Goal: Task Accomplishment & Management: Use online tool/utility

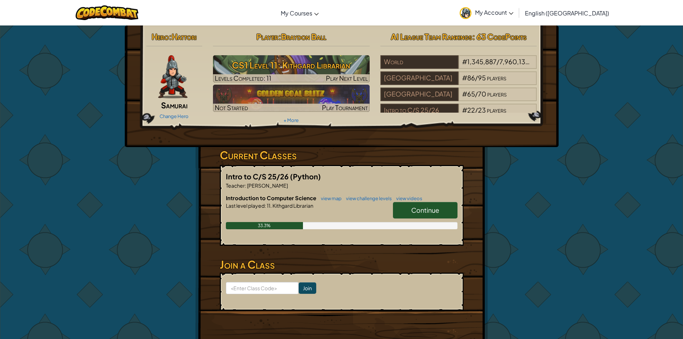
click at [411, 210] on span "Continue" at bounding box center [425, 210] width 28 height 8
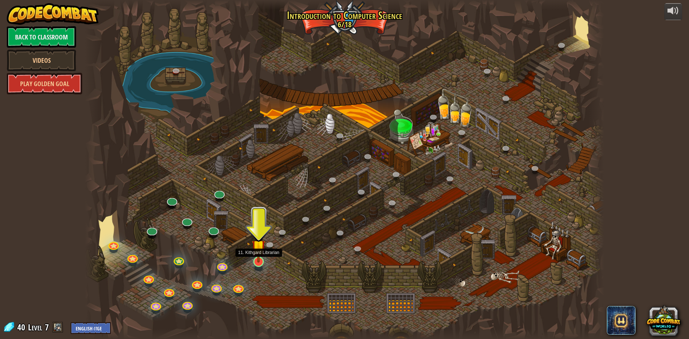
click at [255, 254] on img at bounding box center [258, 247] width 14 height 32
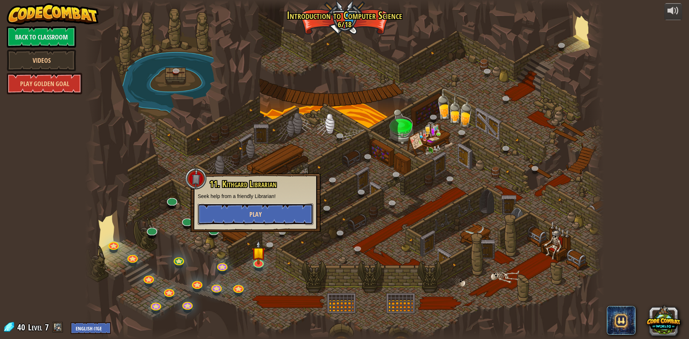
click at [261, 221] on button "Play" at bounding box center [255, 214] width 115 height 22
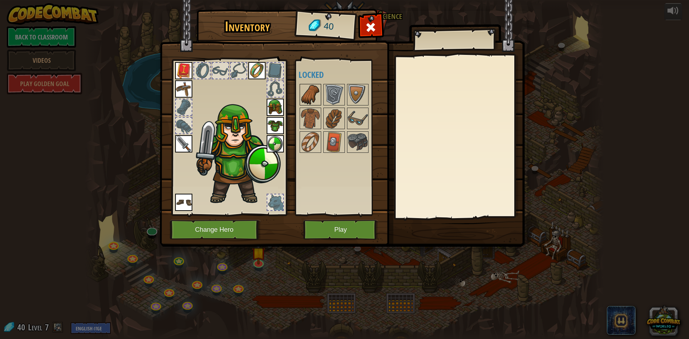
click at [305, 98] on img at bounding box center [310, 95] width 20 height 20
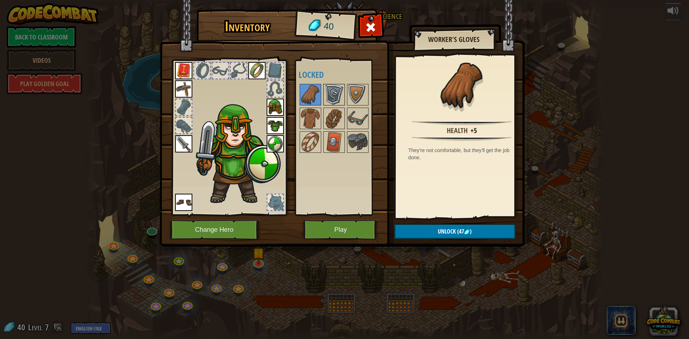
click at [333, 88] on img at bounding box center [334, 95] width 20 height 20
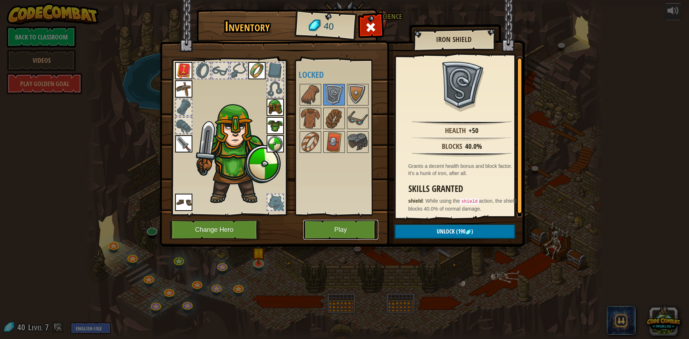
click at [326, 233] on button "Play" at bounding box center [340, 230] width 75 height 20
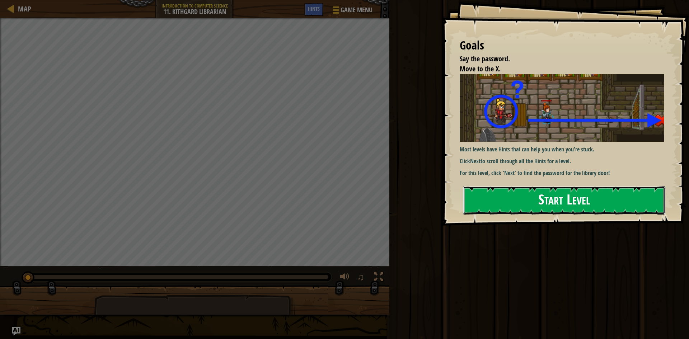
click at [566, 198] on button "Start Level" at bounding box center [564, 200] width 202 height 28
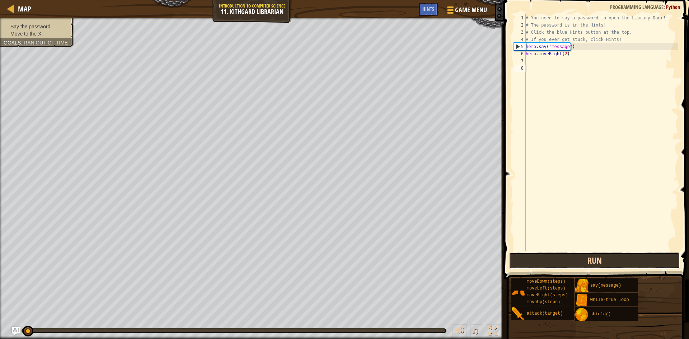
click at [539, 256] on button "Run" at bounding box center [594, 260] width 171 height 16
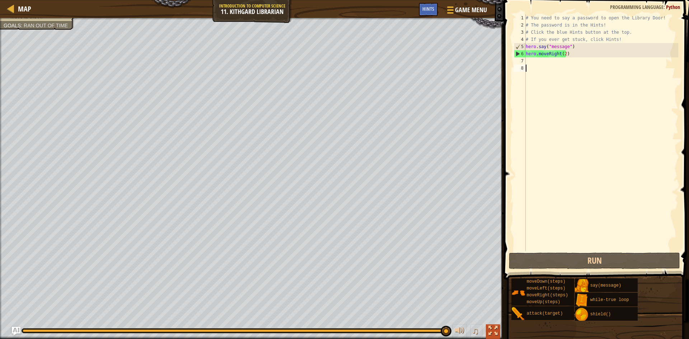
click at [490, 330] on div at bounding box center [492, 330] width 9 height 9
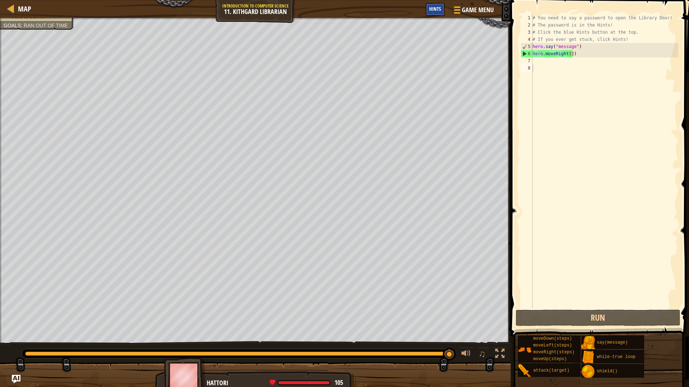
click at [432, 9] on span "Hints" at bounding box center [435, 8] width 12 height 7
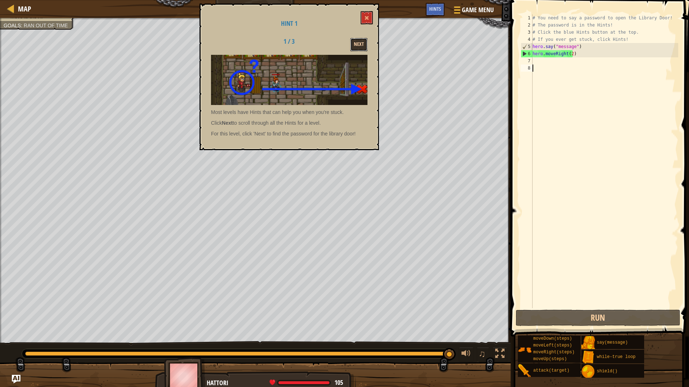
click at [359, 47] on button "Next" at bounding box center [358, 44] width 17 height 13
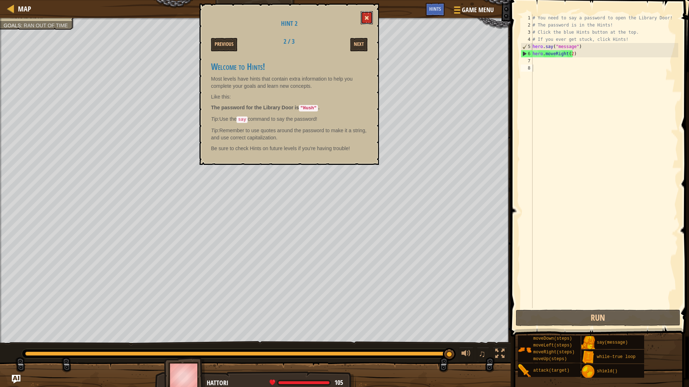
click at [368, 20] on span at bounding box center [366, 17] width 5 height 5
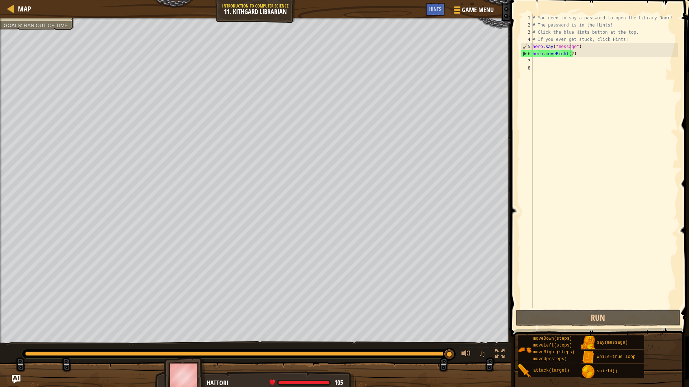
click at [571, 46] on div "# You need to say a password to open the Library Door! # The password is in the…" at bounding box center [604, 168] width 147 height 308
click at [571, 49] on div "# You need to say a password to open the Library Door! # The password is in the…" at bounding box center [604, 168] width 147 height 308
click at [572, 48] on div "# You need to say a password to open the Library Door! # The password is in the…" at bounding box center [604, 168] width 147 height 308
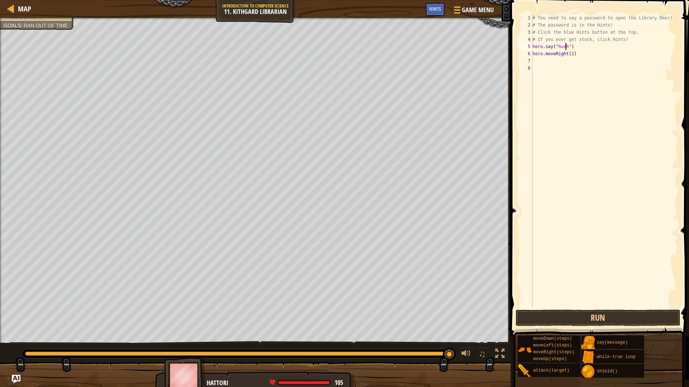
scroll to position [3, 3]
click at [558, 47] on div "# You need to say a password to open the Library Door! # The password is in the…" at bounding box center [604, 168] width 147 height 308
type textarea "hero.say("Hush ")"
click at [557, 320] on button "Run" at bounding box center [597, 318] width 165 height 16
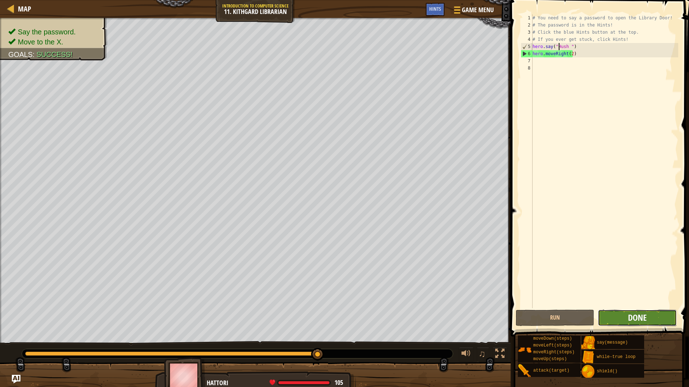
click at [642, 317] on span "Done" at bounding box center [637, 317] width 19 height 11
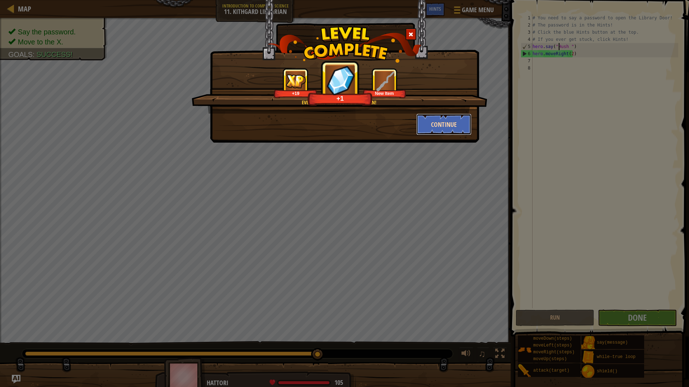
click at [444, 122] on button "Continue" at bounding box center [444, 125] width 56 height 22
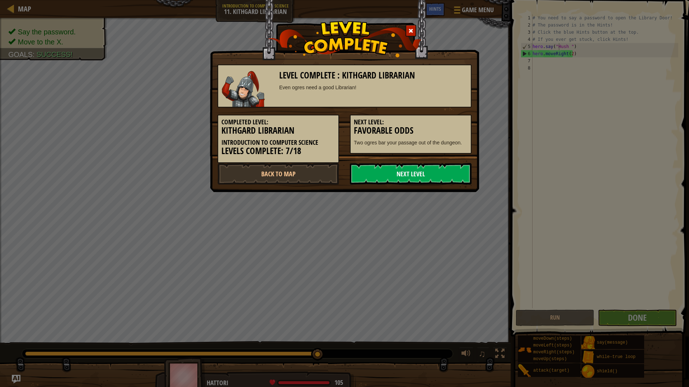
click at [407, 171] on link "Next Level" at bounding box center [411, 174] width 122 height 22
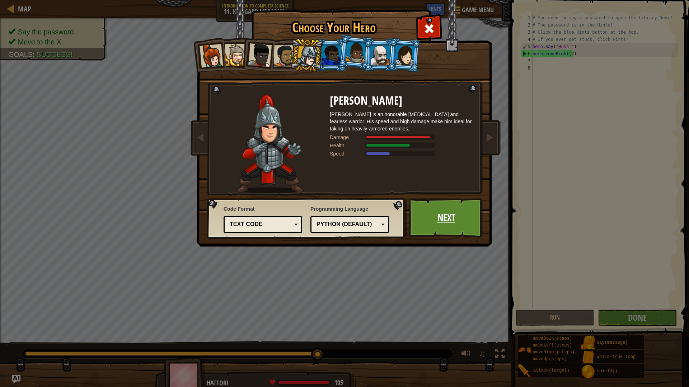
click at [440, 214] on link "Next" at bounding box center [445, 217] width 75 height 39
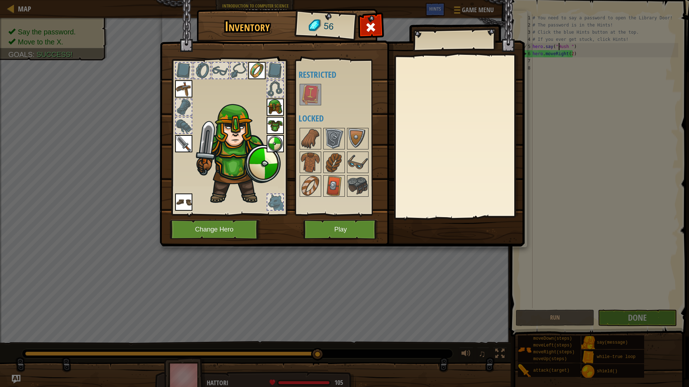
click at [314, 93] on img at bounding box center [310, 95] width 20 height 20
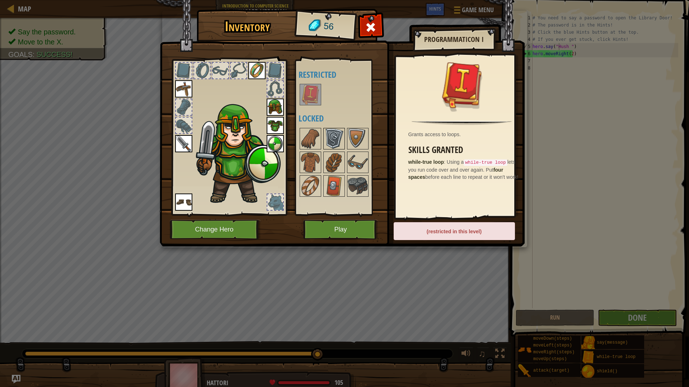
click at [327, 138] on img at bounding box center [334, 139] width 20 height 20
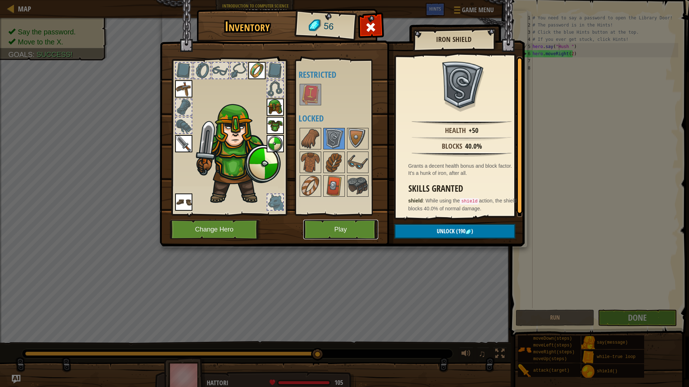
drag, startPoint x: 339, startPoint y: 225, endPoint x: 337, endPoint y: 234, distance: 9.1
click at [337, 234] on button "Play" at bounding box center [340, 230] width 75 height 20
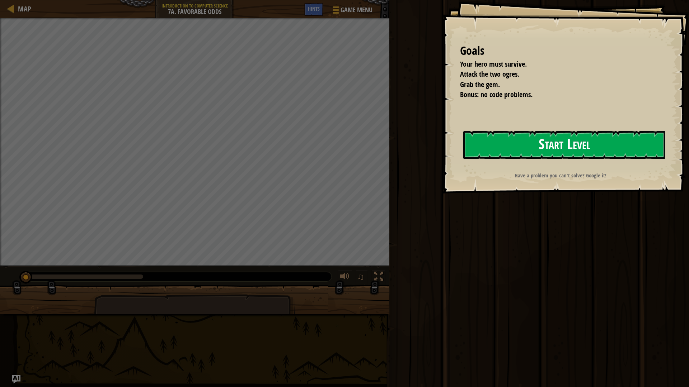
click at [497, 147] on button "Start Level" at bounding box center [564, 145] width 202 height 28
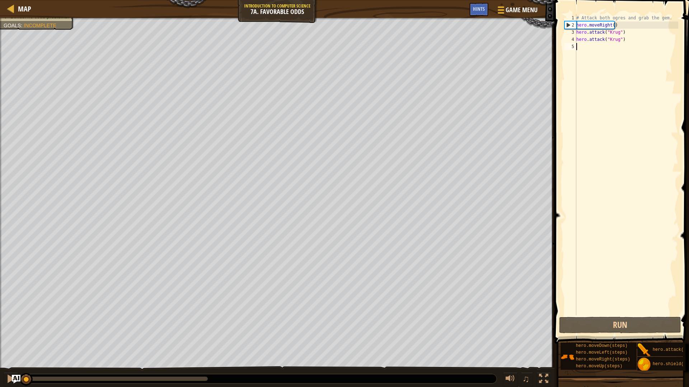
type textarea "m"
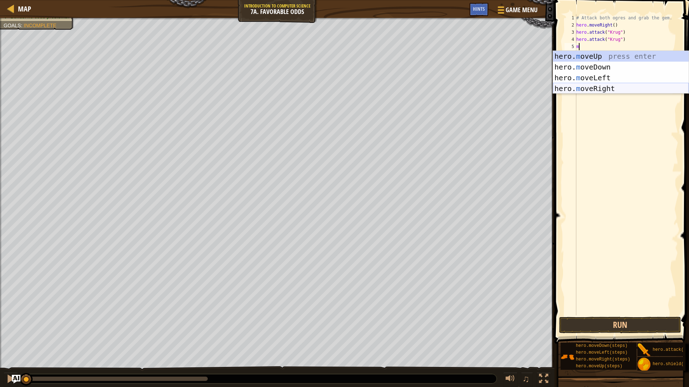
click at [584, 88] on div "hero. m oveUp press enter hero. m oveDown press enter hero. m oveLeft press ent…" at bounding box center [621, 83] width 136 height 65
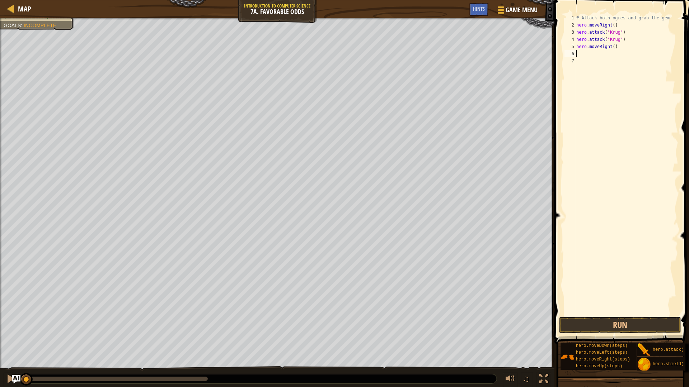
type textarea "m"
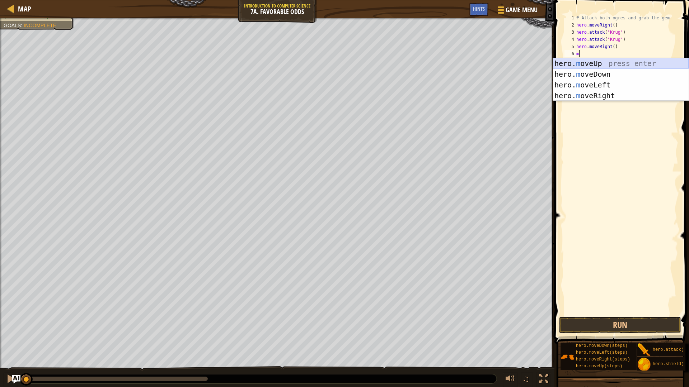
click at [581, 63] on div "hero. m oveUp press enter hero. m oveDown press enter hero. m oveLeft press ent…" at bounding box center [621, 90] width 136 height 65
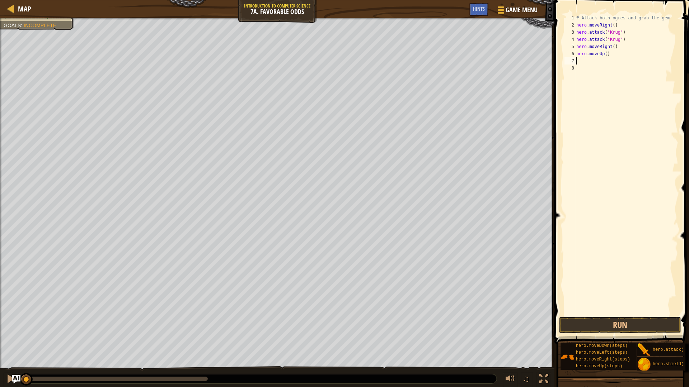
type textarea "m"
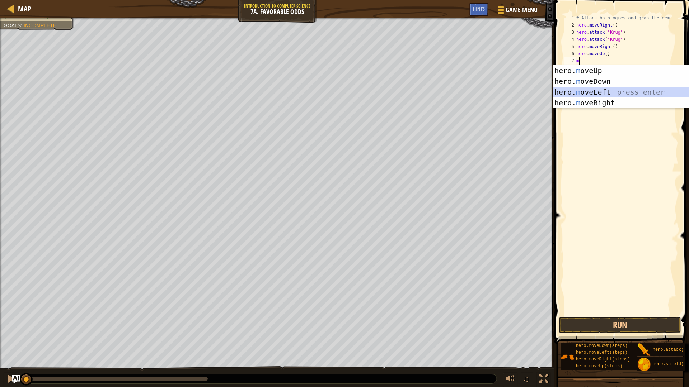
click at [588, 90] on div "hero. m oveUp press enter hero. m oveDown press enter hero. m oveLeft press ent…" at bounding box center [621, 97] width 136 height 65
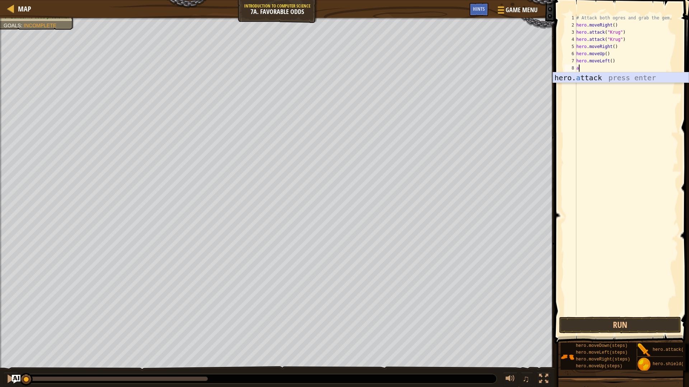
click at [584, 80] on div "hero. a ttack press enter" at bounding box center [621, 88] width 136 height 32
type textarea "hero.attack("Grump")"
click at [615, 75] on div "# Attack both ogres and grab the gem. hero . moveRight ( ) hero . attack ( "[PE…" at bounding box center [626, 172] width 103 height 316
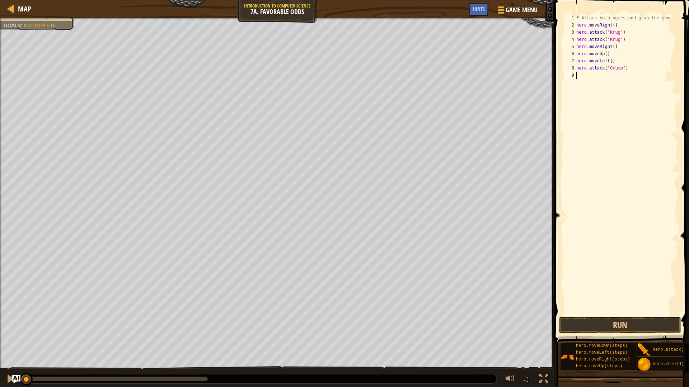
scroll to position [3, 0]
click at [620, 87] on div "hero. a ttack press enter" at bounding box center [621, 96] width 136 height 32
type textarea "hero.attack("Grump")"
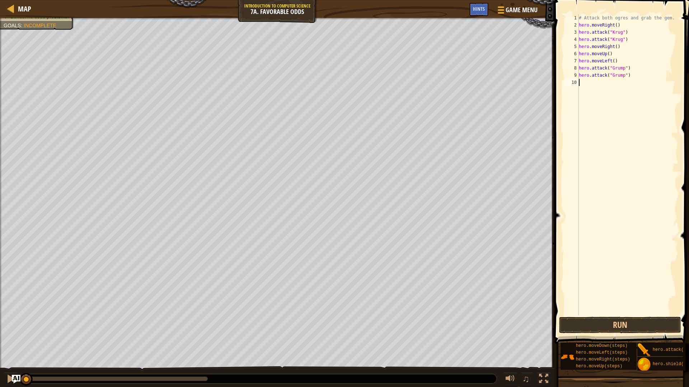
click at [616, 84] on div "# Attack both ogres and grab the gem. hero . moveRight ( ) hero . attack ( "[PE…" at bounding box center [627, 172] width 101 height 316
type textarea "m"
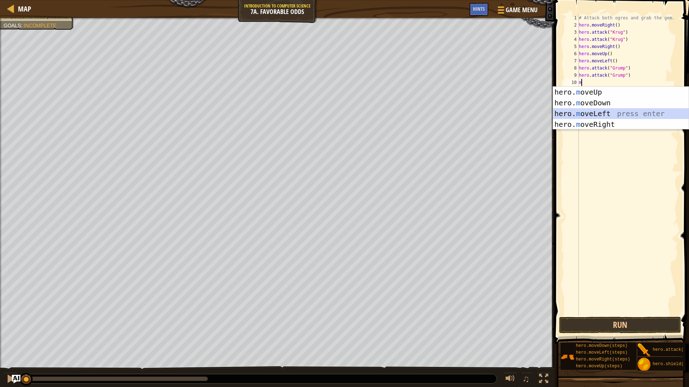
click at [583, 112] on div "hero. m oveUp press enter hero. m oveDown press enter hero. m oveLeft press ent…" at bounding box center [621, 119] width 136 height 65
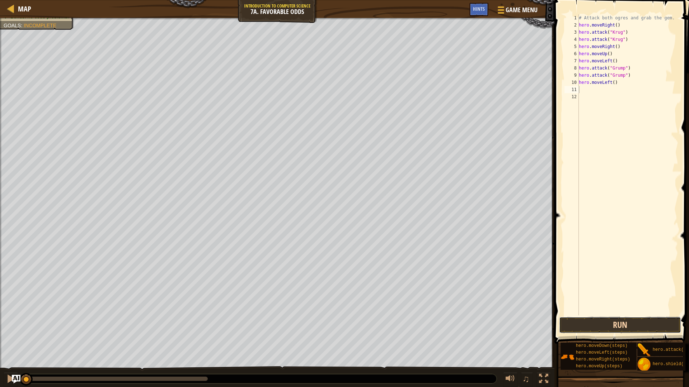
click at [581, 327] on button "Run" at bounding box center [620, 325] width 122 height 16
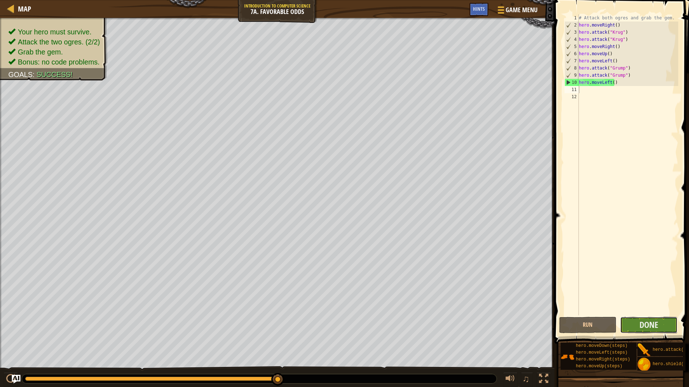
click at [630, 322] on button "Done" at bounding box center [648, 325] width 57 height 16
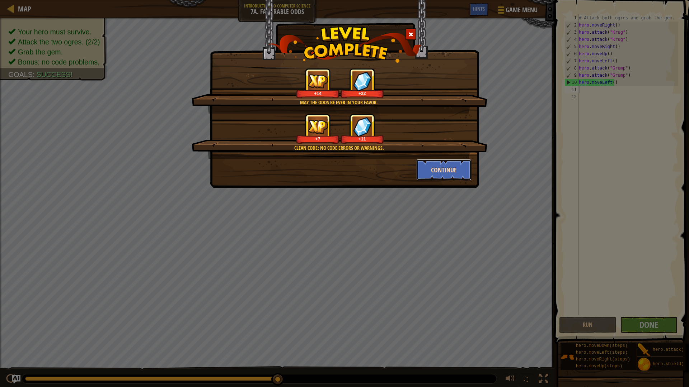
click at [438, 170] on button "Continue" at bounding box center [444, 170] width 56 height 22
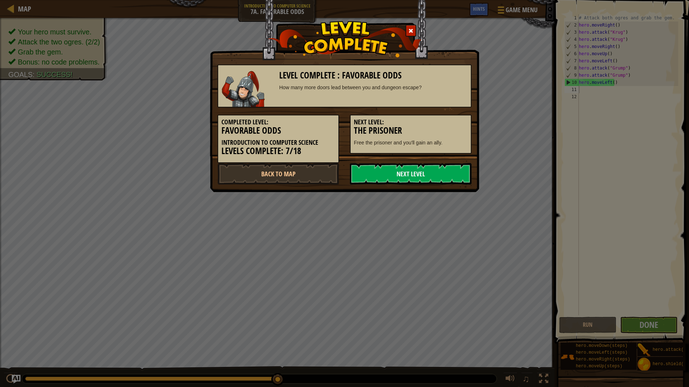
click at [397, 172] on link "Next Level" at bounding box center [411, 174] width 122 height 22
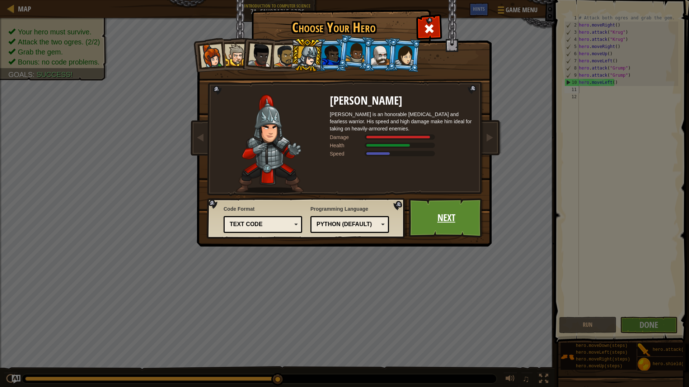
click at [438, 203] on link "Next" at bounding box center [445, 217] width 75 height 39
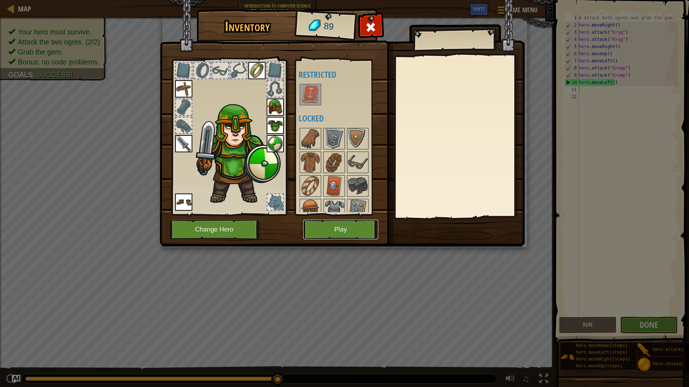
click at [323, 227] on button "Play" at bounding box center [340, 230] width 75 height 20
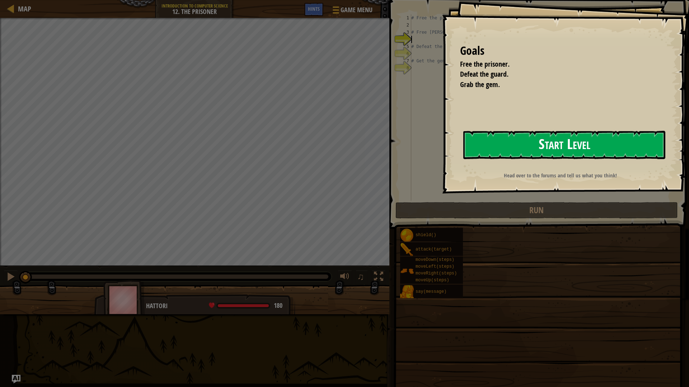
click at [562, 144] on button "Start Level" at bounding box center [564, 145] width 202 height 28
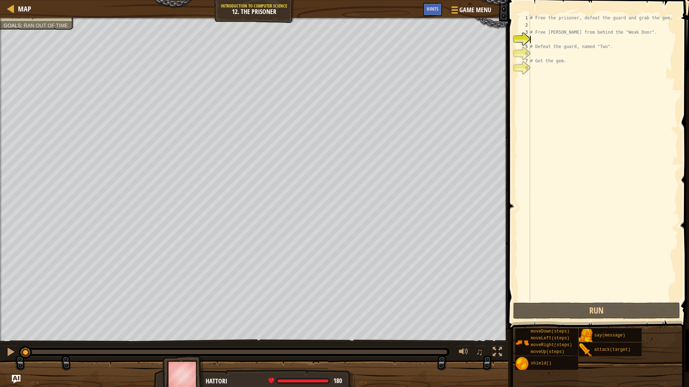
click at [540, 38] on div "# Free the prisoner, defeat the guard and grab the gem. # Free [PERSON_NAME] fr…" at bounding box center [603, 164] width 150 height 301
click at [532, 25] on div "# Free the prisoner, defeat the guard and grab the gem. # Free [PERSON_NAME] fr…" at bounding box center [603, 164] width 150 height 301
type textarea "m"
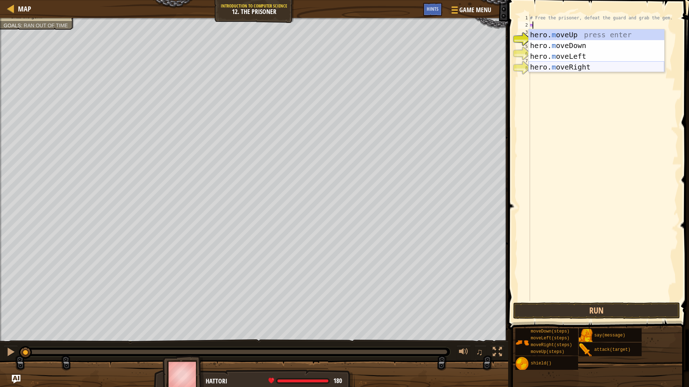
click at [568, 67] on div "hero. m oveUp press enter hero. m oveDown press enter hero. m oveLeft press ent…" at bounding box center [596, 61] width 136 height 65
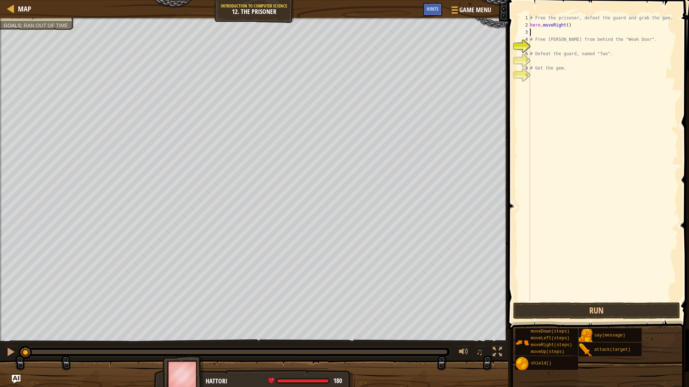
click at [541, 45] on div "# Free the prisoner, defeat the guard and grab the gem. hero . moveRight ( ) # …" at bounding box center [603, 164] width 150 height 301
click at [565, 56] on div "hero. a ttack press enter hero.s a y press enter" at bounding box center [596, 72] width 136 height 43
click at [576, 49] on div "# Free the prisoner, defeat the guard and grab the gem. hero . moveRight ( ) # …" at bounding box center [603, 164] width 150 height 301
type textarea "hero.attack("Weak Door")"
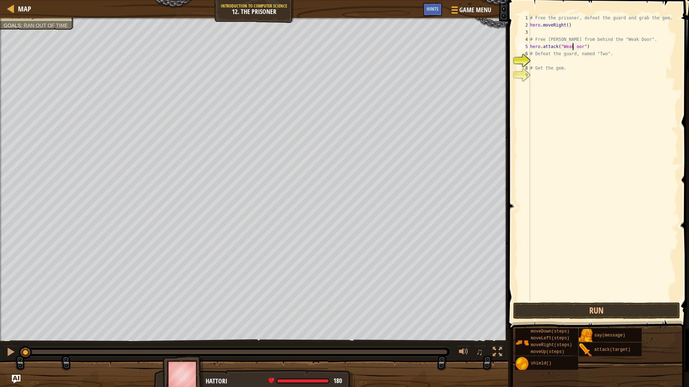
scroll to position [3, 4]
click at [539, 62] on div "# Free the prisoner, defeat the guard and grab the gem. hero . moveRight ( ) # …" at bounding box center [603, 164] width 150 height 301
click at [589, 47] on div "# Free the prisoner, defeat the guard and grab the gem. hero . moveRight ( ) # …" at bounding box center [603, 164] width 150 height 301
type textarea "hero.attack("Weak Door")"
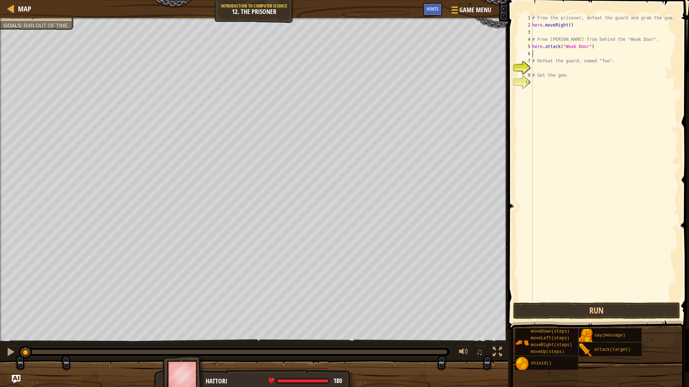
type textarea "m"
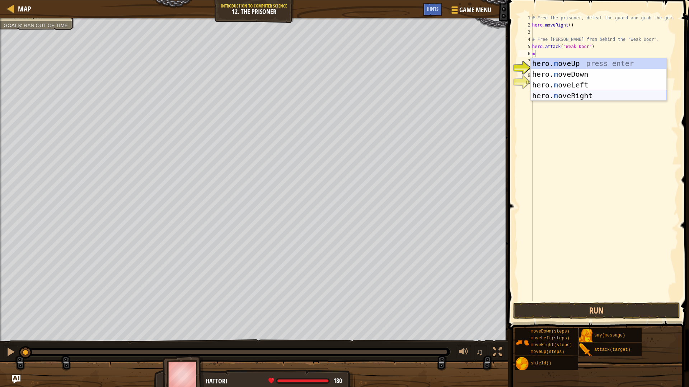
click at [569, 94] on div "hero. m oveUp press enter hero. m oveDown press enter hero. m oveLeft press ent…" at bounding box center [598, 90] width 136 height 65
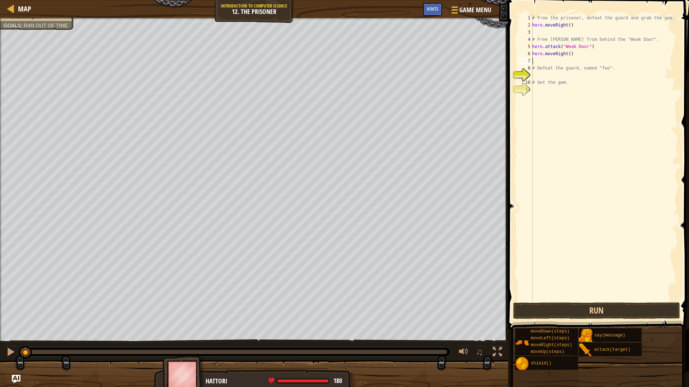
click at [567, 51] on div "# Free the prisoner, defeat the guard and grab the gem. hero . moveRight ( ) # …" at bounding box center [603, 164] width 147 height 301
type textarea "hero.moveRight(2)"
click at [564, 60] on div "# Free the prisoner, defeat the guard and grab the gem. hero . moveRight ( ) # …" at bounding box center [603, 164] width 147 height 301
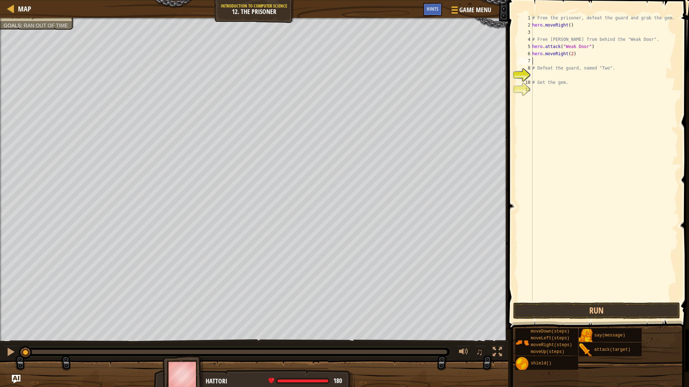
type textarea "m"
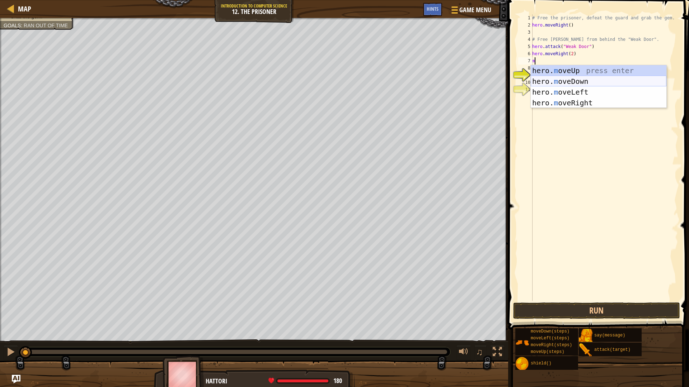
click at [565, 84] on div "hero. m oveUp press enter hero. m oveDown press enter hero. m oveLeft press ent…" at bounding box center [598, 97] width 136 height 65
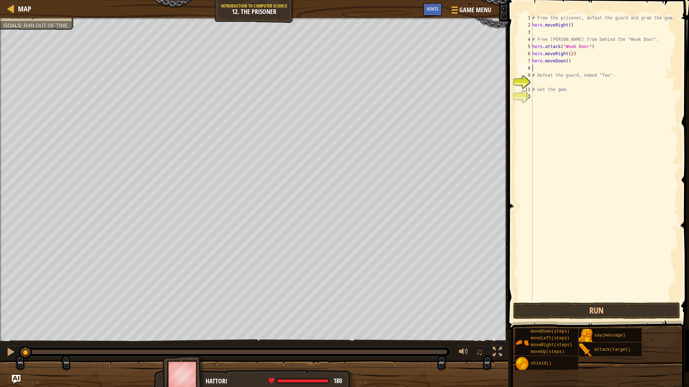
click at [565, 60] on div "# Free the prisoner, defeat the guard and grab the gem. hero . moveRight ( ) # …" at bounding box center [603, 164] width 147 height 301
type textarea "hero.moveDown(3)"
click at [566, 80] on div "# Free the prisoner, defeat the guard and grab the gem. hero . moveRight ( ) # …" at bounding box center [603, 164] width 147 height 301
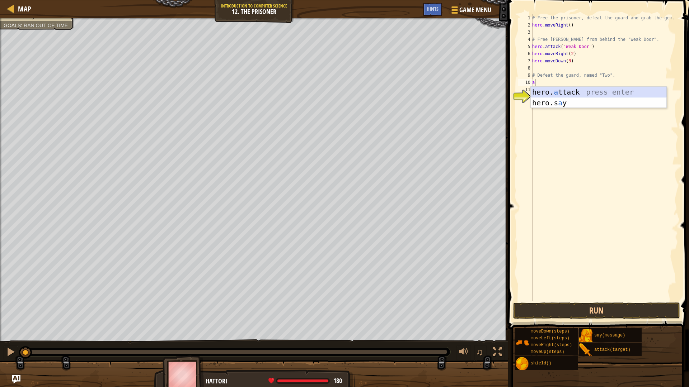
click at [558, 94] on div "hero. a ttack press enter hero.s a y press enter" at bounding box center [598, 108] width 136 height 43
click at [581, 85] on div "# Free the prisoner, defeat the guard and grab the gem. hero . moveRight ( ) # …" at bounding box center [603, 164] width 147 height 301
click at [568, 85] on div "# Free the prisoner, defeat the guard and grab the gem. hero . moveRight ( ) # …" at bounding box center [603, 164] width 147 height 301
click at [573, 80] on div "# Free the prisoner, defeat the guard and grab the gem. hero . moveRight ( ) # …" at bounding box center [603, 164] width 147 height 301
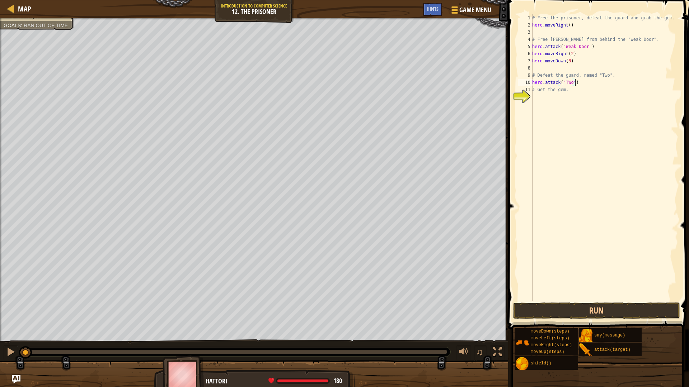
click at [574, 83] on div "# Free the prisoner, defeat the guard and grab the gem. hero . moveRight ( ) # …" at bounding box center [603, 164] width 147 height 301
type textarea "hero.attack("TWo")"
type textarea "a"
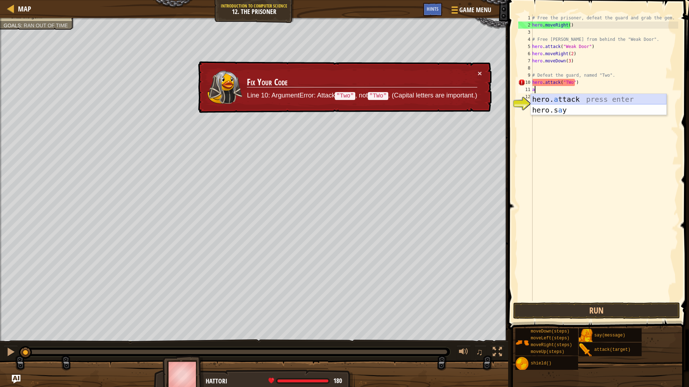
click at [576, 101] on div "hero. a ttack press enter hero.s a y press enter" at bounding box center [598, 115] width 136 height 43
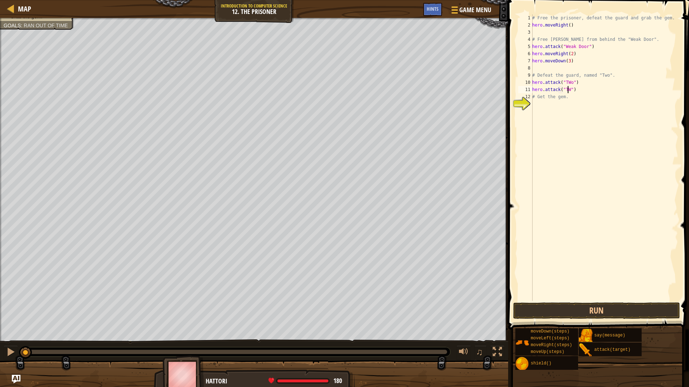
scroll to position [3, 3]
type textarea "hero.attack("TWo")"
click at [563, 104] on div "# Free the prisoner, defeat the guard and grab the gem. hero . moveRight ( ) # …" at bounding box center [603, 164] width 147 height 301
type textarea "m"
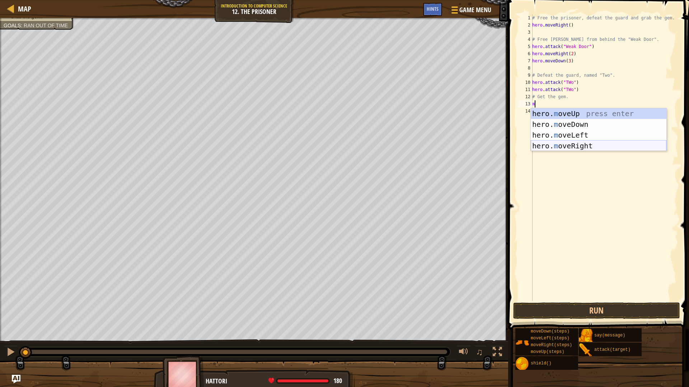
click at [582, 147] on div "hero. m oveUp press enter hero. m oveDown press enter hero. m oveLeft press ent…" at bounding box center [598, 140] width 136 height 65
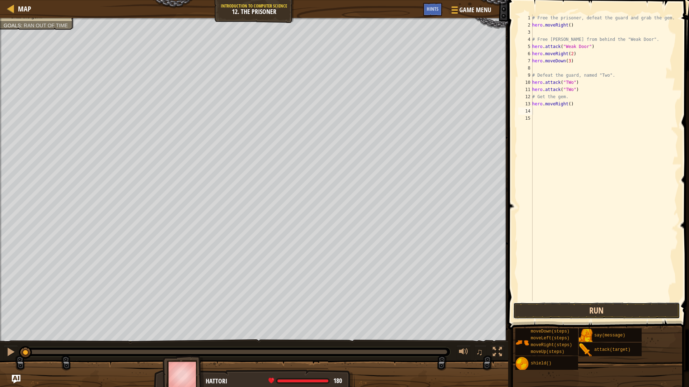
click at [570, 314] on button "Run" at bounding box center [596, 311] width 167 height 16
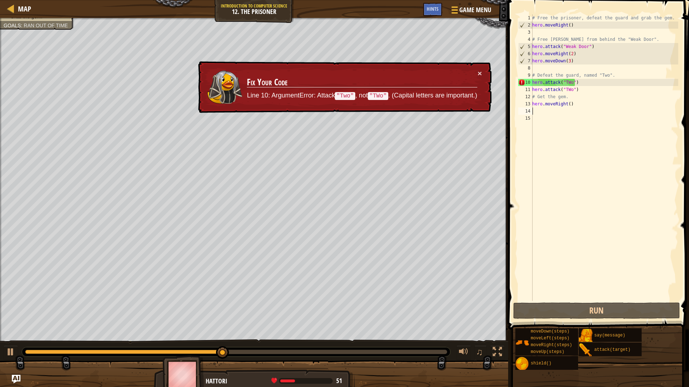
click at [567, 82] on div "# Free the prisoner, defeat the guard and grab the gem. hero . moveRight ( ) # …" at bounding box center [603, 164] width 147 height 301
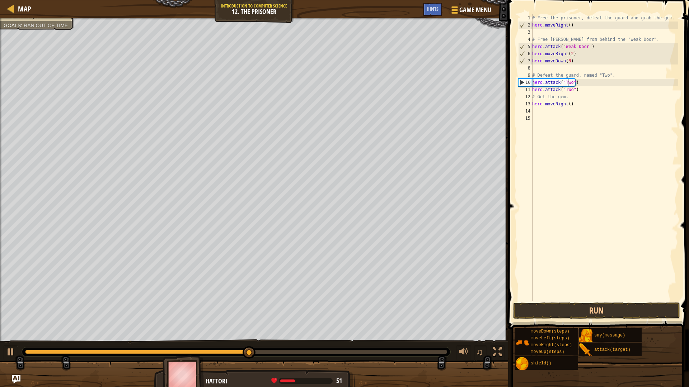
scroll to position [3, 3]
click at [567, 90] on div "# Free the prisoner, defeat the guard and grab the gem. hero . moveRight ( ) # …" at bounding box center [603, 164] width 147 height 301
type textarea "hero.attack("Two")"
click at [591, 310] on button "Run" at bounding box center [596, 311] width 167 height 16
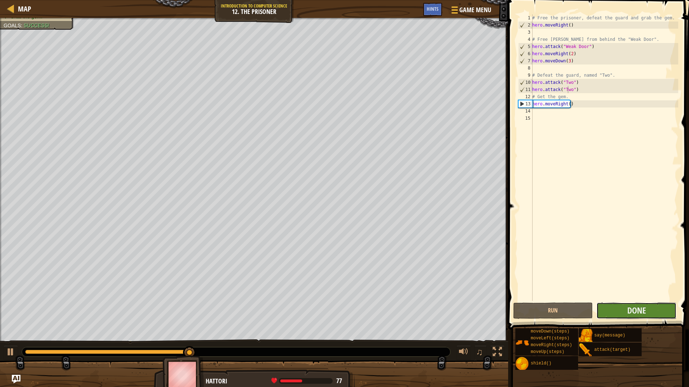
click at [610, 308] on button "Done" at bounding box center [636, 311] width 80 height 16
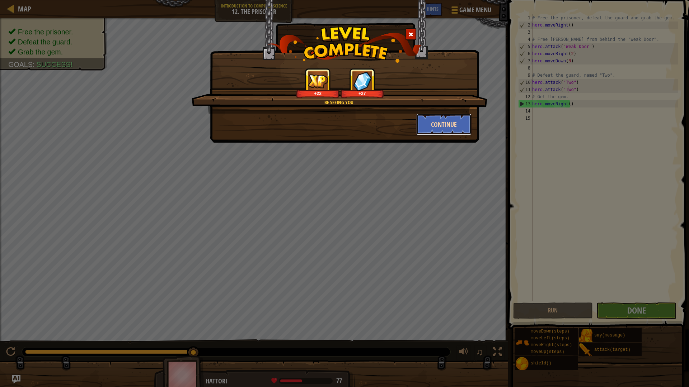
click at [451, 128] on button "Continue" at bounding box center [444, 125] width 56 height 22
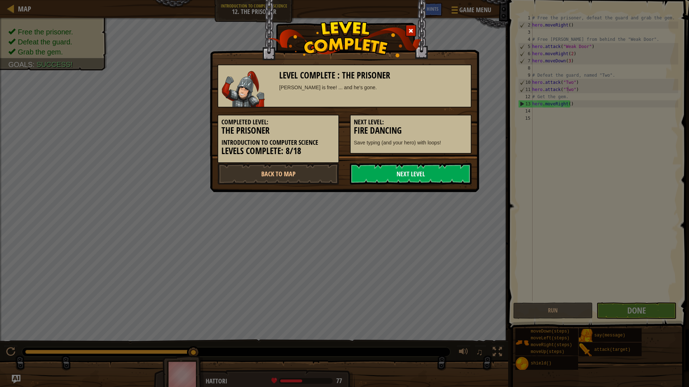
click at [423, 167] on link "Next Level" at bounding box center [411, 174] width 122 height 22
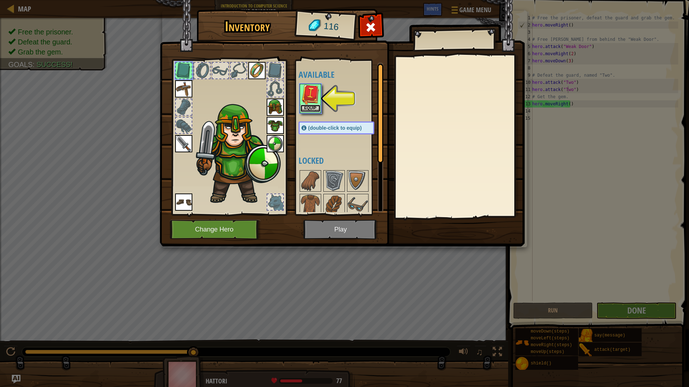
click at [308, 107] on button "Equip" at bounding box center [310, 109] width 20 height 8
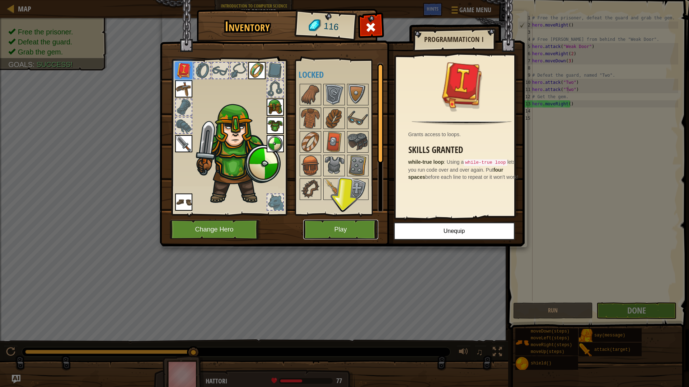
click at [345, 221] on button "Play" at bounding box center [340, 230] width 75 height 20
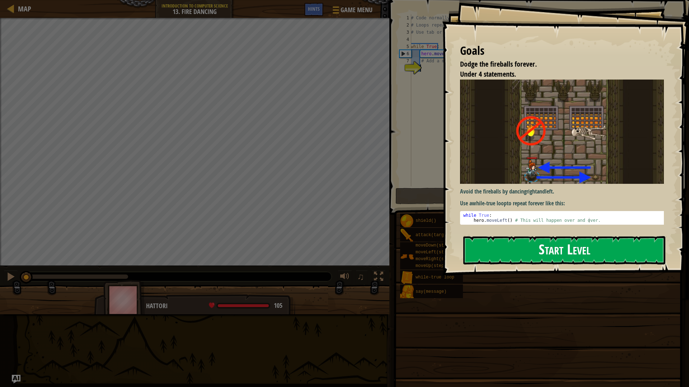
click at [488, 239] on button "Start Level" at bounding box center [564, 250] width 202 height 28
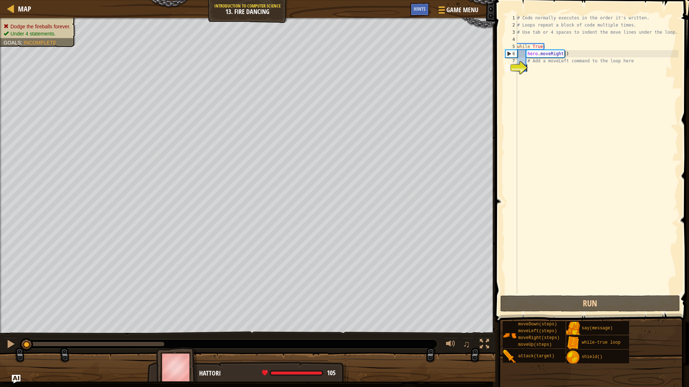
click at [535, 67] on div "# Code normally executes in the order it's written. # Loops repeat a block of c…" at bounding box center [596, 161] width 162 height 294
click at [535, 66] on div "# Code normally executes in the order it's written. # Loops repeat a block of c…" at bounding box center [596, 161] width 162 height 294
type textarea "ll"
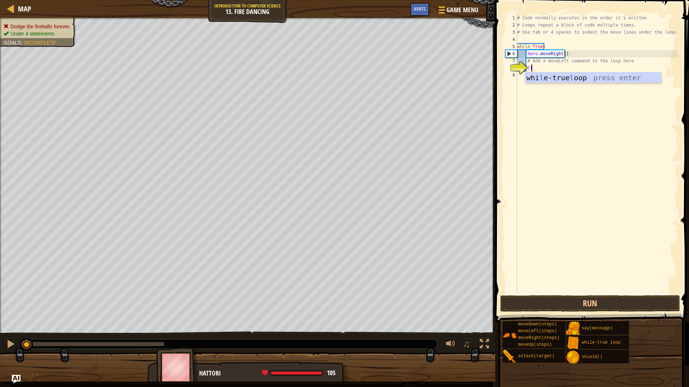
scroll to position [3, 1]
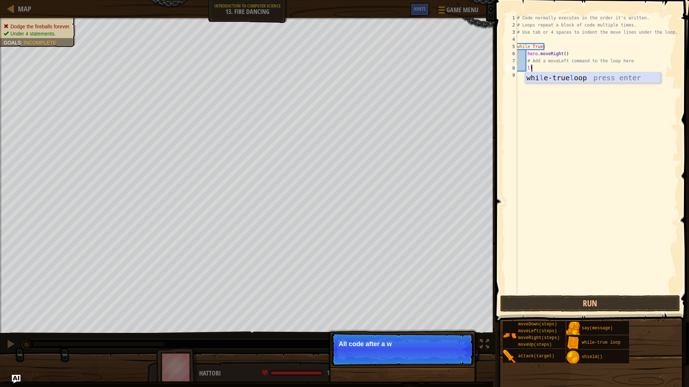
click at [535, 80] on div "whi l e-true l oop press enter" at bounding box center [593, 88] width 136 height 32
click at [534, 87] on div "# Code normally executes in the order it's written. # Loops repeat a block of c…" at bounding box center [598, 161] width 160 height 294
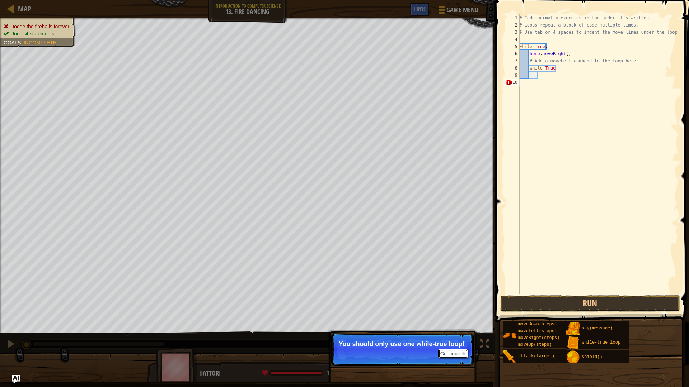
click at [454, 339] on button "Continue" at bounding box center [453, 353] width 30 height 9
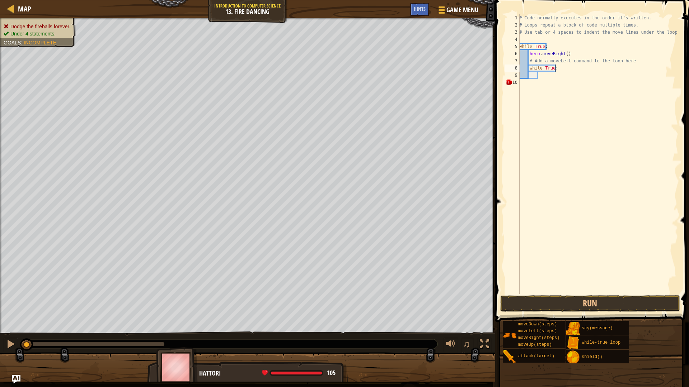
click at [555, 69] on div "# Code normally executes in the order it's written. # Loops repeat a block of c…" at bounding box center [598, 161] width 160 height 294
type textarea "w"
click at [563, 54] on div "# Code normally executes in the order it's written. # Loops repeat a block of c…" at bounding box center [598, 161] width 160 height 294
type textarea "hero.moveRight()"
click at [563, 75] on div "# Code normally executes in the order it's written. # Loops repeat a block of c…" at bounding box center [598, 161] width 160 height 294
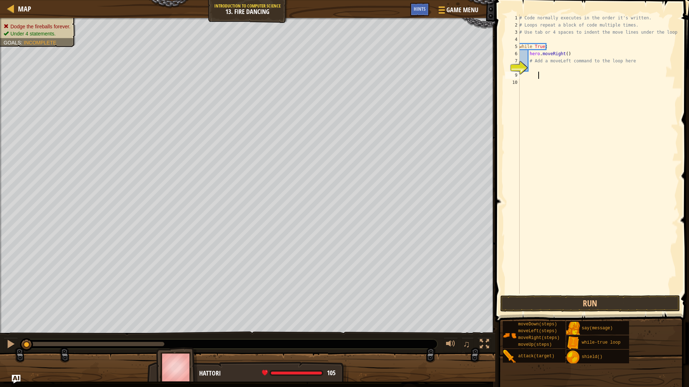
click at [563, 72] on div "# Code normally executes in the order it's written. # Loops repeat a block of c…" at bounding box center [598, 161] width 160 height 294
click at [564, 70] on div "# Code normally executes in the order it's written. # Loops repeat a block of c…" at bounding box center [598, 161] width 160 height 294
type textarea "m"
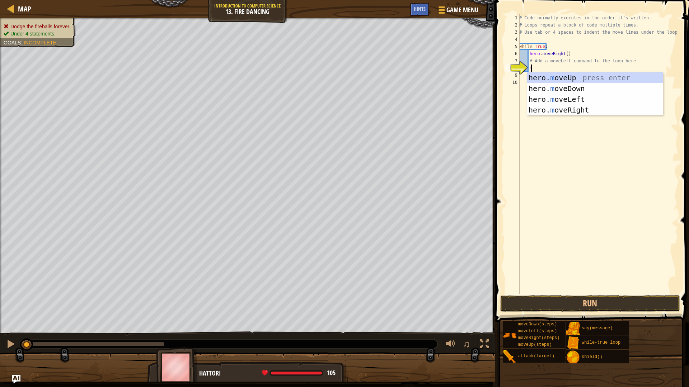
scroll to position [3, 0]
click at [560, 75] on div "hero. m oveUp press enter hero. m oveDown press enter hero. m oveLeft press ent…" at bounding box center [595, 104] width 136 height 65
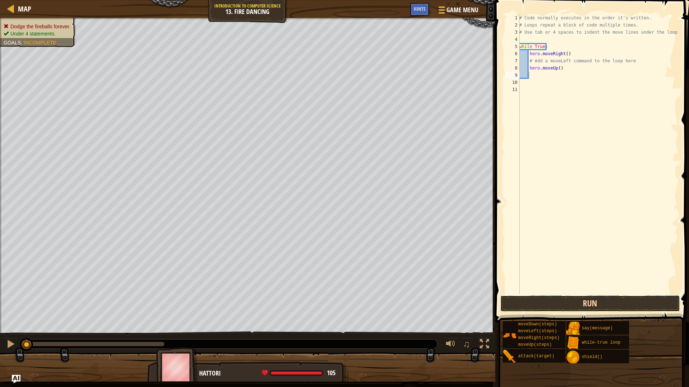
click at [571, 299] on button "Run" at bounding box center [590, 304] width 180 height 16
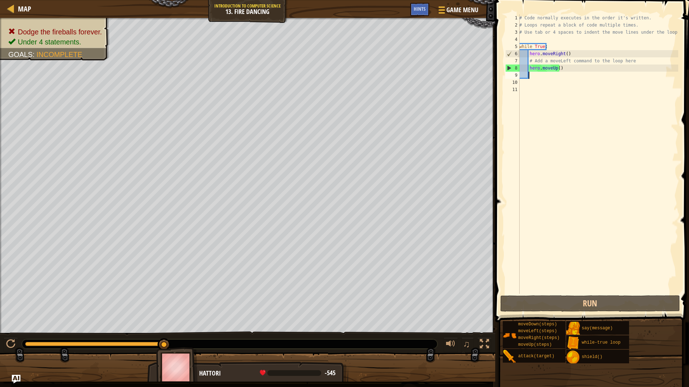
click at [544, 80] on div "# Code normally executes in the order it's written. # Loops repeat a block of c…" at bounding box center [598, 161] width 160 height 294
click at [544, 77] on div "# Code normally executes in the order it's written. # Loops repeat a block of c…" at bounding box center [598, 161] width 160 height 294
type textarea "m"
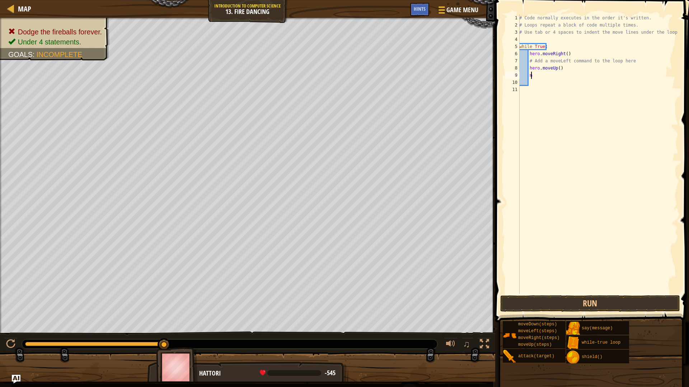
click at [536, 75] on div "# Code normally executes in the order it's written. # Loops repeat a block of c…" at bounding box center [598, 161] width 160 height 294
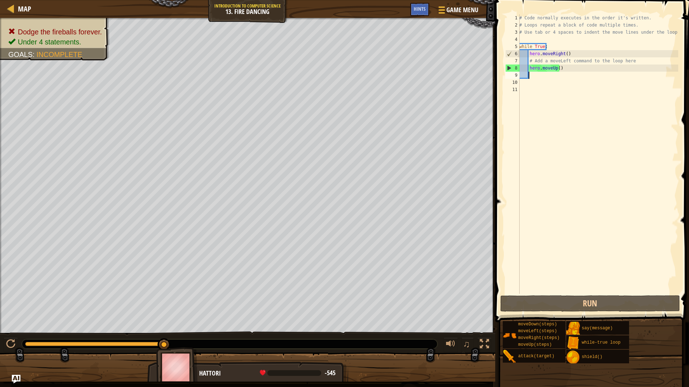
type textarea "m"
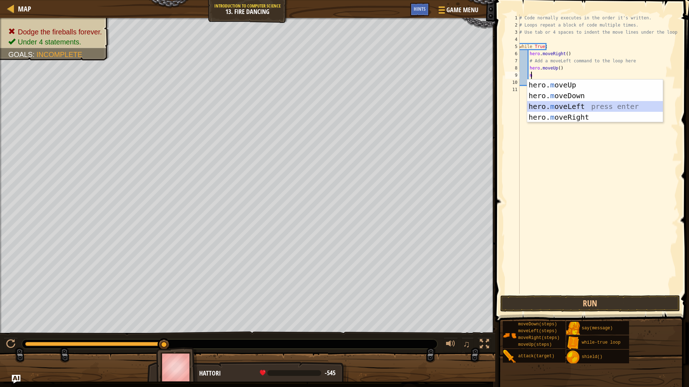
click at [549, 104] on div "hero. m oveUp press enter hero. m oveDown press enter hero. m oveLeft press ent…" at bounding box center [595, 112] width 136 height 65
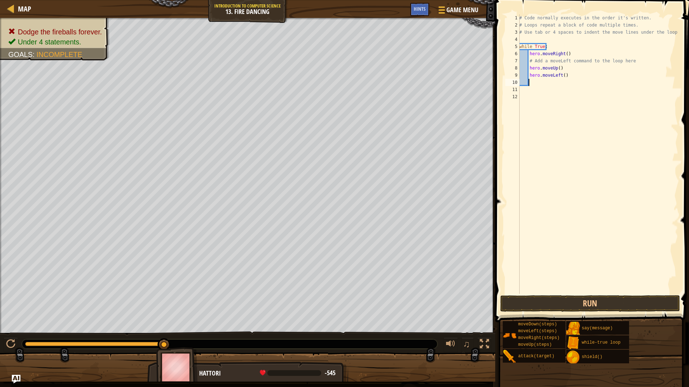
type textarea "m"
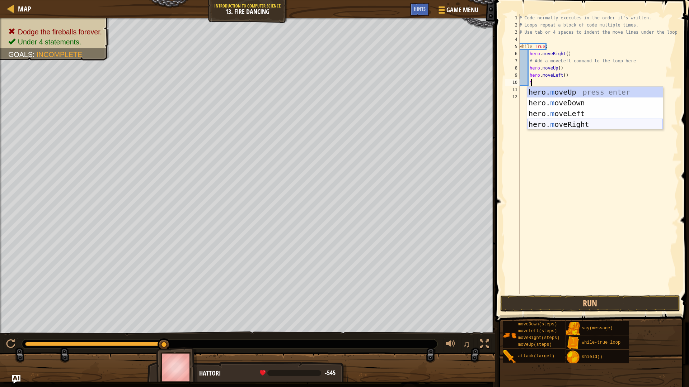
click at [557, 123] on div "hero. m oveUp press enter hero. m oveDown press enter hero. m oveLeft press ent…" at bounding box center [595, 119] width 136 height 65
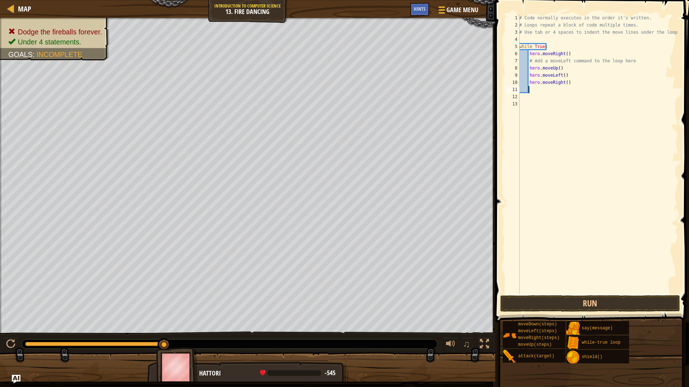
type textarea "m"
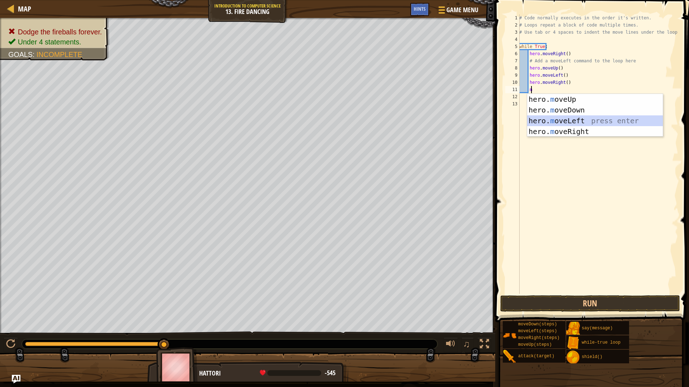
click at [542, 119] on div "hero. m oveUp press enter hero. m oveDown press enter hero. m oveLeft press ent…" at bounding box center [595, 126] width 136 height 65
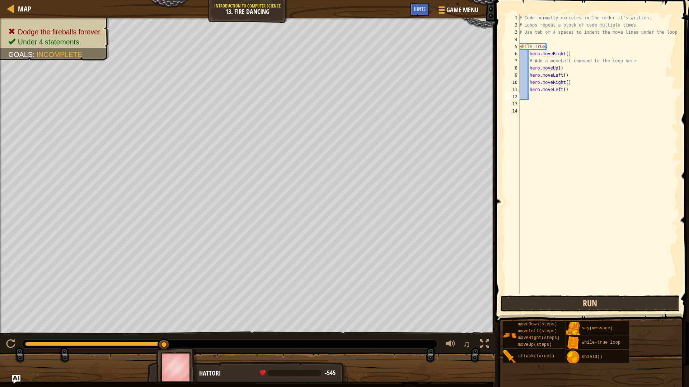
click at [547, 301] on button "Run" at bounding box center [590, 304] width 180 height 16
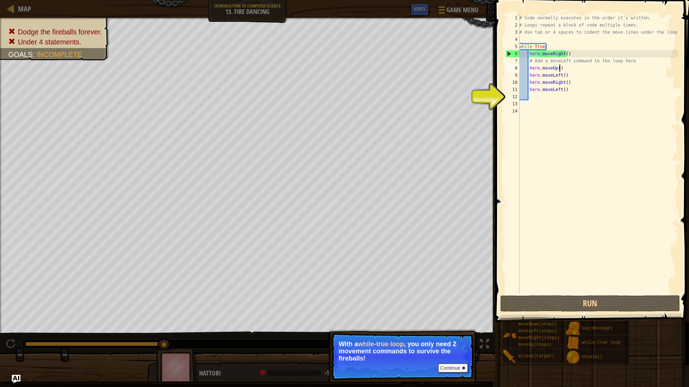
click at [561, 68] on div "# Code normally executes in the order it's written. # Loops repeat a block of c…" at bounding box center [598, 161] width 160 height 294
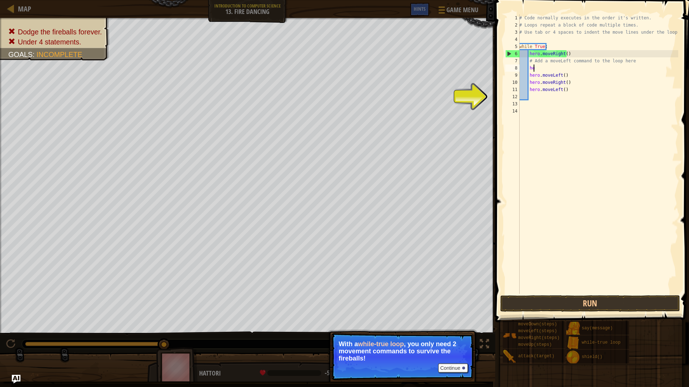
type textarea "h"
click at [545, 98] on div "# Code normally executes in the order it's written. # Loops repeat a block of c…" at bounding box center [598, 161] width 160 height 294
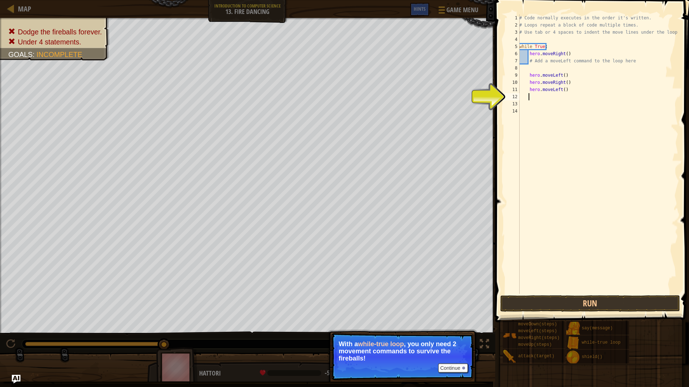
type textarea "m"
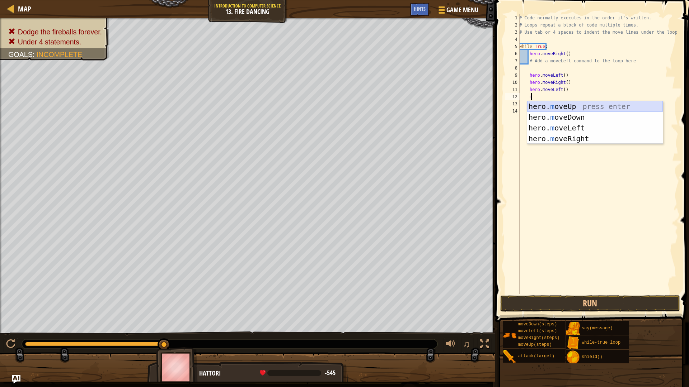
click at [564, 108] on div "hero. m oveUp press enter hero. m oveDown press enter hero. m oveLeft press ent…" at bounding box center [595, 133] width 136 height 65
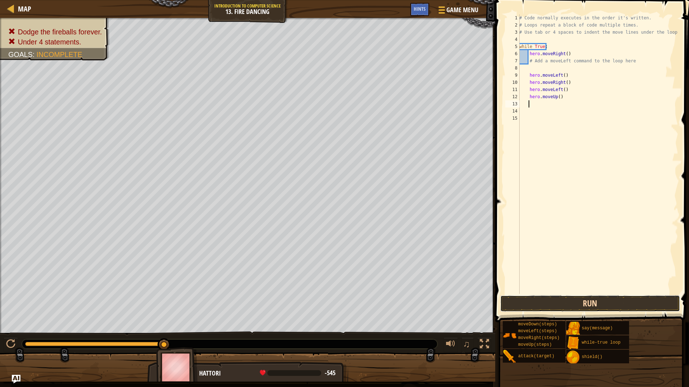
click at [585, 309] on button "Run" at bounding box center [590, 304] width 180 height 16
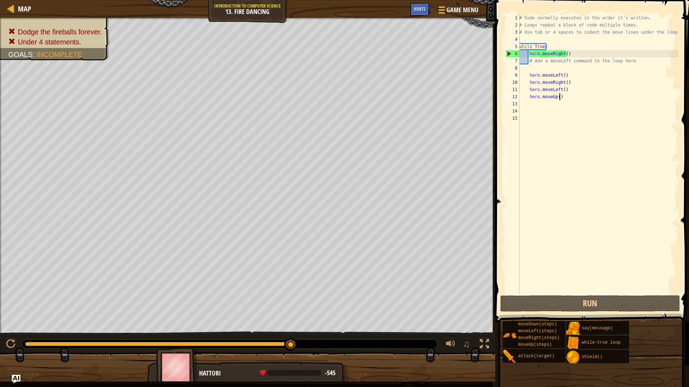
click at [562, 98] on div "# Code normally executes in the order it's written. # Loops repeat a block of c…" at bounding box center [598, 161] width 160 height 294
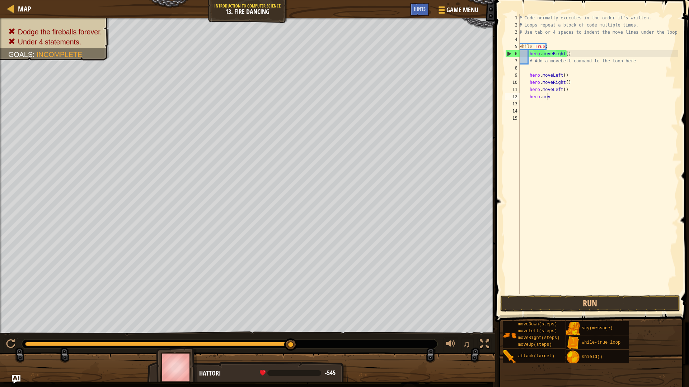
type textarea "h"
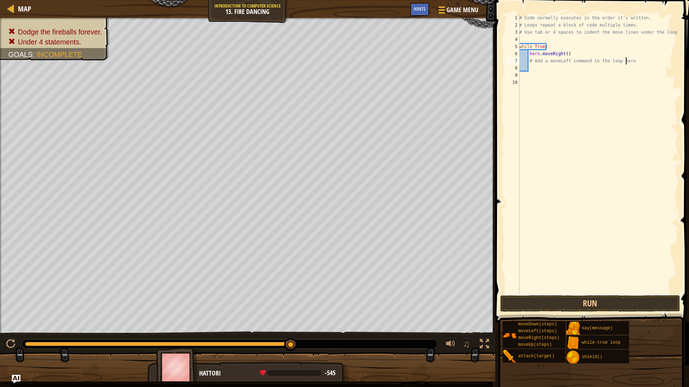
type textarea "# Add a moveLeft command to the loo"
click at [582, 305] on button "Run" at bounding box center [590, 304] width 180 height 16
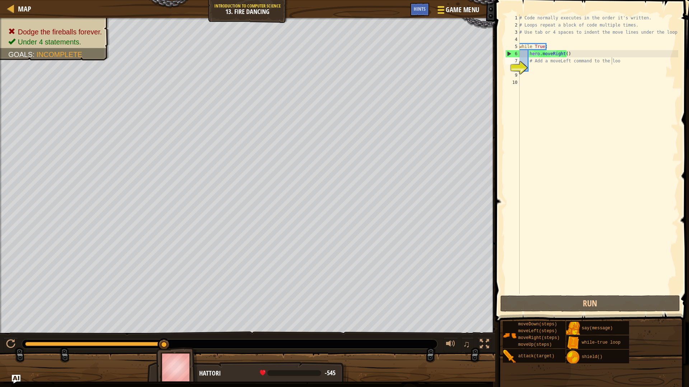
click at [450, 11] on span "Game Menu" at bounding box center [461, 10] width 33 height 10
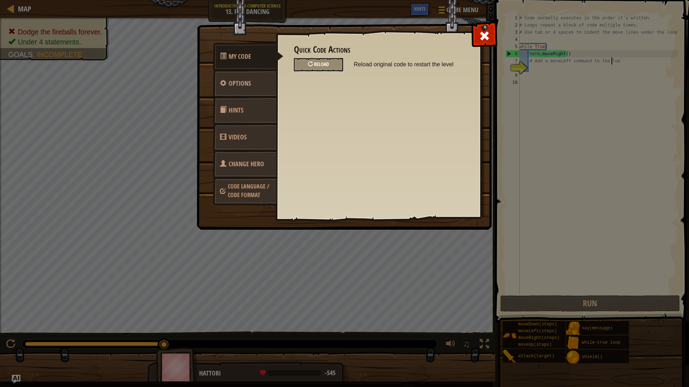
click at [303, 60] on div "Reload" at bounding box center [318, 64] width 49 height 13
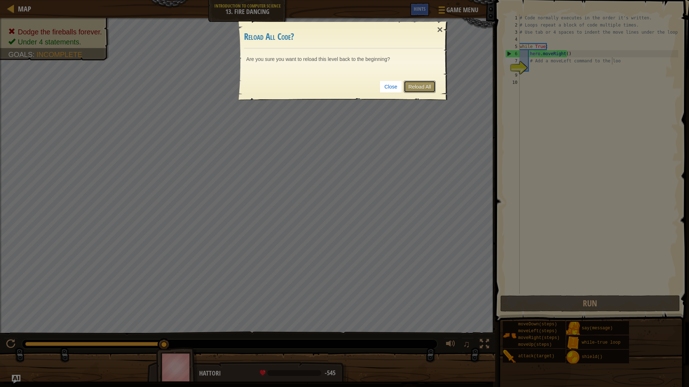
click at [411, 88] on link "Reload All" at bounding box center [419, 87] width 32 height 12
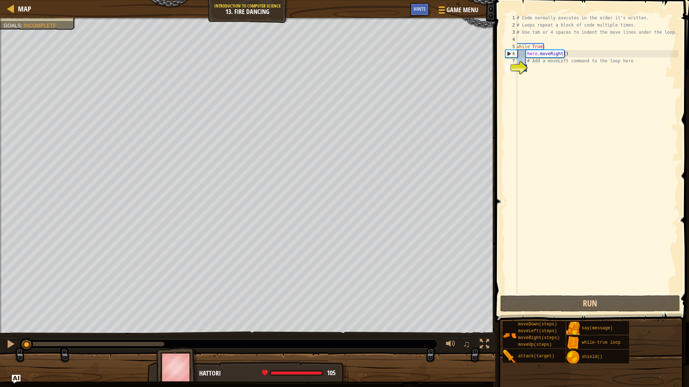
type textarea "m"
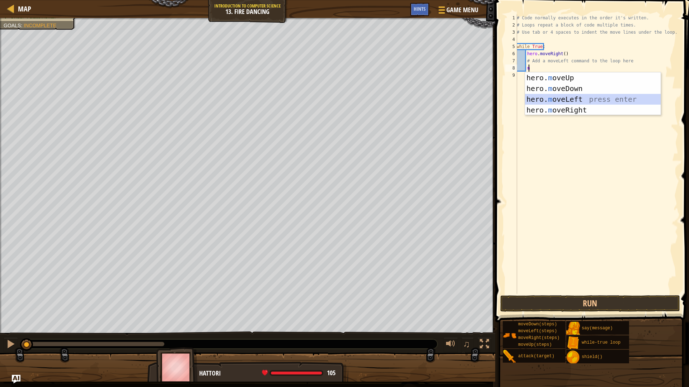
click at [557, 98] on div "hero. m oveUp press enter hero. m oveDown press enter hero. m oveLeft press ent…" at bounding box center [593, 104] width 136 height 65
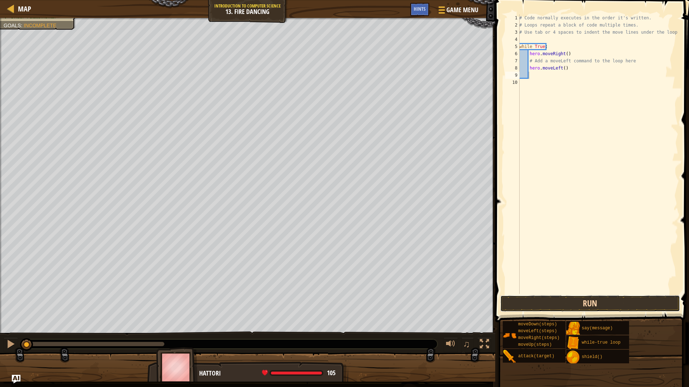
click at [577, 299] on button "Run" at bounding box center [590, 304] width 180 height 16
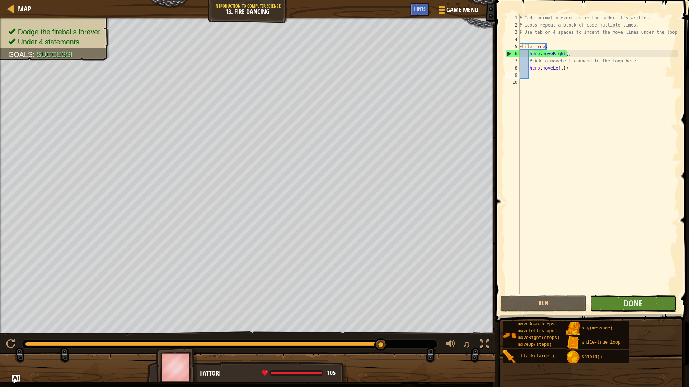
click at [591, 300] on button "Done" at bounding box center [633, 304] width 86 height 16
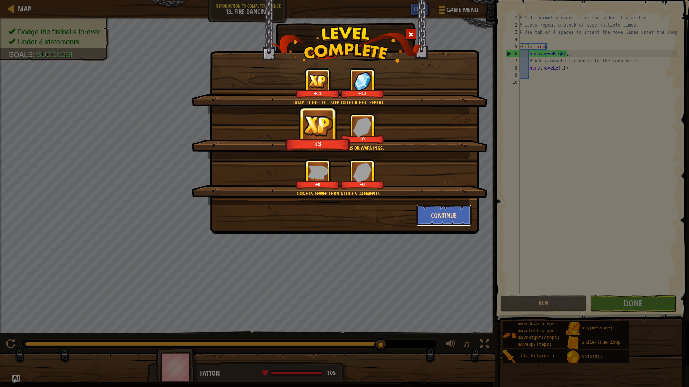
click at [455, 212] on button "Continue" at bounding box center [444, 216] width 56 height 22
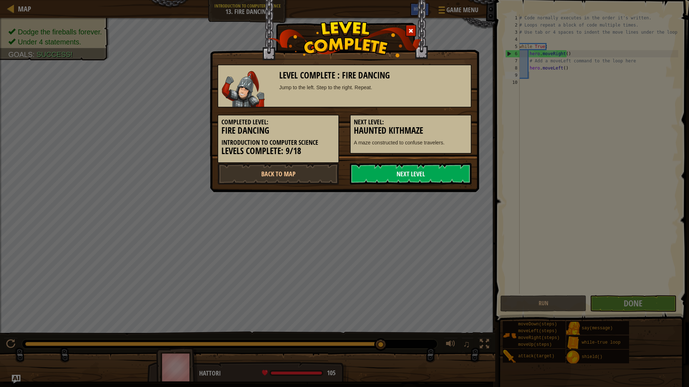
click at [426, 175] on link "Next Level" at bounding box center [411, 174] width 122 height 22
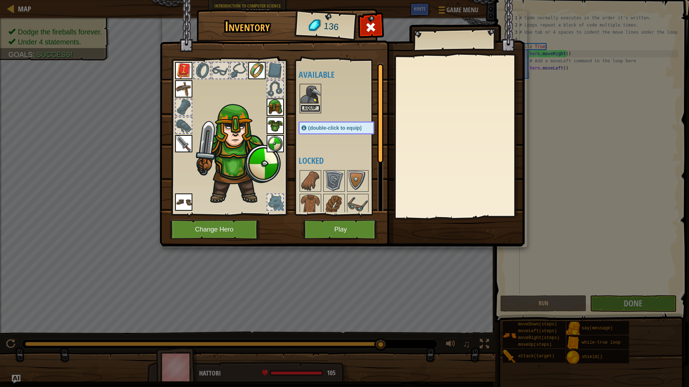
click at [310, 107] on button "Equip" at bounding box center [310, 109] width 20 height 8
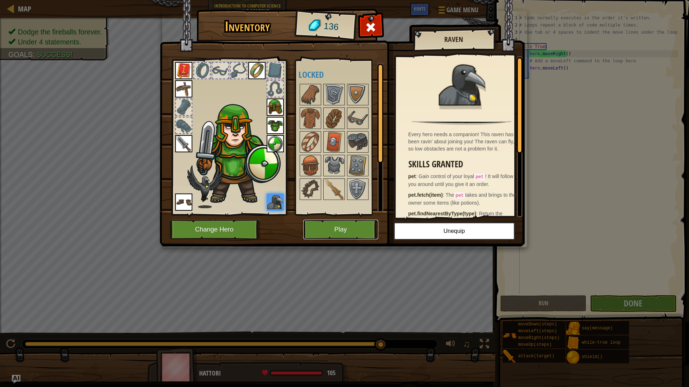
click at [364, 229] on button "Play" at bounding box center [340, 230] width 75 height 20
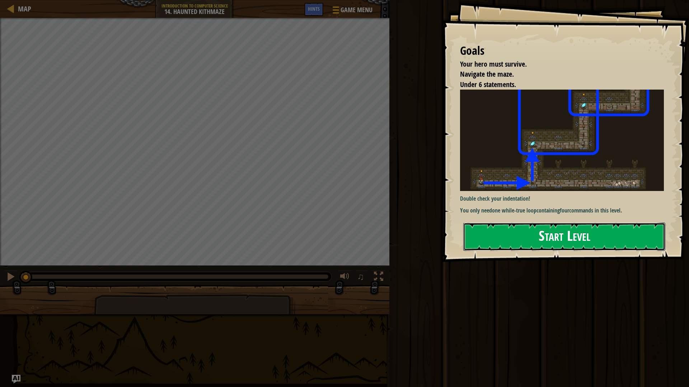
click at [479, 244] on button "Start Level" at bounding box center [564, 237] width 202 height 28
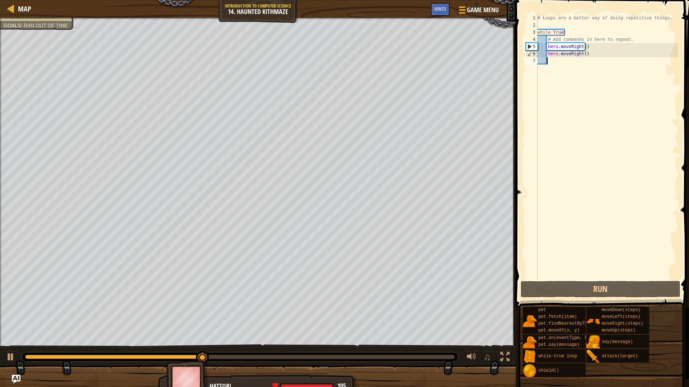
click at [580, 60] on div "# Loops are a better way of doing repetitive things. while True : # Add command…" at bounding box center [607, 154] width 142 height 280
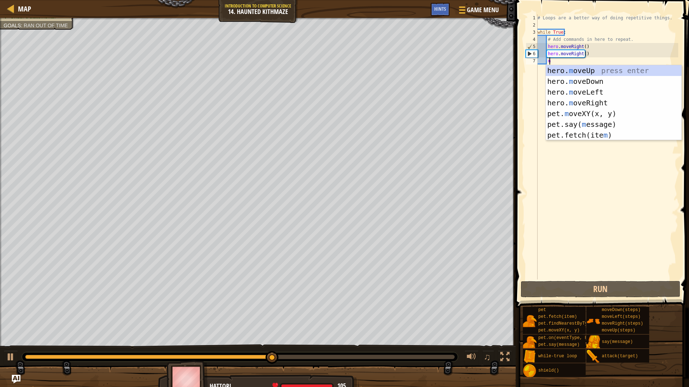
type textarea "m"
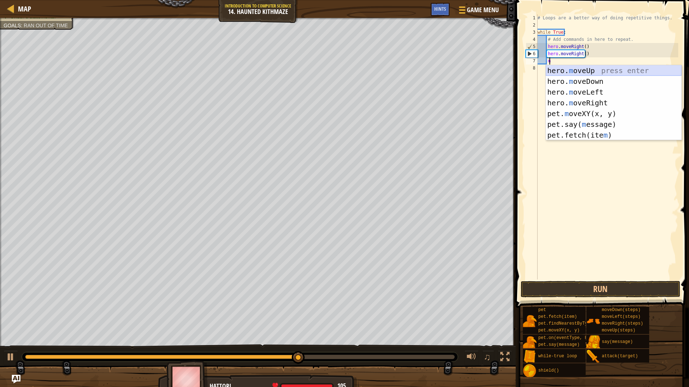
click at [586, 72] on div "hero. m oveUp press enter hero. m oveDown press enter hero. m oveLeft press ent…" at bounding box center [613, 113] width 136 height 97
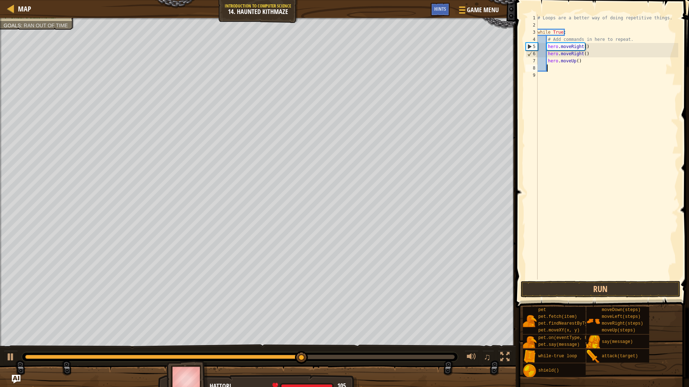
scroll to position [3, 0]
click at [592, 285] on button "Run" at bounding box center [600, 289] width 160 height 16
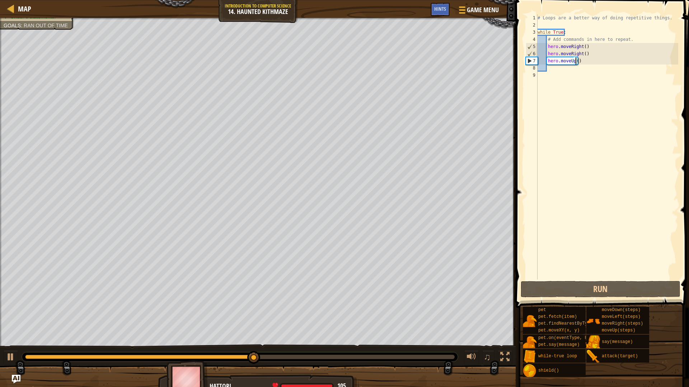
click at [574, 61] on div "# Loops are a better way of doing repetitive things. while True : # Add command…" at bounding box center [607, 154] width 142 height 280
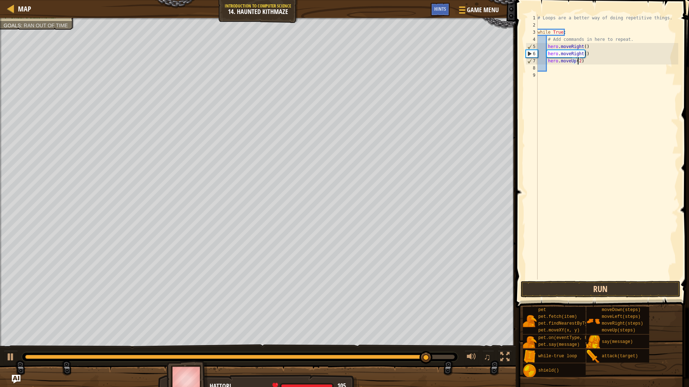
type textarea "hero.moveUp(2)"
click at [556, 292] on button "Run" at bounding box center [600, 289] width 160 height 16
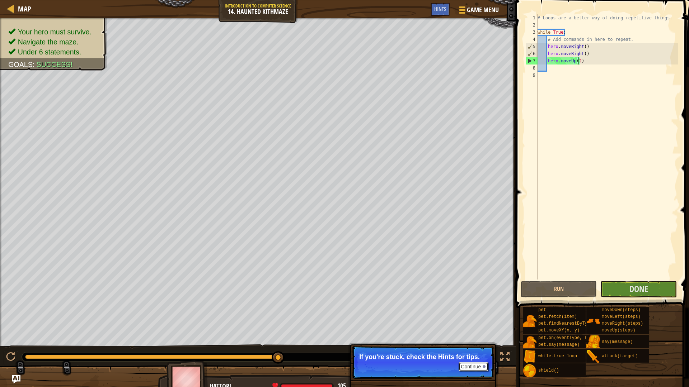
click at [479, 339] on button "Continue" at bounding box center [473, 366] width 30 height 9
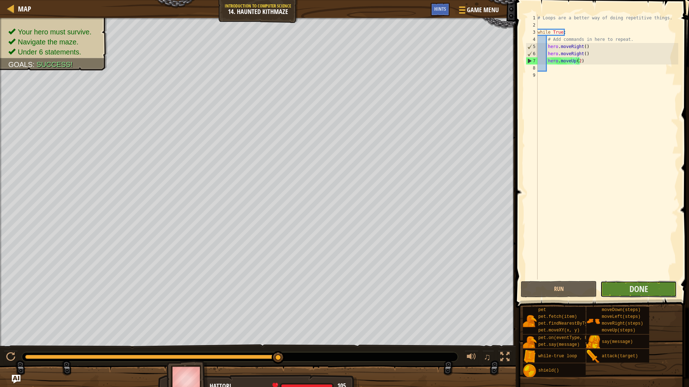
click at [607, 290] on button "Done" at bounding box center [638, 289] width 76 height 16
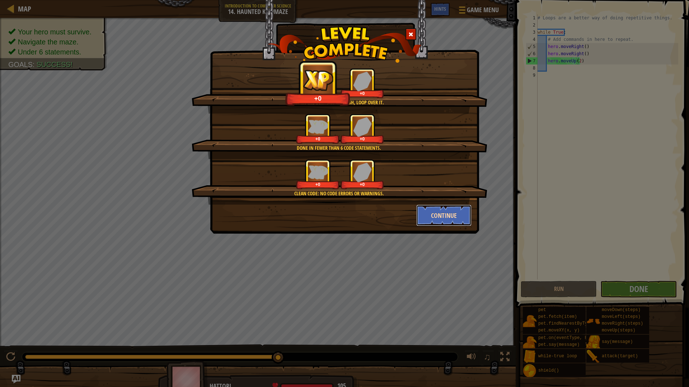
click at [460, 209] on button "Continue" at bounding box center [444, 216] width 56 height 22
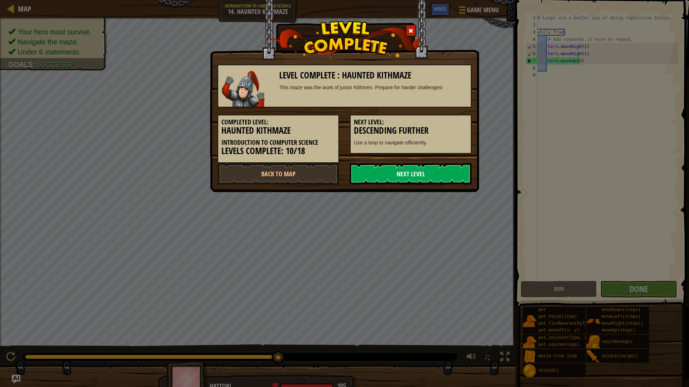
click at [411, 177] on link "Next Level" at bounding box center [411, 174] width 122 height 22
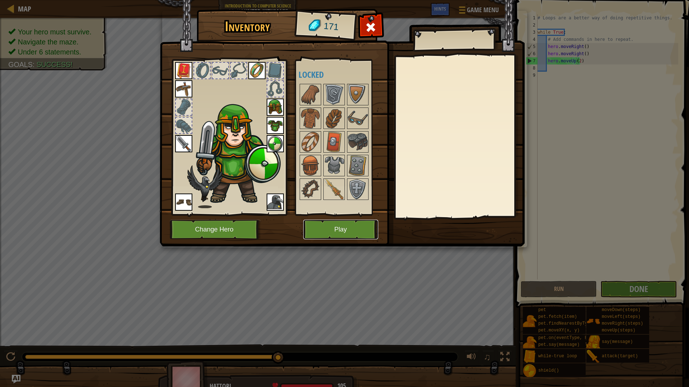
click at [363, 227] on button "Play" at bounding box center [340, 230] width 75 height 20
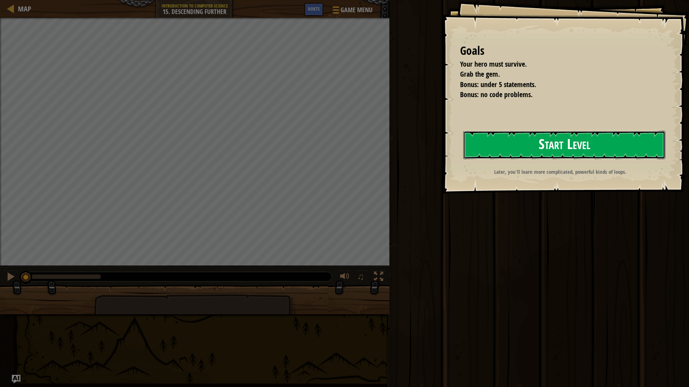
click at [478, 142] on button "Start Level" at bounding box center [564, 145] width 202 height 28
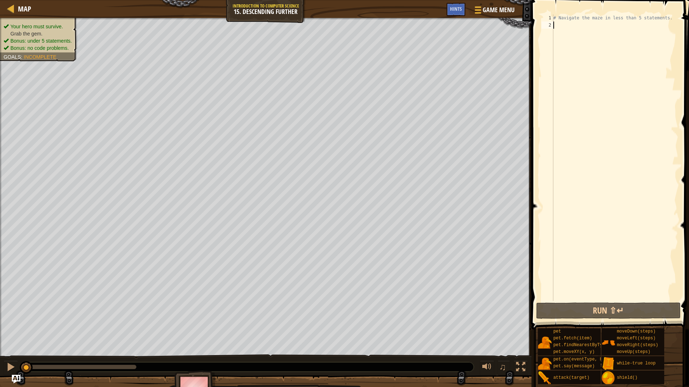
type textarea "w"
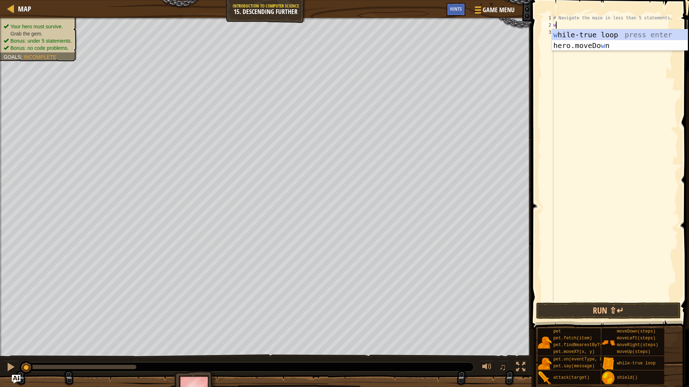
scroll to position [3, 0]
click at [614, 33] on div "w [PERSON_NAME]-true loop press enter hero.moveDo w n press enter" at bounding box center [620, 50] width 136 height 43
type textarea "m"
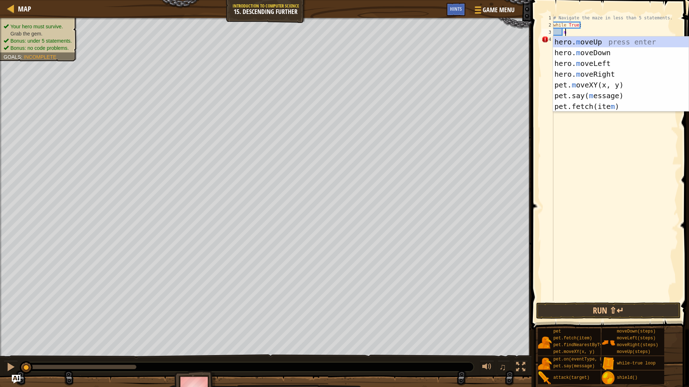
scroll to position [3, 0]
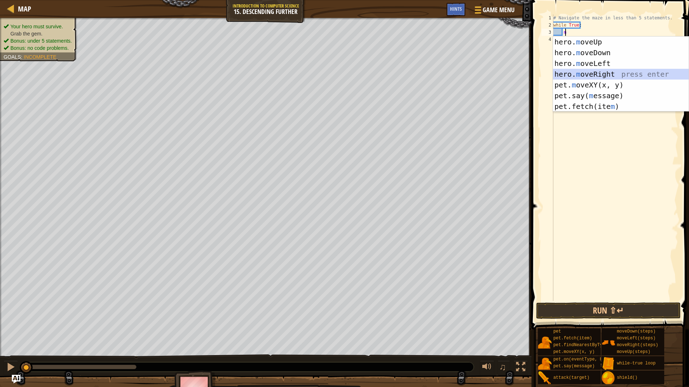
click at [599, 72] on div "hero. m oveUp press enter hero. m oveDown press enter hero. m oveLeft press ent…" at bounding box center [621, 85] width 136 height 97
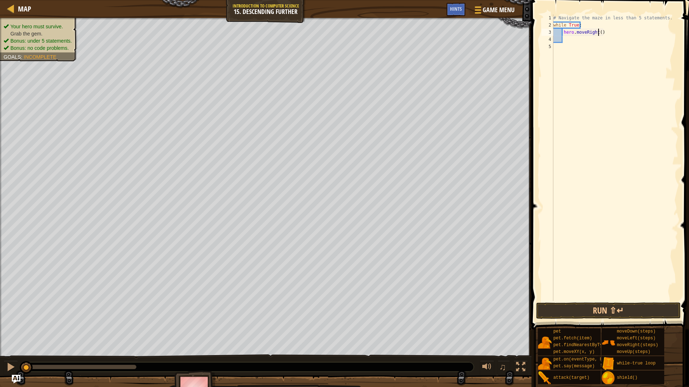
click at [597, 33] on div "# Navigate the maze in less than 5 statements. while True : hero . moveRight ( )" at bounding box center [615, 164] width 126 height 301
type textarea "hero.moveRight(2)"
click at [579, 42] on div "# Navigate the maze in less than 5 statements. while True : hero . moveRight ( …" at bounding box center [615, 164] width 126 height 301
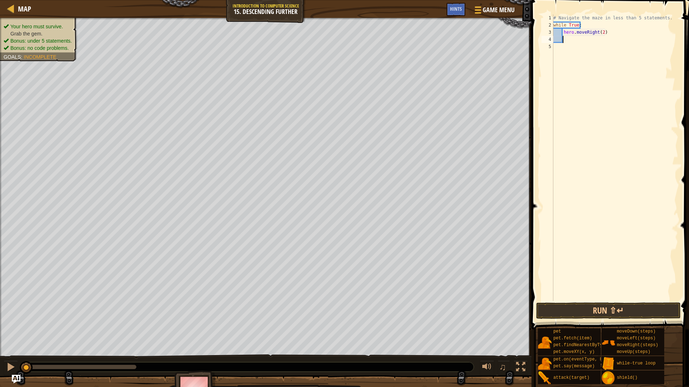
type textarea "m"
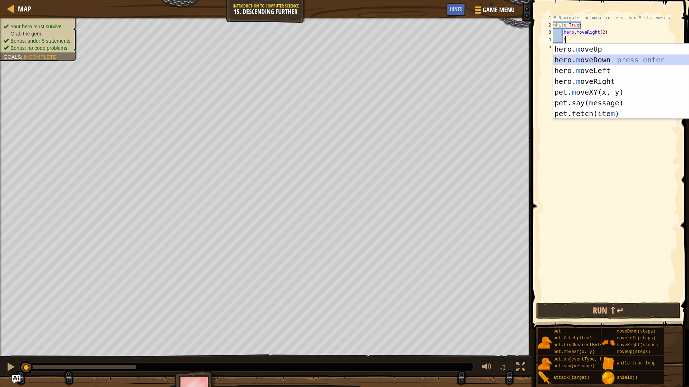
click at [584, 57] on div "hero. m oveUp press enter hero. m oveDown press enter hero. m oveLeft press ent…" at bounding box center [621, 92] width 136 height 97
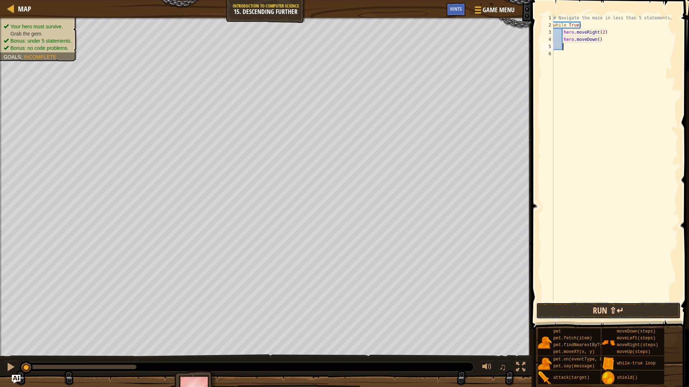
click at [596, 306] on button "Run ⇧↵" at bounding box center [608, 311] width 145 height 16
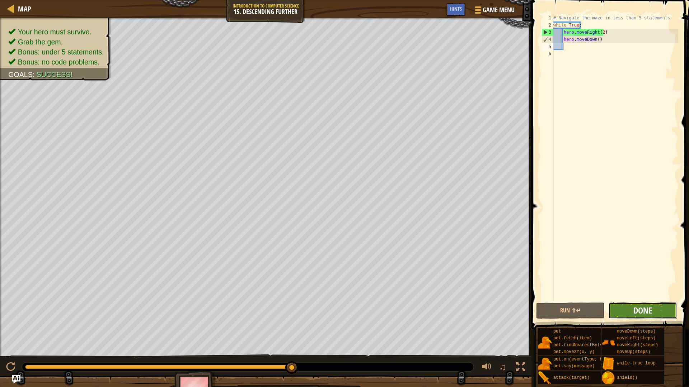
click at [640, 306] on span "Done" at bounding box center [642, 310] width 19 height 11
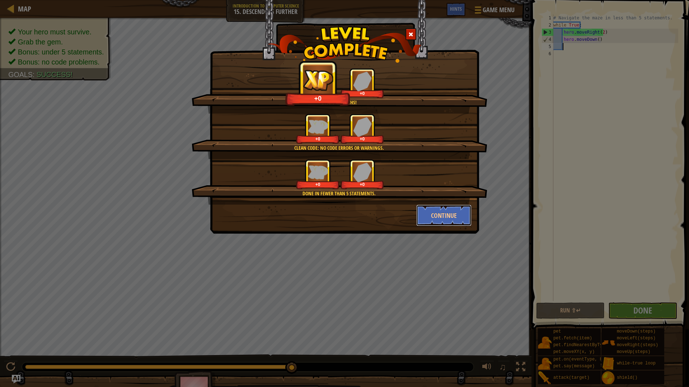
click at [438, 215] on button "Continue" at bounding box center [444, 216] width 56 height 22
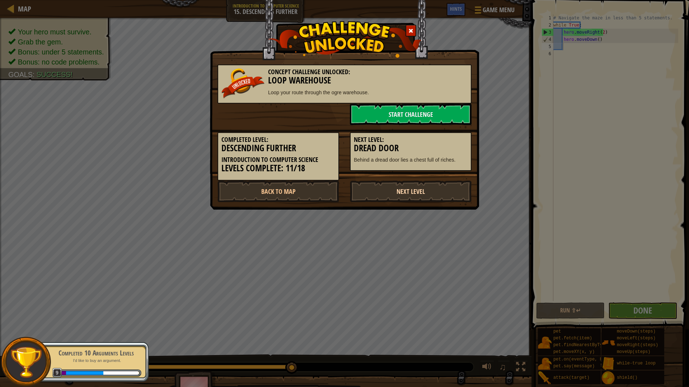
click at [398, 189] on link "Next Level" at bounding box center [411, 192] width 122 height 22
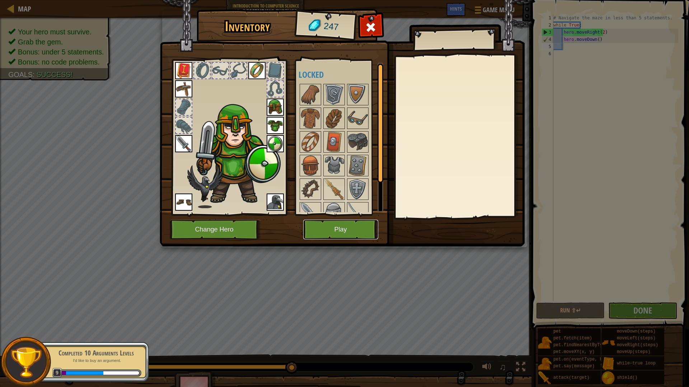
click at [325, 225] on button "Play" at bounding box center [340, 230] width 75 height 20
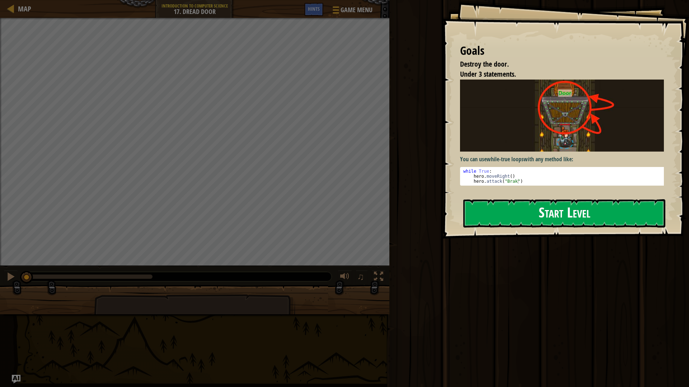
click at [510, 211] on button "Start Level" at bounding box center [564, 213] width 202 height 28
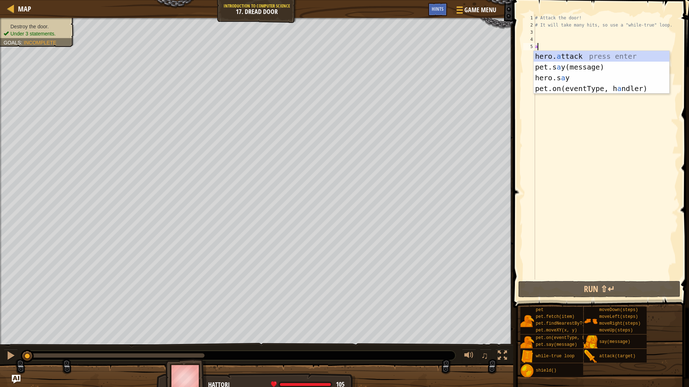
scroll to position [3, 0]
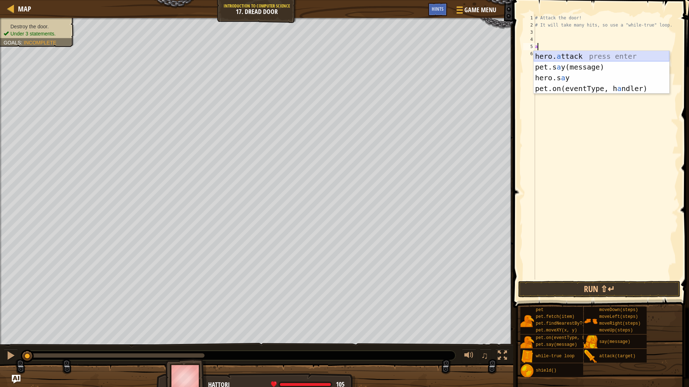
click at [577, 57] on div "hero. a ttack press enter pet.s a y(message) press enter hero.s a y press enter…" at bounding box center [601, 83] width 136 height 65
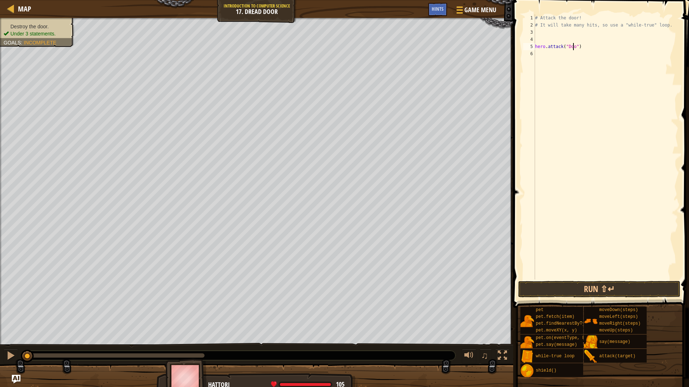
scroll to position [3, 3]
type textarea "hero.attack("Door")"
click at [577, 55] on div "# Attack the door! # It will take many hits, so use a "while-true" loop. hero .…" at bounding box center [605, 154] width 145 height 280
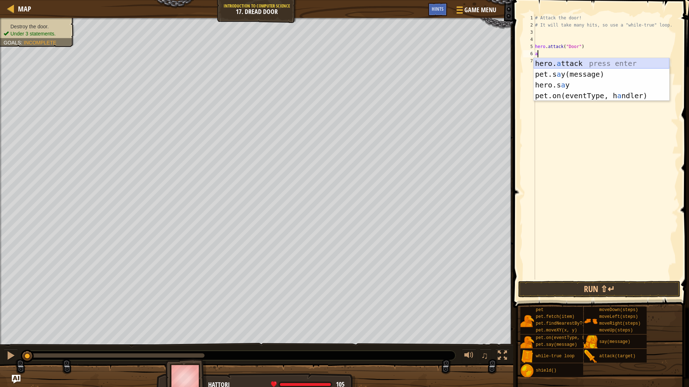
click at [572, 65] on div "hero. a ttack press enter pet.s a y(message) press enter hero.s a y press enter…" at bounding box center [601, 90] width 136 height 65
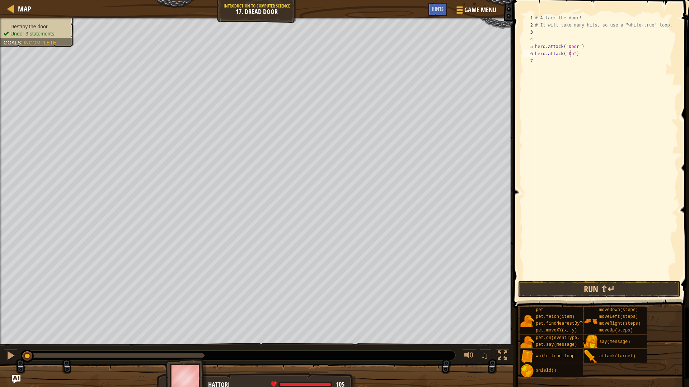
scroll to position [3, 3]
type textarea "hero.attack("Door")"
click at [542, 289] on button "Run ⇧↵" at bounding box center [599, 289] width 162 height 16
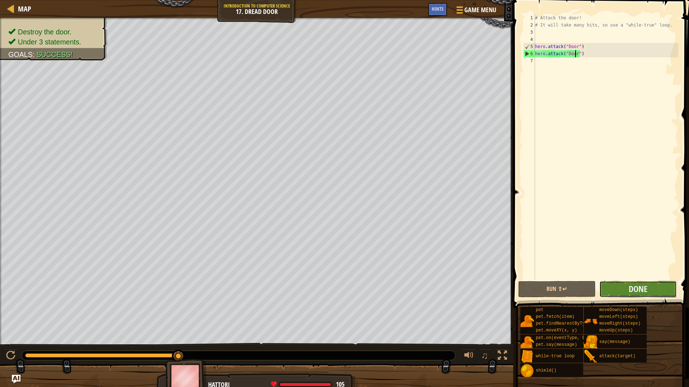
click at [624, 295] on button "Done" at bounding box center [637, 289] width 77 height 16
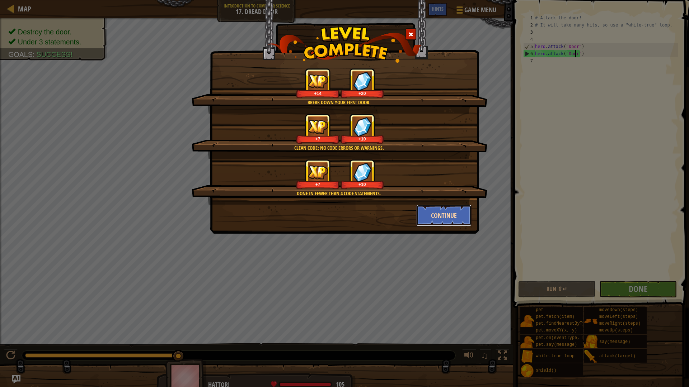
click at [460, 215] on button "Continue" at bounding box center [444, 216] width 56 height 22
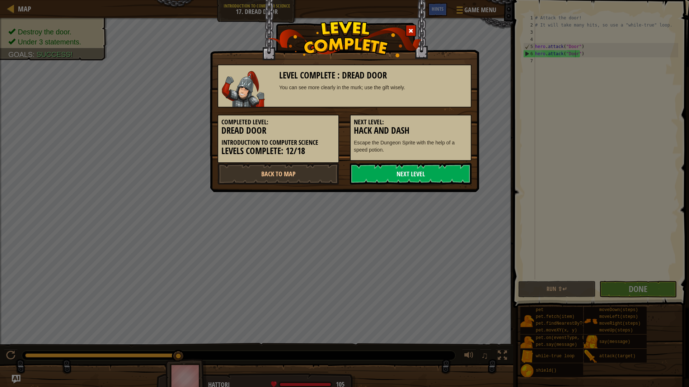
click at [437, 178] on link "Next Level" at bounding box center [411, 174] width 122 height 22
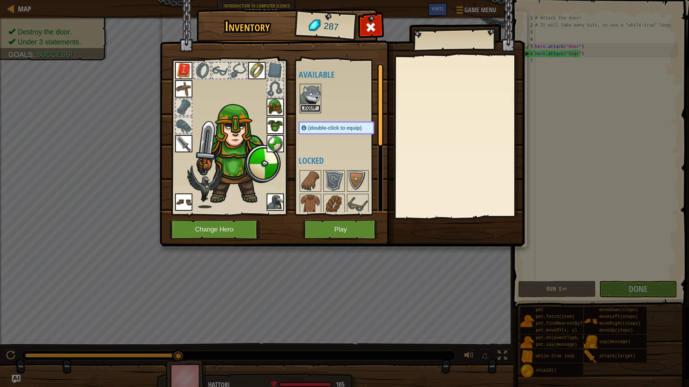
click at [315, 108] on button "Equip" at bounding box center [310, 109] width 20 height 8
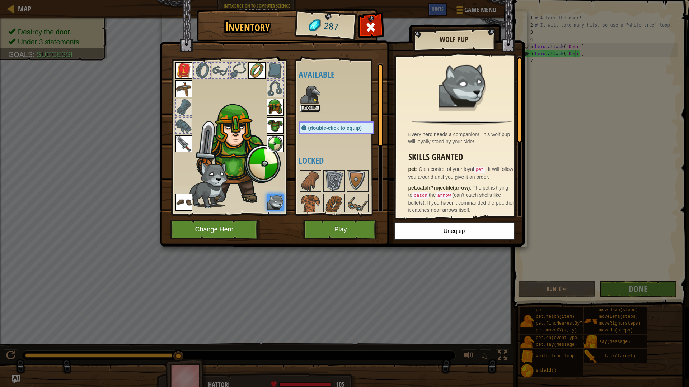
click at [306, 107] on button "Equip" at bounding box center [310, 109] width 20 height 8
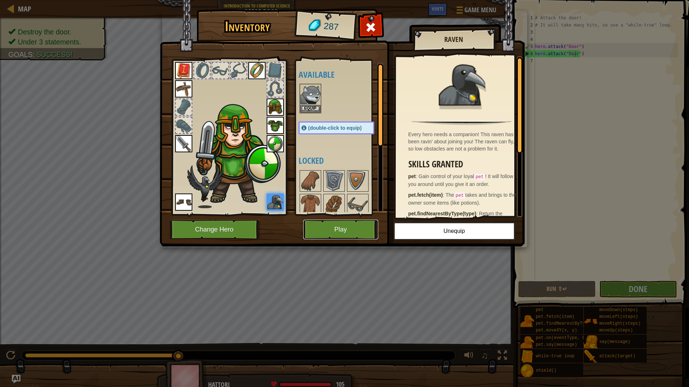
click at [325, 228] on button "Play" at bounding box center [340, 230] width 75 height 20
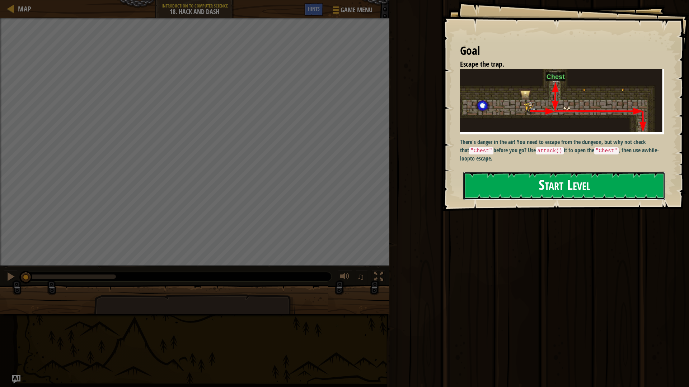
click at [494, 172] on button "Start Level" at bounding box center [564, 186] width 202 height 28
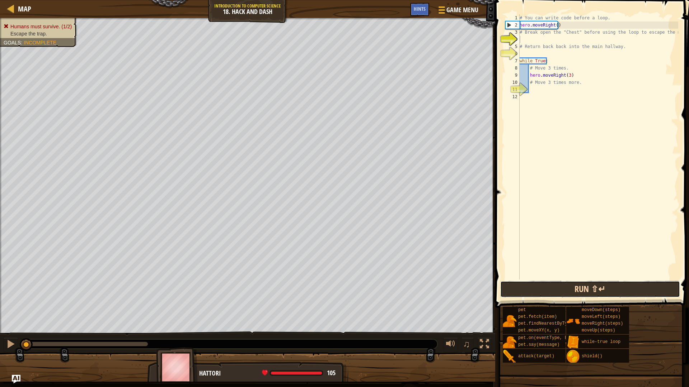
click at [570, 285] on button "Run ⇧↵" at bounding box center [590, 289] width 180 height 16
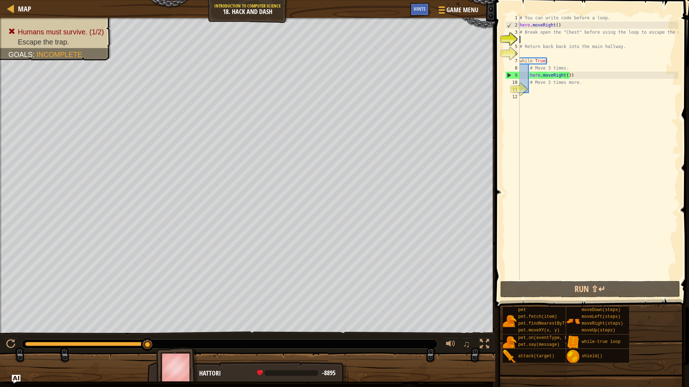
click at [540, 93] on div "# You can write code before a loop. hero . moveRight ( ) # Break open the "Ches…" at bounding box center [598, 154] width 160 height 280
type textarea "m"
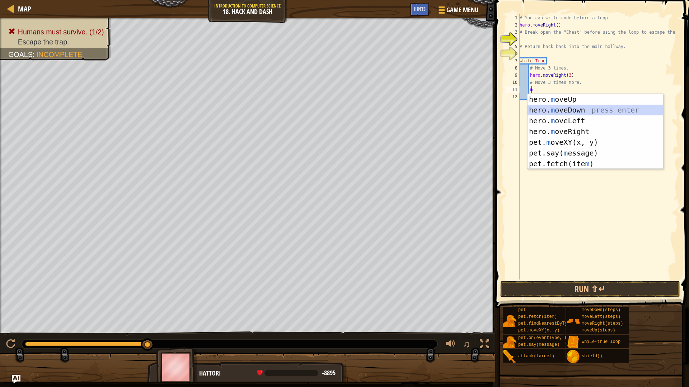
click at [561, 108] on div "hero. m oveUp press enter hero. m oveDown press enter hero. m oveLeft press ent…" at bounding box center [595, 142] width 136 height 97
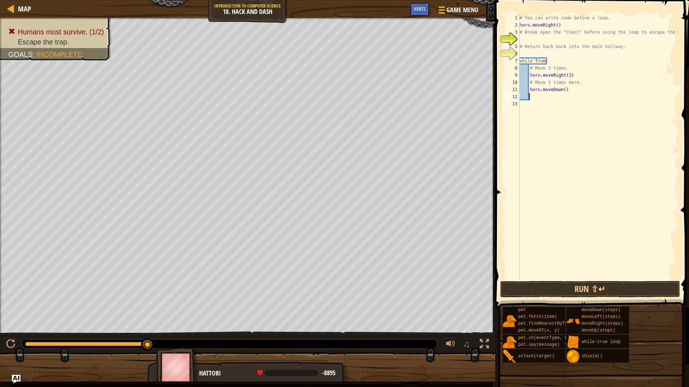
click at [561, 90] on div "# You can write code before a loop. hero . moveRight ( ) # Break open the "Ches…" at bounding box center [598, 154] width 160 height 280
type textarea "hero.moveDown(3)"
click at [535, 36] on div "# You can write code before a loop. hero . moveRight ( ) # Break open the "Ches…" at bounding box center [598, 154] width 160 height 280
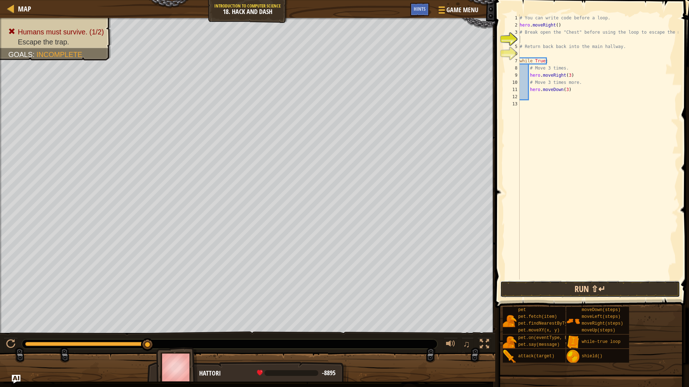
click at [535, 294] on button "Run ⇧↵" at bounding box center [590, 289] width 180 height 16
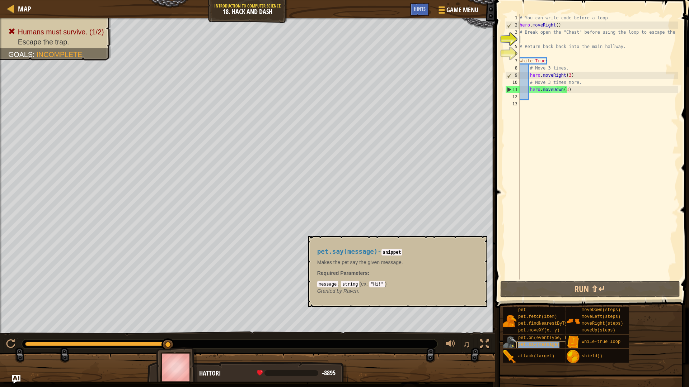
click at [526, 339] on span "pet.say(message)" at bounding box center [538, 344] width 41 height 5
click at [530, 339] on span "pet.on(eventType, handler)" at bounding box center [551, 338] width 67 height 5
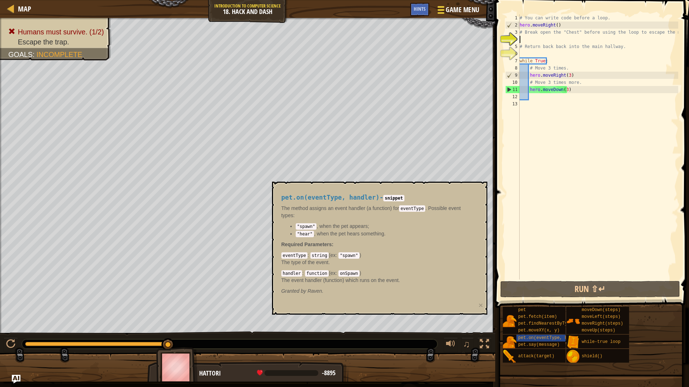
click at [445, 10] on div at bounding box center [441, 10] width 10 height 10
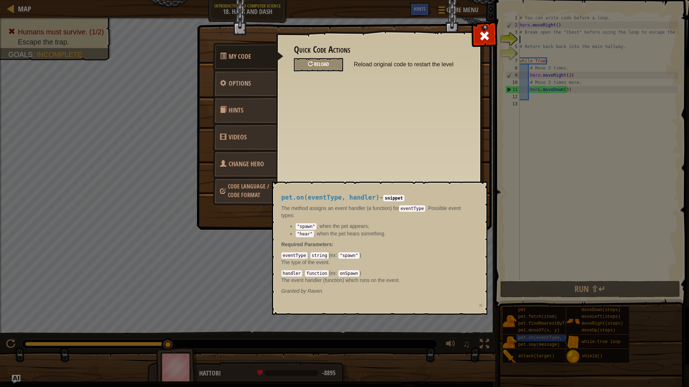
click at [320, 67] on span "Reload" at bounding box center [321, 64] width 15 height 7
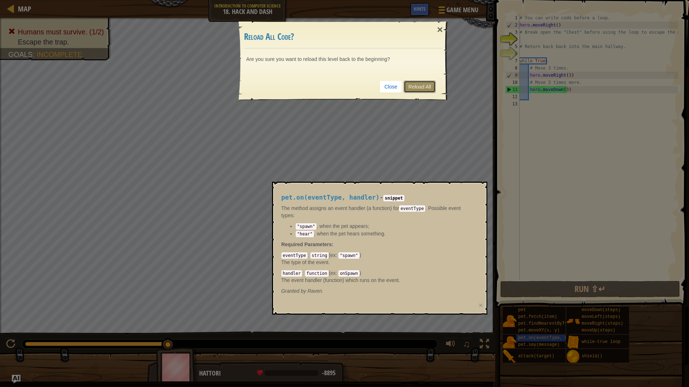
click at [414, 88] on link "Reload All" at bounding box center [419, 87] width 32 height 12
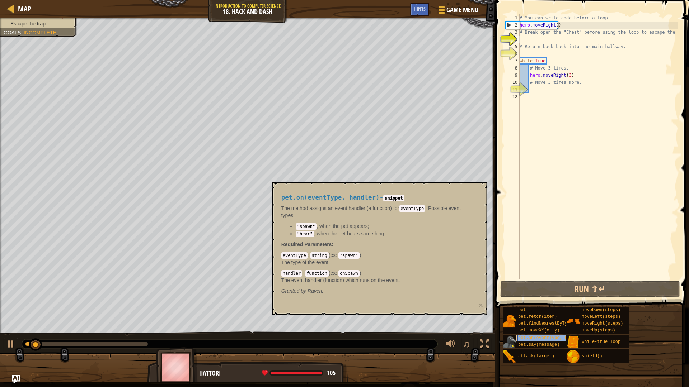
click at [520, 339] on span "pet.on(eventType, handler)" at bounding box center [551, 338] width 67 height 5
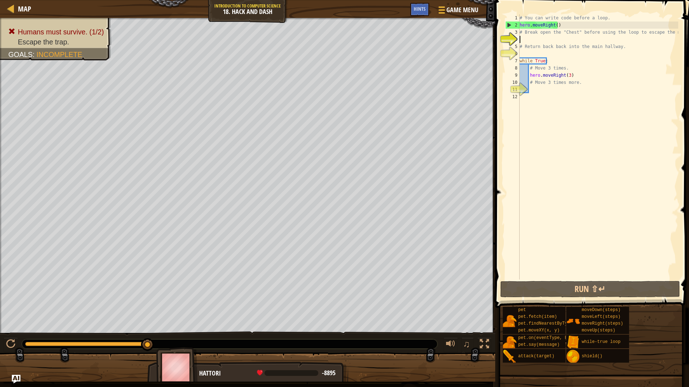
type textarea "m"
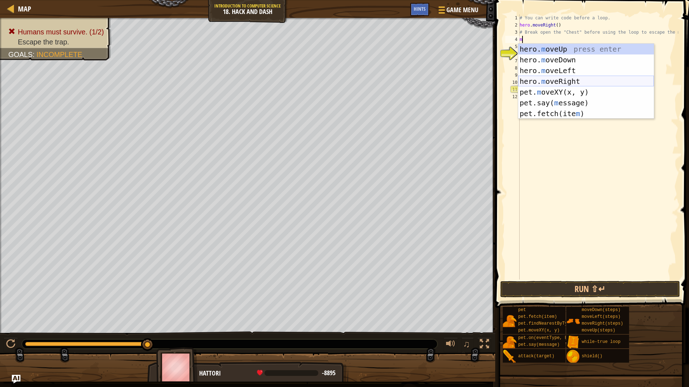
click at [581, 79] on div "hero. m oveUp press enter hero. m oveDown press enter hero. m oveLeft press ent…" at bounding box center [586, 92] width 136 height 97
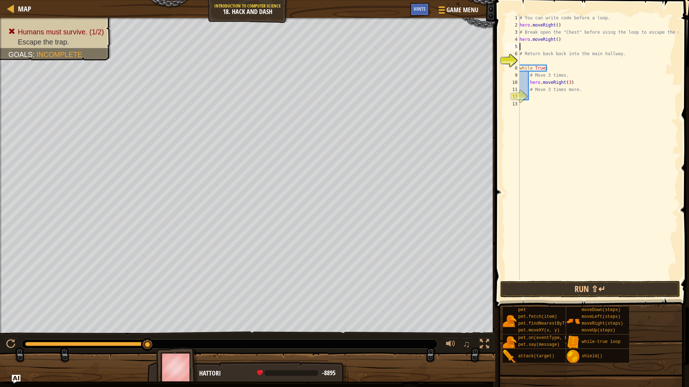
click at [565, 24] on div "# You can write code before a loop. hero . moveRight ( ) # Break open the "Ches…" at bounding box center [598, 154] width 160 height 280
type textarea "hero.moveRight()"
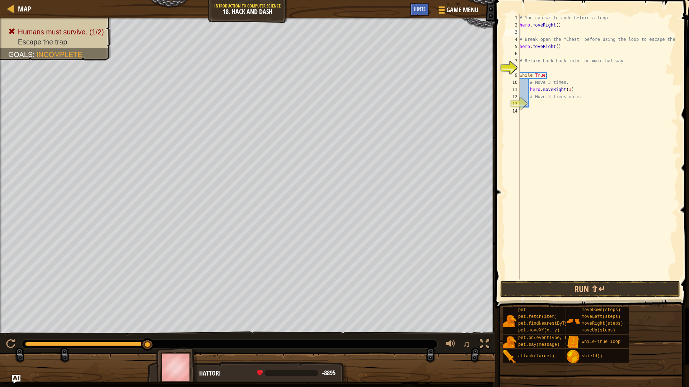
type textarea "m"
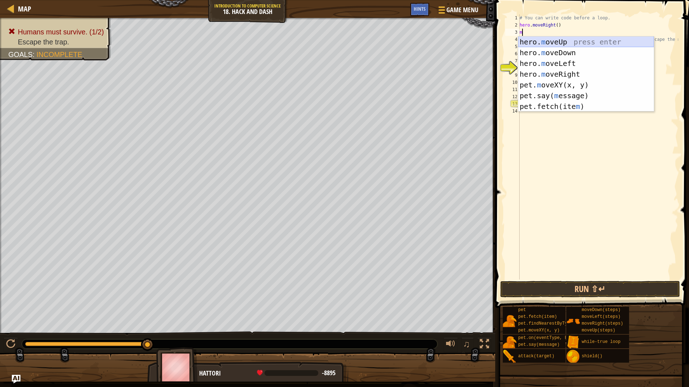
click at [559, 45] on div "hero. m oveUp press enter hero. m oveDown press enter hero. m oveLeft press ent…" at bounding box center [586, 85] width 136 height 97
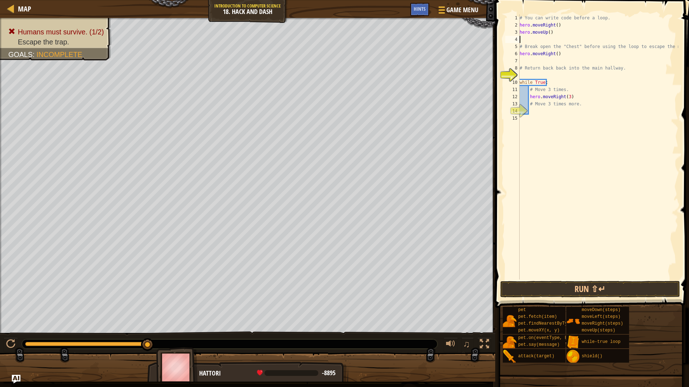
type textarea "m"
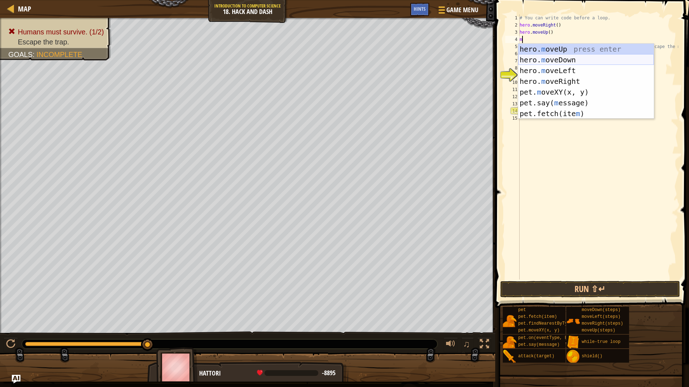
click at [560, 62] on div "hero. m oveUp press enter hero. m oveDown press enter hero. m oveLeft press ent…" at bounding box center [586, 92] width 136 height 97
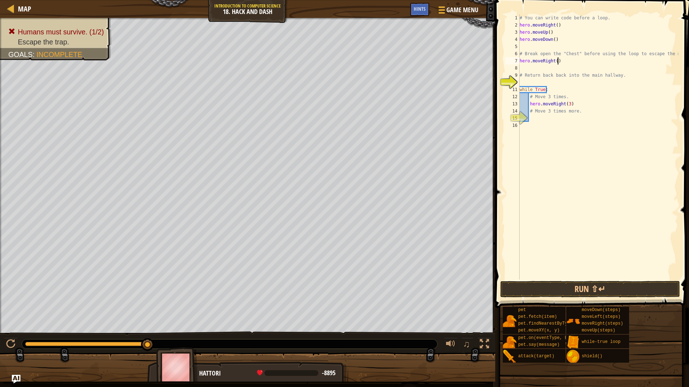
click at [559, 62] on div "# You can write code before a loop. hero . moveRight ( ) hero . moveUp ( ) hero…" at bounding box center [598, 154] width 160 height 280
type textarea "h"
click at [576, 115] on div "# You can write code before a loop. hero . moveRight ( ) hero . moveUp ( ) hero…" at bounding box center [598, 154] width 160 height 280
type textarea "m"
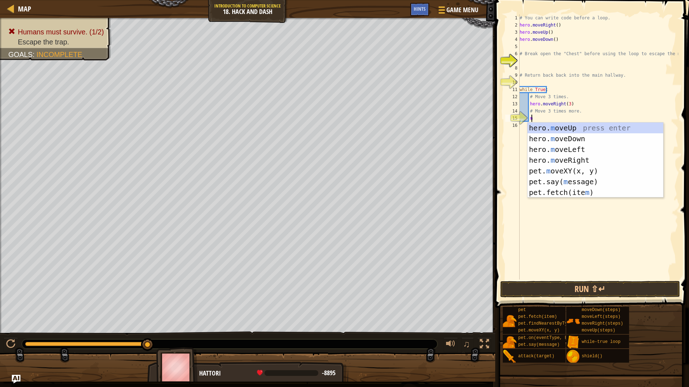
scroll to position [3, 0]
click at [567, 138] on div "hero. m oveUp press enter hero. m oveDown press enter hero. m oveLeft press ent…" at bounding box center [595, 171] width 136 height 97
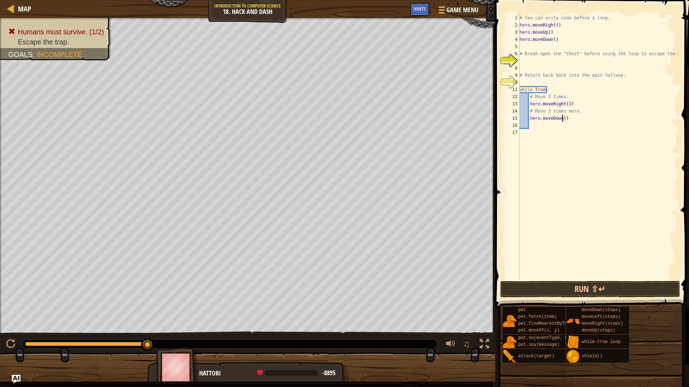
click at [561, 118] on div "# You can write code before a loop. hero . moveRight ( ) hero . moveUp ( ) hero…" at bounding box center [598, 154] width 160 height 280
type textarea "hero.moveDown(3)"
click at [582, 296] on button "Run ⇧↵" at bounding box center [590, 289] width 180 height 16
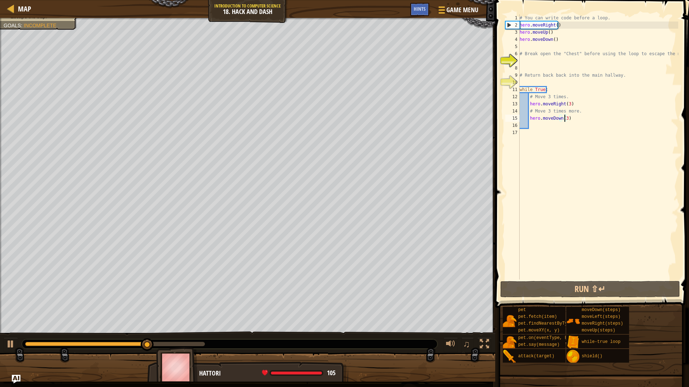
click at [549, 62] on div "# You can write code before a loop. hero . moveRight ( ) hero . moveUp ( ) hero…" at bounding box center [598, 154] width 160 height 280
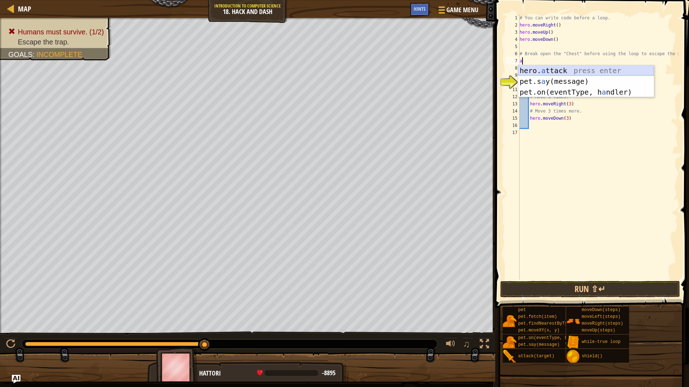
click at [560, 70] on div "hero. a ttack press enter pet.s a y(message) press enter pet.on(eventType, h a …" at bounding box center [586, 92] width 136 height 54
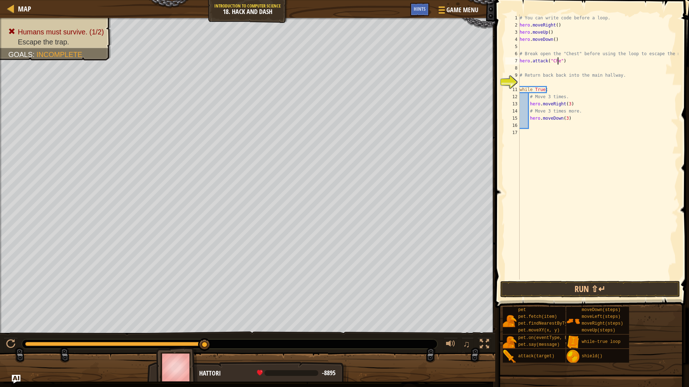
scroll to position [3, 3]
type textarea "hero.attack("Chest")"
click at [562, 67] on div "# You can write code before a loop. hero . moveRight ( ) hero . moveUp ( ) hero…" at bounding box center [598, 154] width 160 height 280
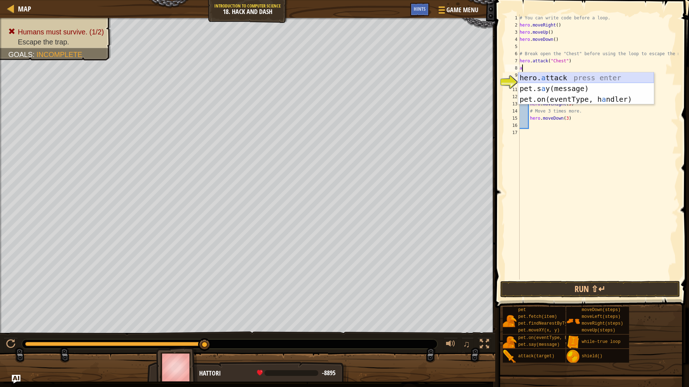
click at [563, 75] on div "hero. a ttack press enter pet.s a y(message) press enter pet.on(eventType, h a …" at bounding box center [586, 99] width 136 height 54
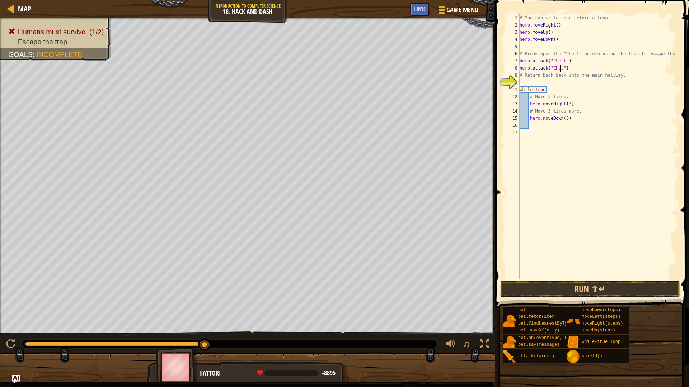
scroll to position [3, 3]
click at [554, 67] on div "# You can write code before a loop. hero . moveRight ( ) hero . moveUp ( ) hero…" at bounding box center [598, 154] width 160 height 280
click at [557, 292] on button "Run ⇧↵" at bounding box center [590, 289] width 180 height 16
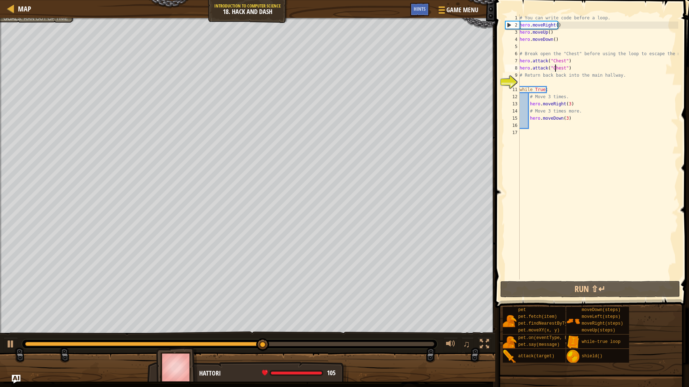
click at [554, 41] on div "# You can write code before a loop. hero . moveRight ( ) hero . moveUp ( ) hero…" at bounding box center [598, 154] width 160 height 280
click at [569, 70] on div "# You can write code before a loop. hero . moveRight ( ) hero . moveUp ( ) hero…" at bounding box center [598, 154] width 160 height 280
type textarea "hero.attack("Chest")"
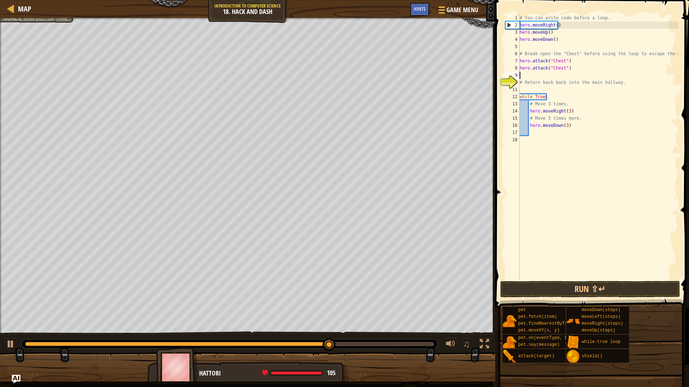
scroll to position [3, 0]
type textarea "m"
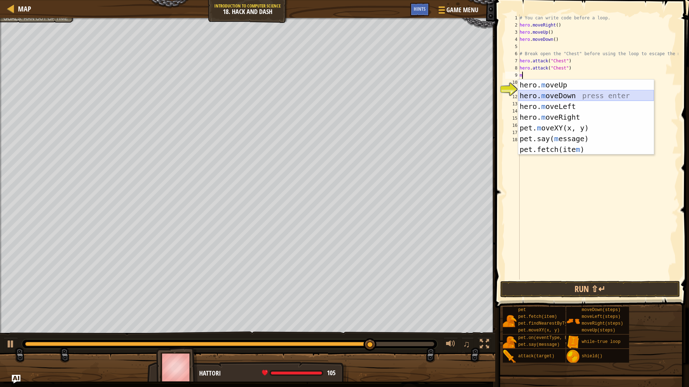
click at [573, 95] on div "hero. m oveUp press enter hero. m oveDown press enter hero. m oveLeft press ent…" at bounding box center [586, 128] width 136 height 97
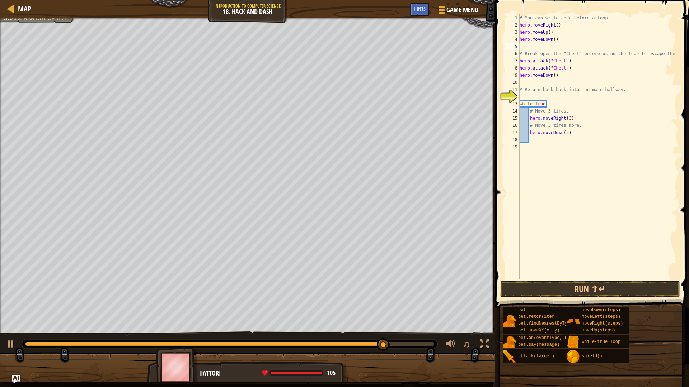
click at [561, 43] on div "# You can write code before a loop. hero . moveRight ( ) hero . moveUp ( ) hero…" at bounding box center [598, 154] width 160 height 280
click at [561, 37] on div "# You can write code before a loop. hero . moveRight ( ) hero . moveUp ( ) hero…" at bounding box center [598, 154] width 160 height 280
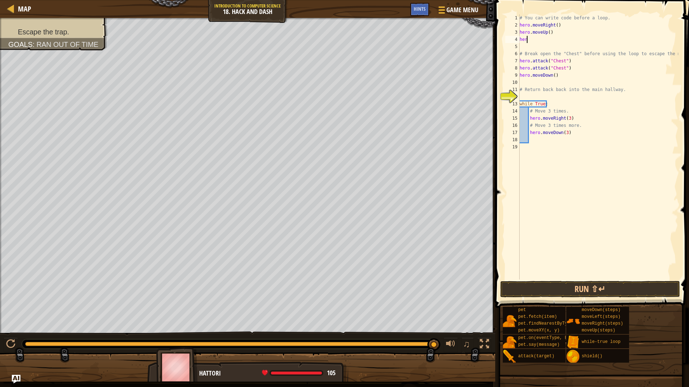
type textarea "h"
click at [596, 292] on button "Run ⇧↵" at bounding box center [590, 289] width 180 height 16
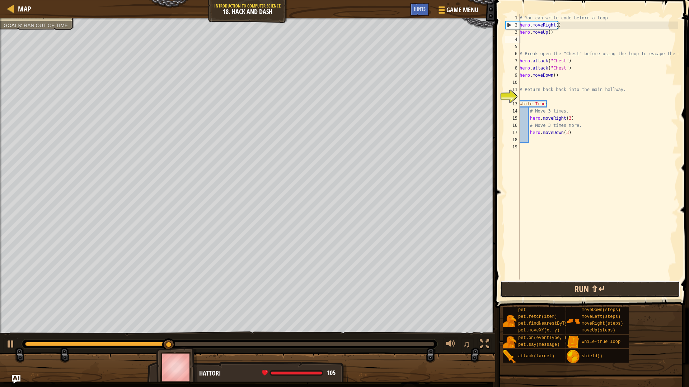
click at [601, 285] on button "Run ⇧↵" at bounding box center [590, 289] width 180 height 16
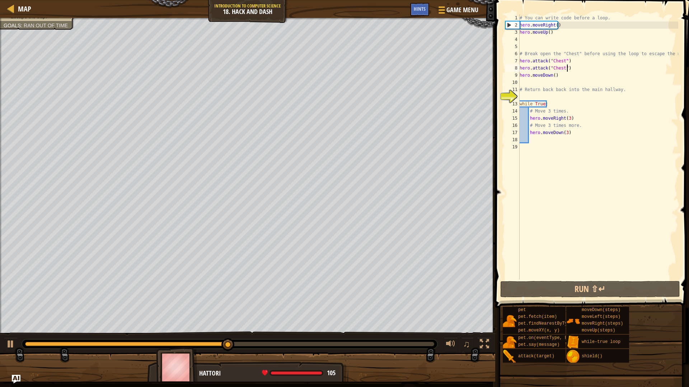
click at [568, 69] on div "# You can write code before a loop. hero . moveRight ( ) hero . moveUp ( ) # Br…" at bounding box center [598, 154] width 160 height 280
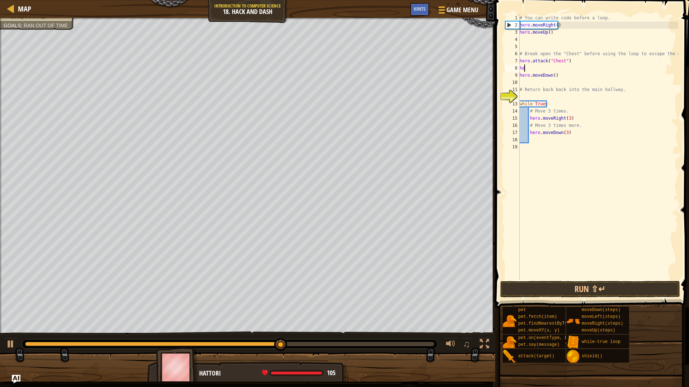
type textarea "h"
drag, startPoint x: 568, startPoint y: 69, endPoint x: 573, endPoint y: 269, distance: 199.5
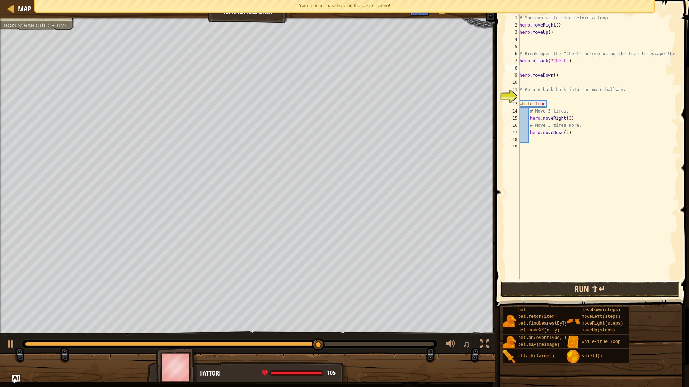
click at [585, 287] on button "Run ⇧↵" at bounding box center [590, 289] width 180 height 16
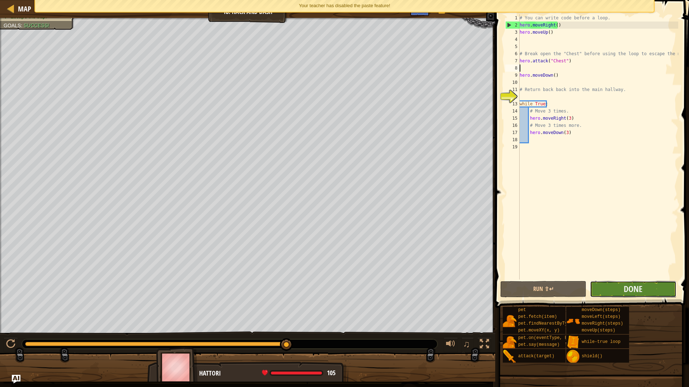
click at [659, 285] on button "Done" at bounding box center [633, 289] width 86 height 16
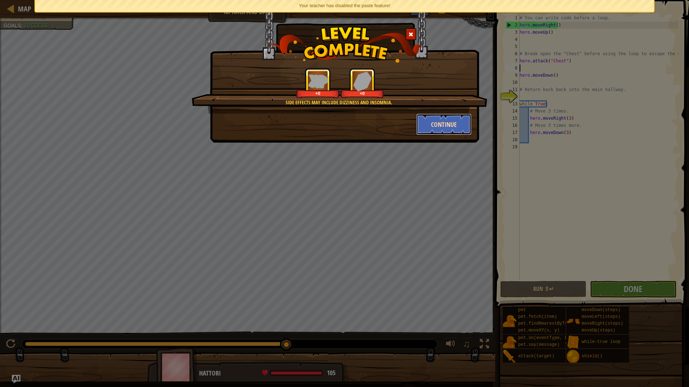
click at [444, 123] on button "Continue" at bounding box center [444, 125] width 56 height 22
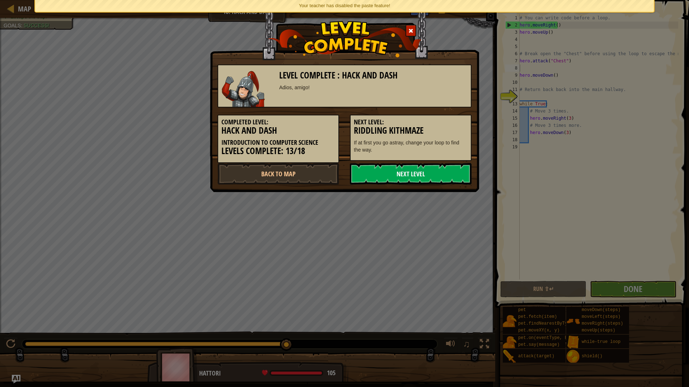
click at [412, 170] on link "Next Level" at bounding box center [411, 174] width 122 height 22
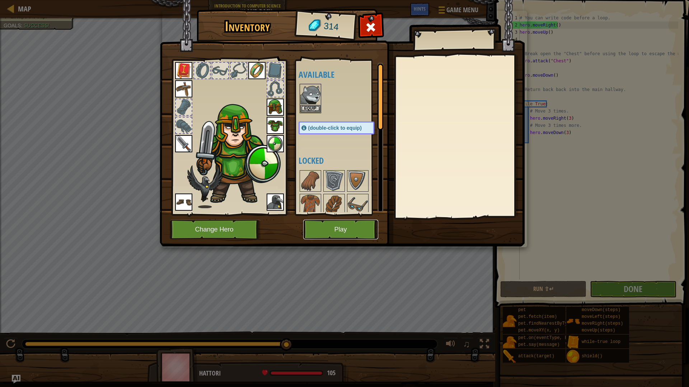
click at [327, 223] on button "Play" at bounding box center [340, 230] width 75 height 20
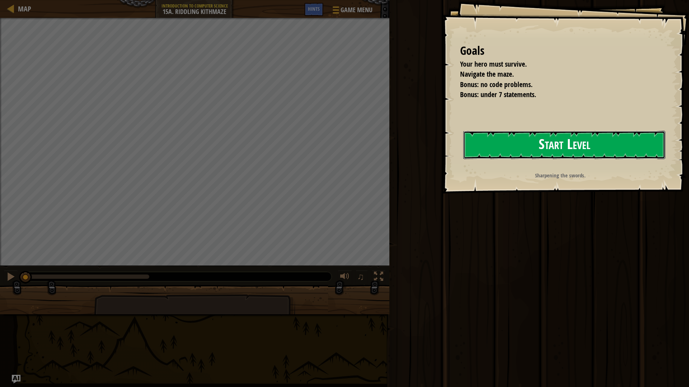
click at [512, 154] on button "Start Level" at bounding box center [564, 145] width 202 height 28
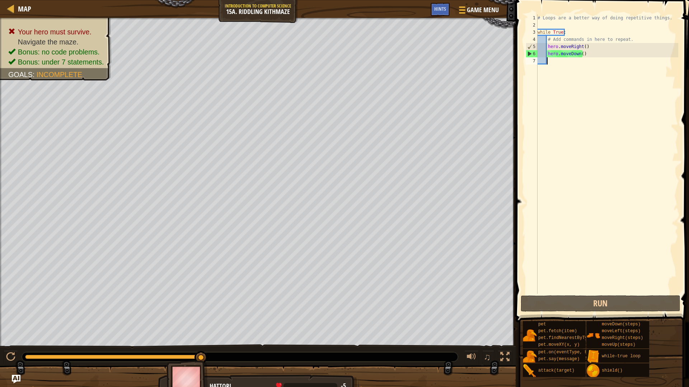
click at [582, 54] on div "# Loops are a better way of doing repetitive things. while True : # Add command…" at bounding box center [607, 161] width 142 height 294
type textarea "hero.moveDown()"
click at [552, 63] on div "# Loops are a better way of doing repetitive things. while True : # Add command…" at bounding box center [607, 161] width 142 height 294
type textarea "m"
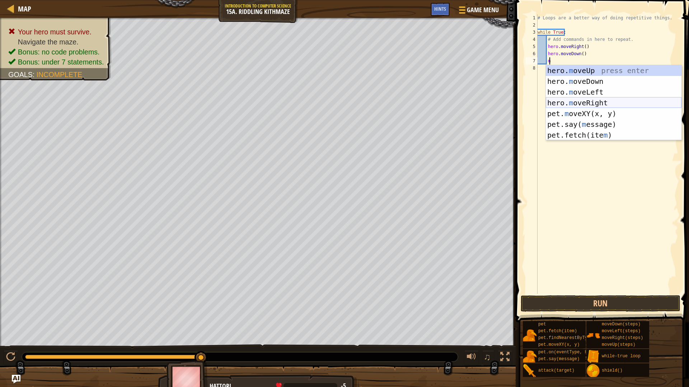
click at [595, 104] on div "hero. m oveUp press enter hero. m oveDown press enter hero. m oveLeft press ent…" at bounding box center [613, 113] width 136 height 97
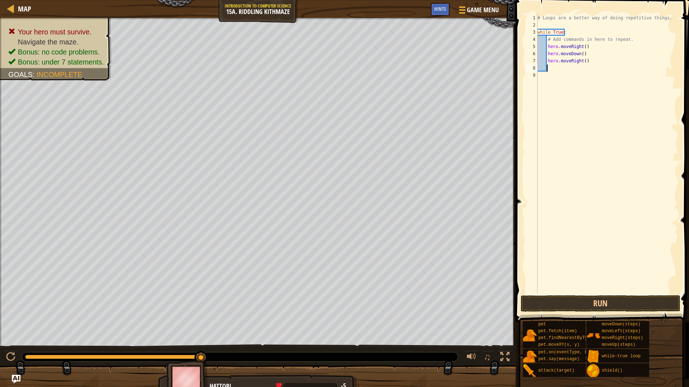
scroll to position [3, 0]
click at [582, 62] on div "# Loops are a better way of doing repetitive things. while True : # Add command…" at bounding box center [607, 161] width 142 height 294
type textarea "hero.moveRight(2)"
click at [577, 69] on div "# Loops are a better way of doing repetitive things. while True : # Add command…" at bounding box center [607, 161] width 142 height 294
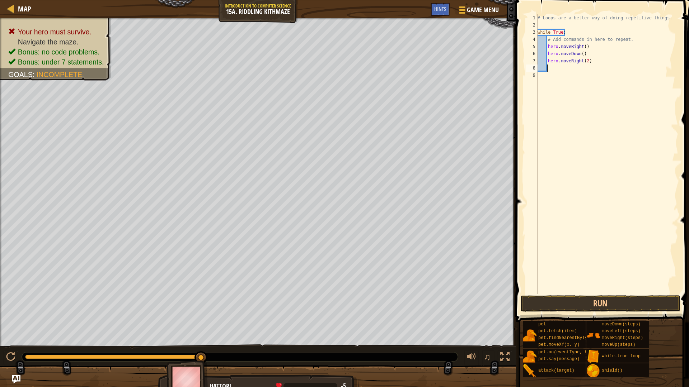
type textarea "m"
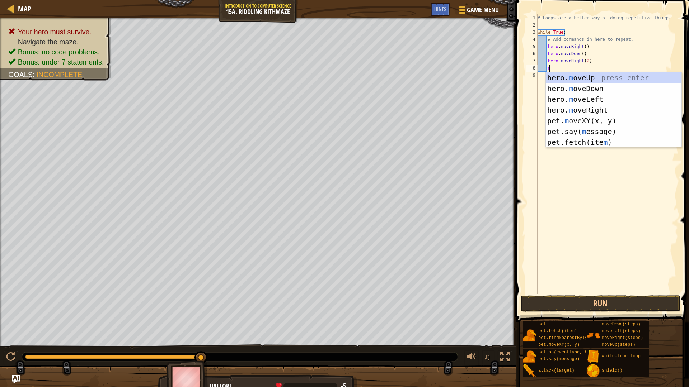
scroll to position [3, 1]
click at [561, 82] on div "hero. m oveUp press enter hero. m oveDown press enter hero. m oveLeft press ent…" at bounding box center [613, 120] width 136 height 97
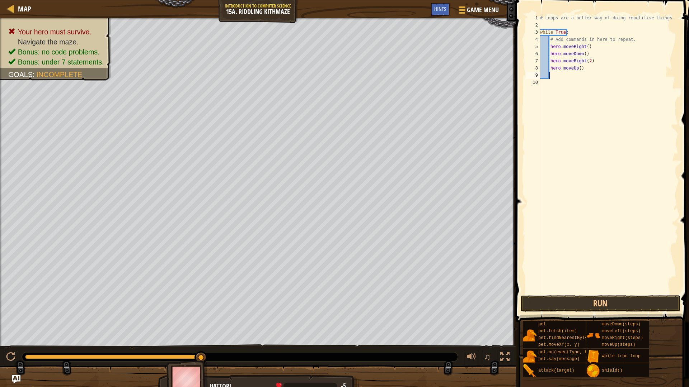
scroll to position [3, 0]
type textarea "m"
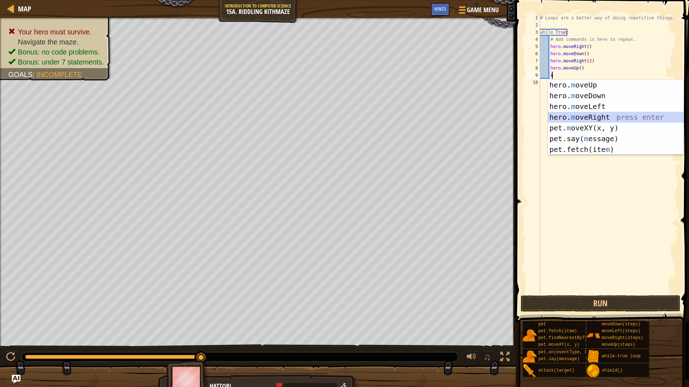
click at [560, 115] on div "hero. m oveUp press enter hero. m oveDown press enter hero. m oveLeft press ent…" at bounding box center [616, 128] width 136 height 97
type textarea "m"
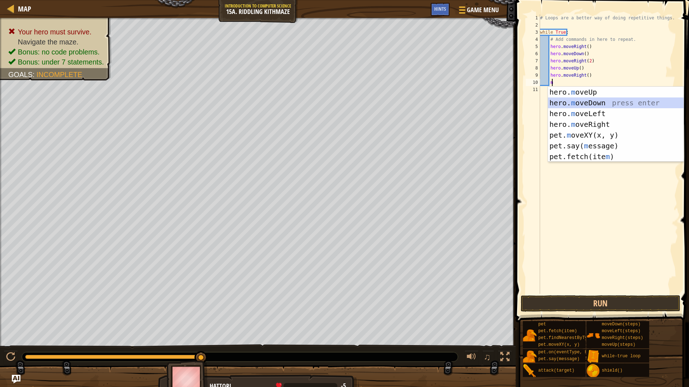
click at [587, 106] on div "hero. m oveUp press enter hero. m oveDown press enter hero. m oveLeft press ent…" at bounding box center [616, 135] width 136 height 97
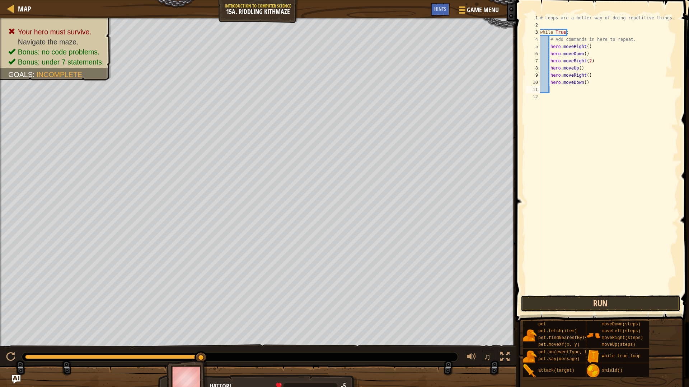
click at [582, 299] on button "Run" at bounding box center [600, 304] width 160 height 16
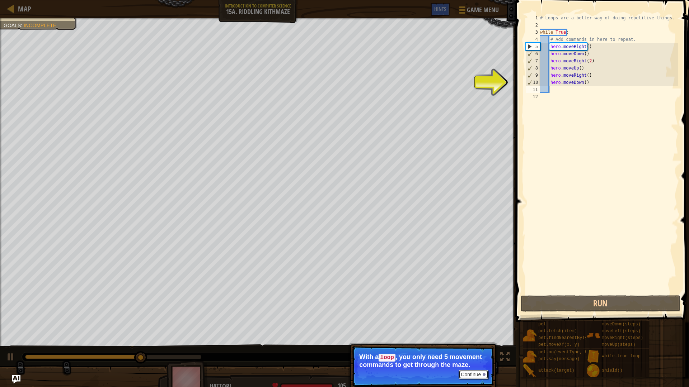
click at [474, 339] on button "Continue" at bounding box center [473, 374] width 30 height 9
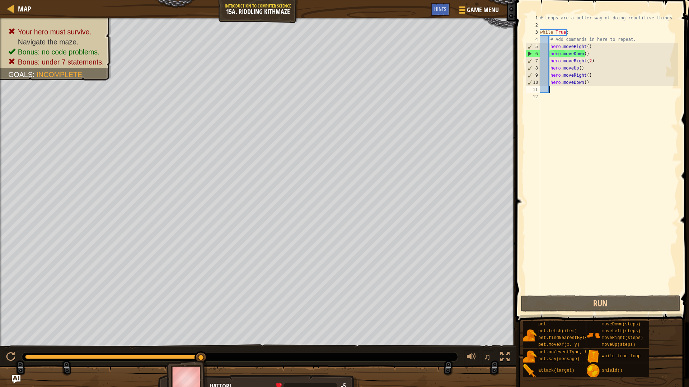
click at [585, 53] on div "# Loops are a better way of doing repetitive things. while True : # Add command…" at bounding box center [608, 161] width 140 height 294
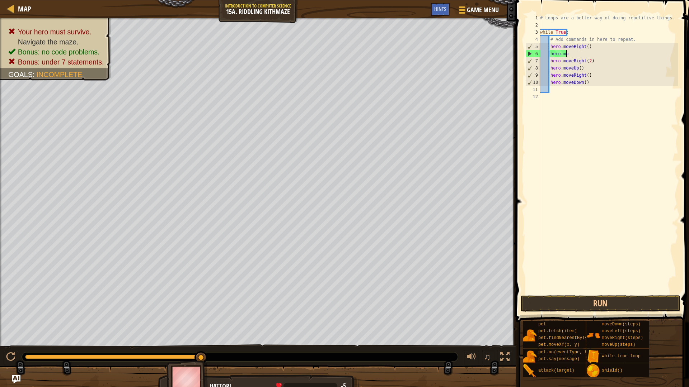
type textarea "h"
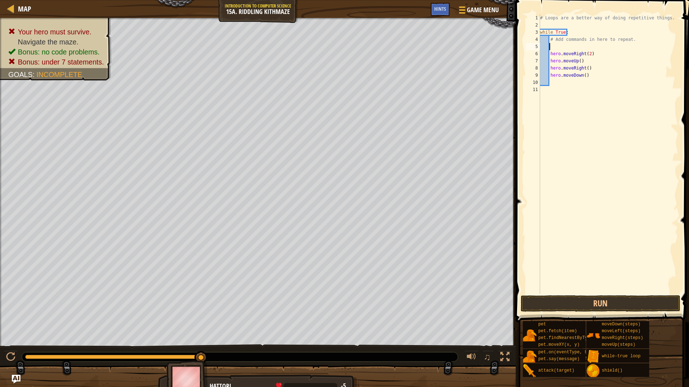
click at [573, 27] on div "# Loops are a better way of doing repetitive things. while True : # Add command…" at bounding box center [608, 161] width 140 height 294
type textarea "m"
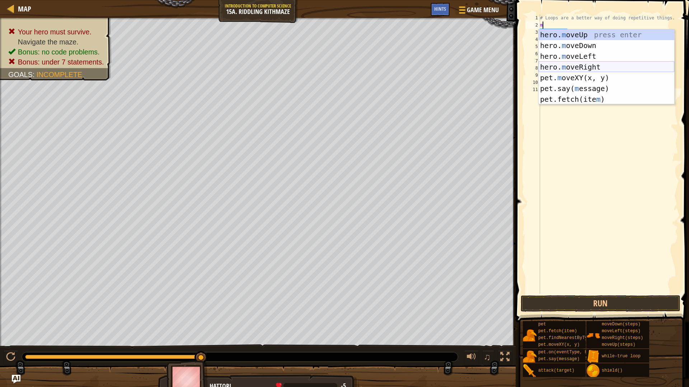
click at [593, 68] on div "hero. m oveUp press enter hero. m oveDown press enter hero. m oveLeft press ent…" at bounding box center [606, 77] width 136 height 97
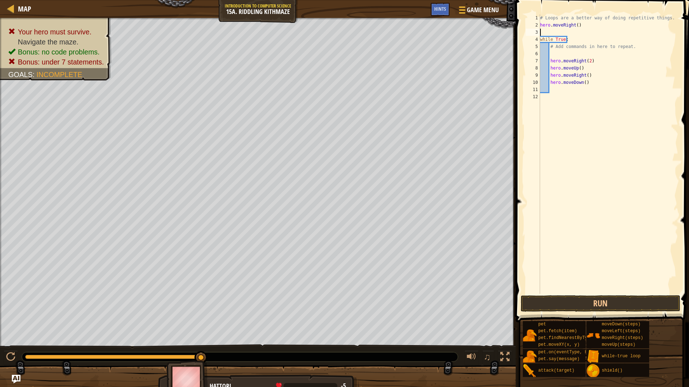
type textarea "m"
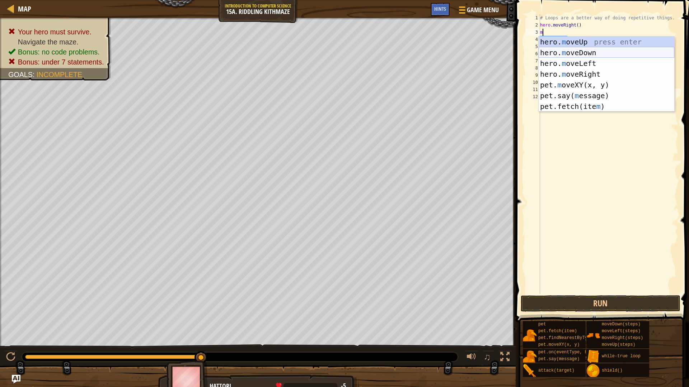
click at [600, 53] on div "hero. m oveUp press enter hero. m oveDown press enter hero. m oveLeft press ent…" at bounding box center [606, 85] width 136 height 97
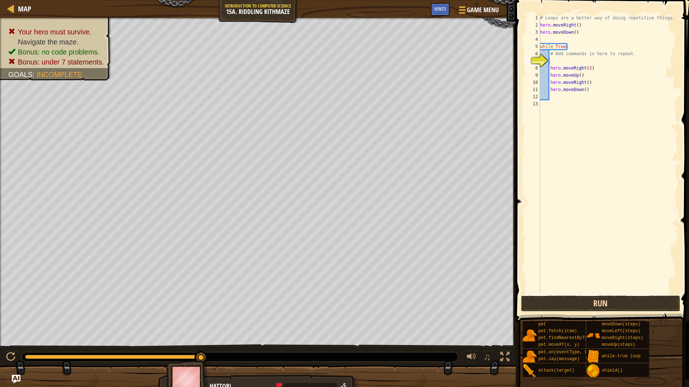
click at [595, 299] on button "Run" at bounding box center [600, 304] width 160 height 16
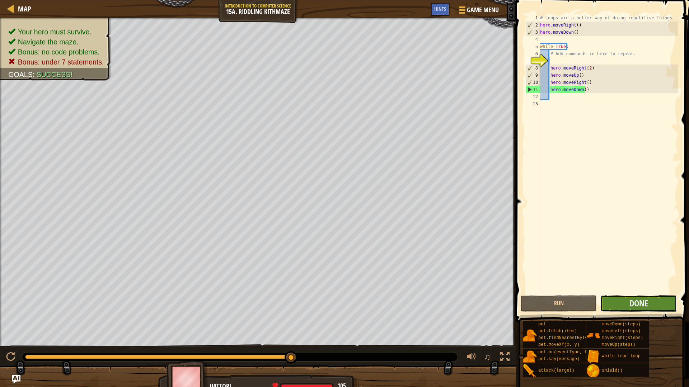
click at [662, 299] on button "Done" at bounding box center [638, 304] width 76 height 16
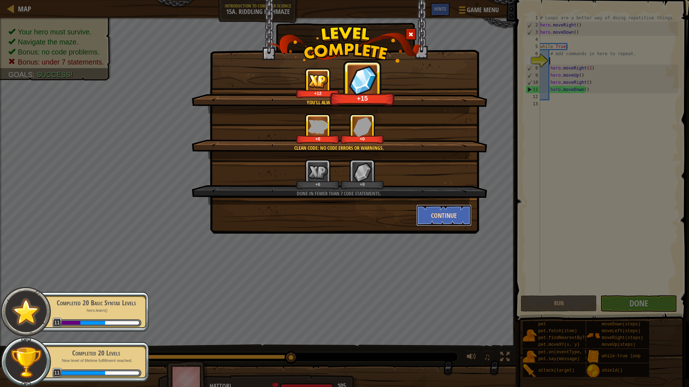
click at [441, 212] on button "Continue" at bounding box center [444, 216] width 56 height 22
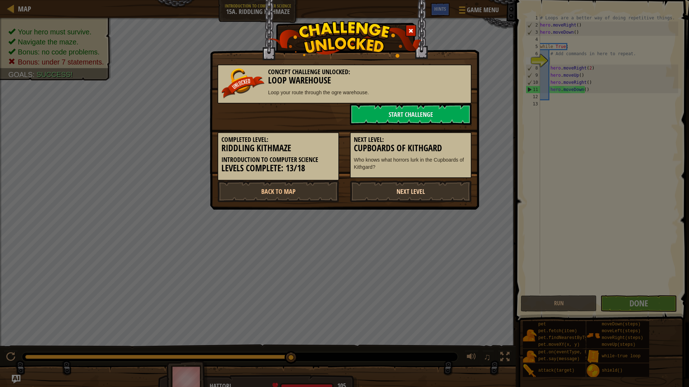
click at [407, 187] on link "Next Level" at bounding box center [411, 192] width 122 height 22
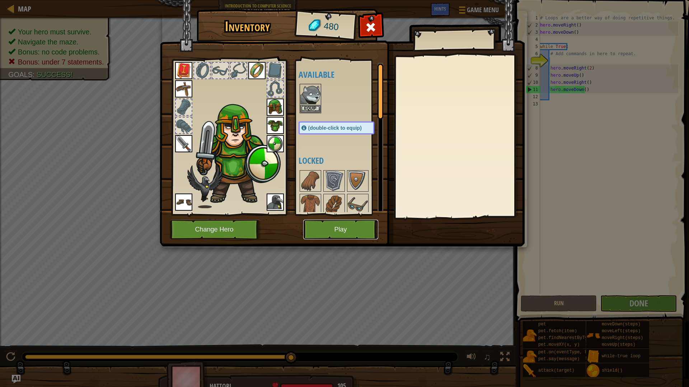
click at [347, 225] on button "Play" at bounding box center [340, 230] width 75 height 20
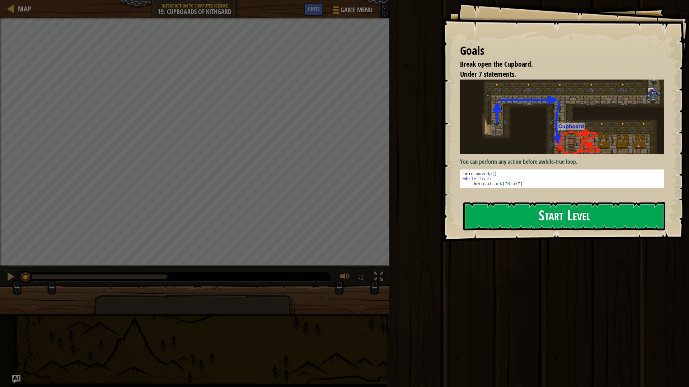
click at [481, 227] on button "Start Level" at bounding box center [564, 216] width 202 height 28
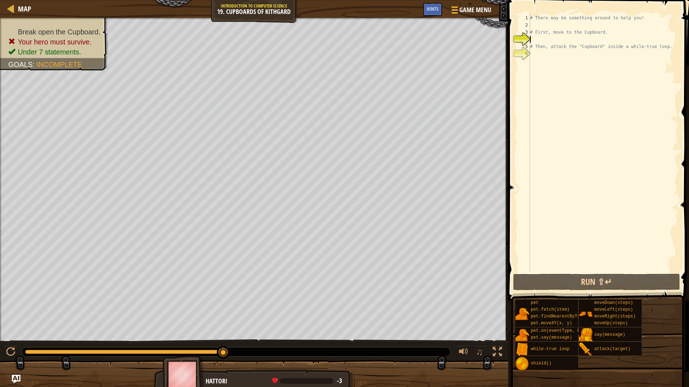
click at [553, 41] on div "# There may be something around to help you! # First, move to the Cupboard. # T…" at bounding box center [603, 150] width 150 height 273
type textarea "u"
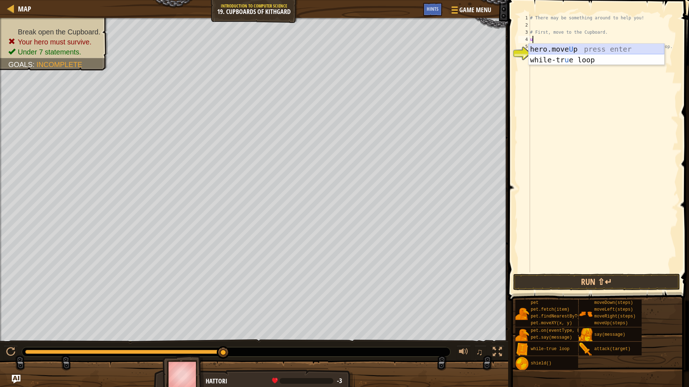
click at [556, 51] on div "hero.move U p press enter while-tr u e loop press enter" at bounding box center [596, 65] width 136 height 43
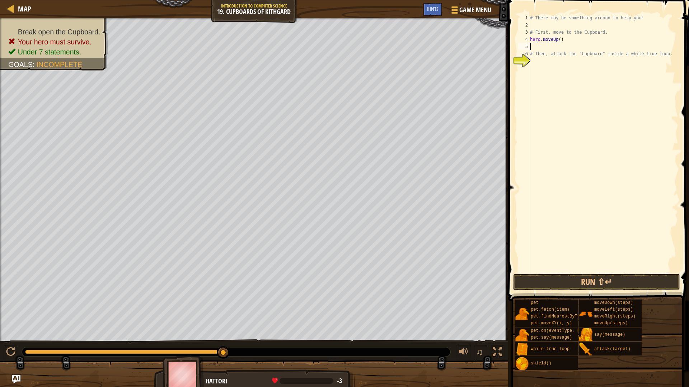
type textarea "m"
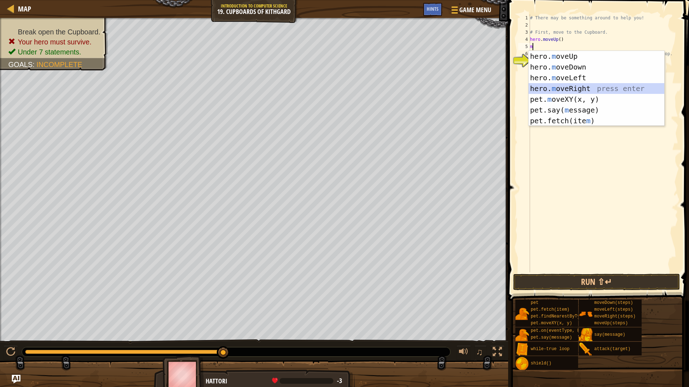
click at [558, 87] on div "hero. m oveUp press enter hero. m oveDown press enter hero. m oveLeft press ent…" at bounding box center [596, 99] width 136 height 97
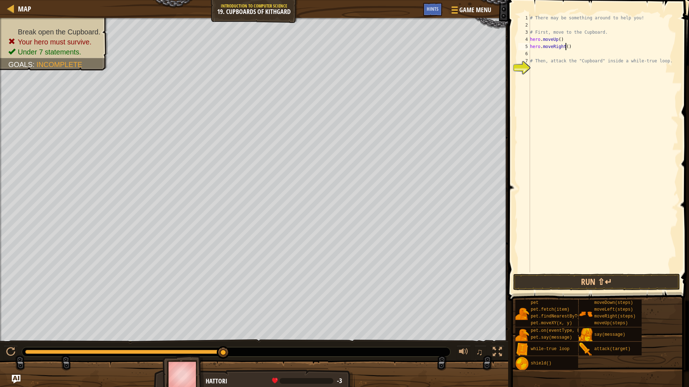
click at [566, 46] on div "# There may be something around to help you! # First, move to the Cupboard. her…" at bounding box center [603, 150] width 150 height 273
type textarea "hero.moveRight(2)"
click at [552, 55] on div "# There may be something around to help you! # First, move to the Cupboard. her…" at bounding box center [603, 150] width 150 height 273
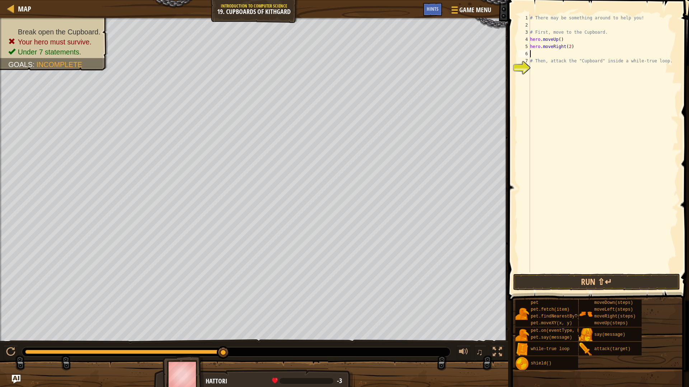
type textarea "m"
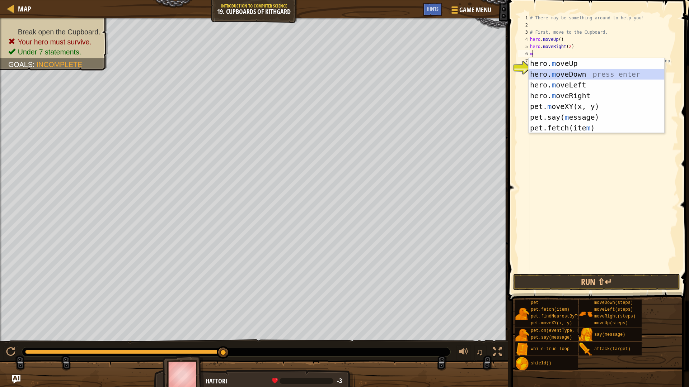
click at [555, 72] on div "hero. m oveUp press enter hero. m oveDown press enter hero. m oveLeft press ent…" at bounding box center [596, 106] width 136 height 97
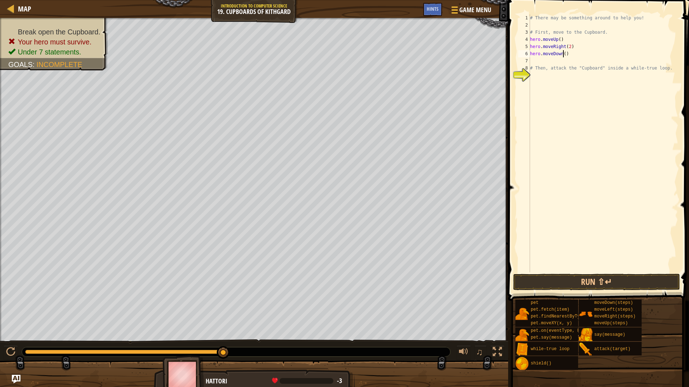
click at [562, 54] on div "# There may be something around to help you! # First, move to the Cupboard. her…" at bounding box center [603, 150] width 150 height 273
type textarea "hero.moveDown(2)"
click at [551, 61] on div "# There may be something around to help you! # First, move to the Cupboard. her…" at bounding box center [603, 150] width 150 height 273
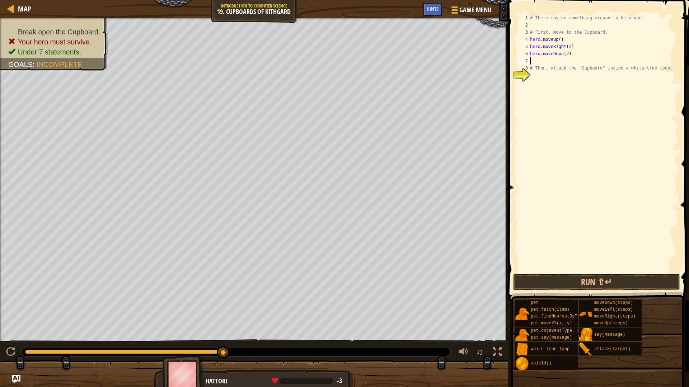
type textarea "m"
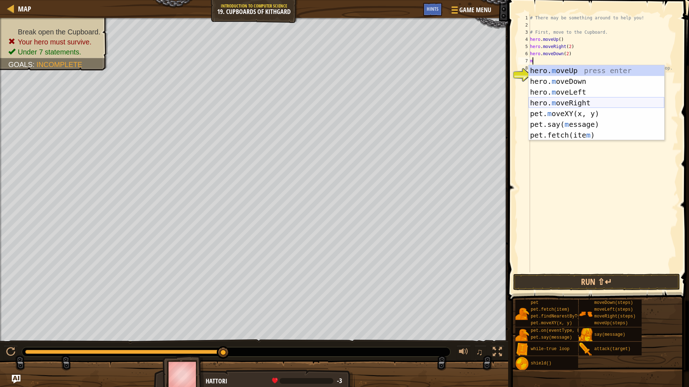
click at [558, 103] on div "hero. m oveUp press enter hero. m oveDown press enter hero. m oveLeft press ent…" at bounding box center [596, 113] width 136 height 97
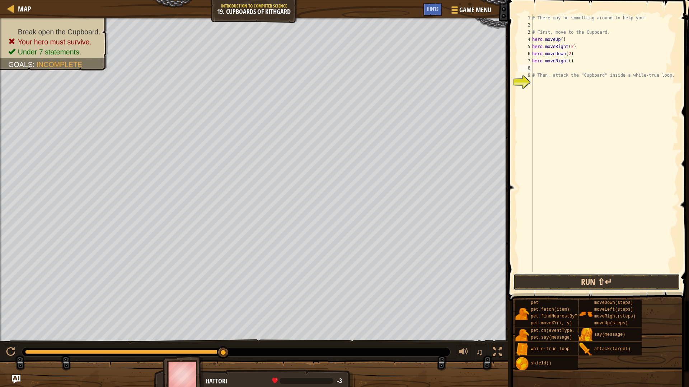
click at [586, 279] on button "Run ⇧↵" at bounding box center [596, 282] width 167 height 16
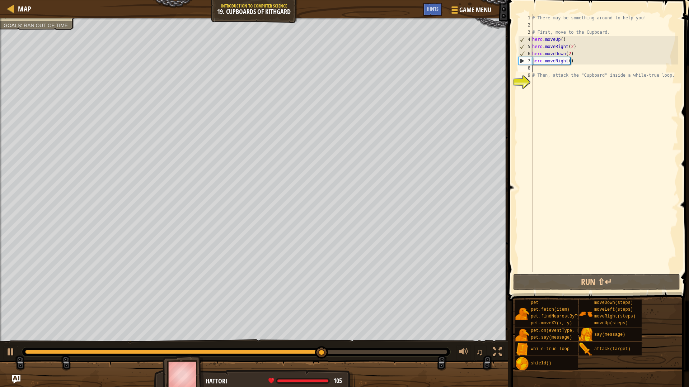
click at [543, 81] on div "# There may be something around to help you! # First, move to the Cupboard. her…" at bounding box center [603, 150] width 147 height 273
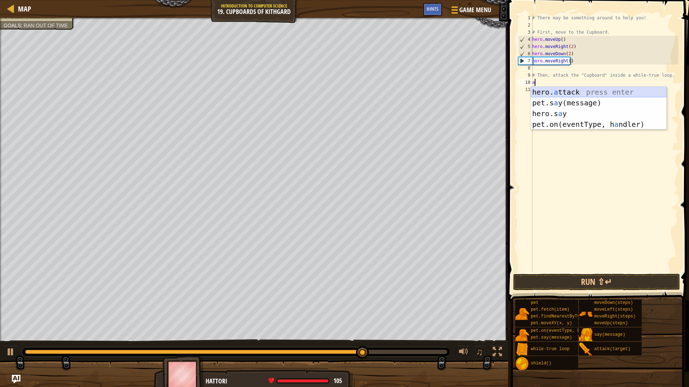
click at [571, 94] on div "hero. a ttack press enter pet.s a y(message) press enter hero.s a y press enter…" at bounding box center [598, 119] width 136 height 65
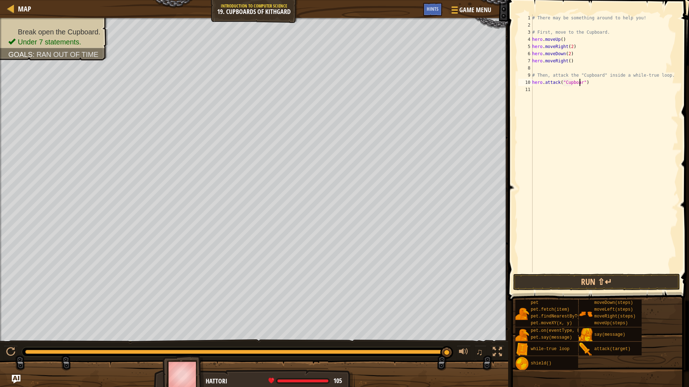
scroll to position [3, 4]
type textarea "hero.attack("Cupboard")"
click at [601, 285] on button "Run ⇧↵" at bounding box center [596, 282] width 167 height 16
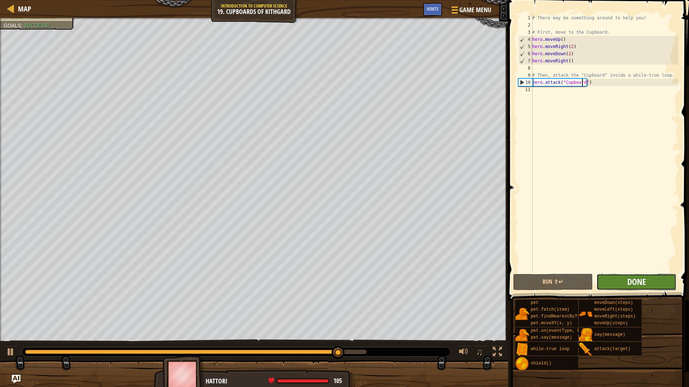
click at [645, 284] on span "Done" at bounding box center [636, 281] width 19 height 11
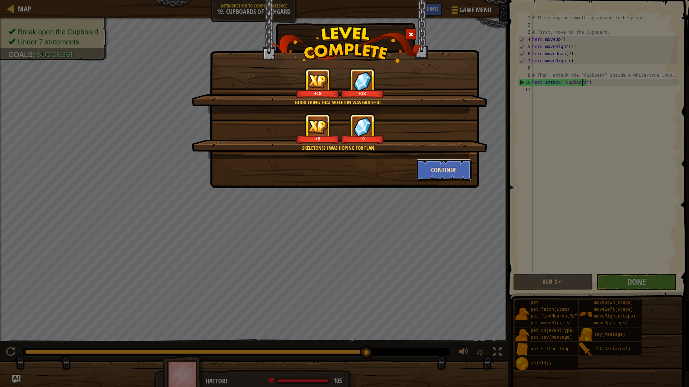
click at [420, 178] on button "Continue" at bounding box center [444, 170] width 56 height 22
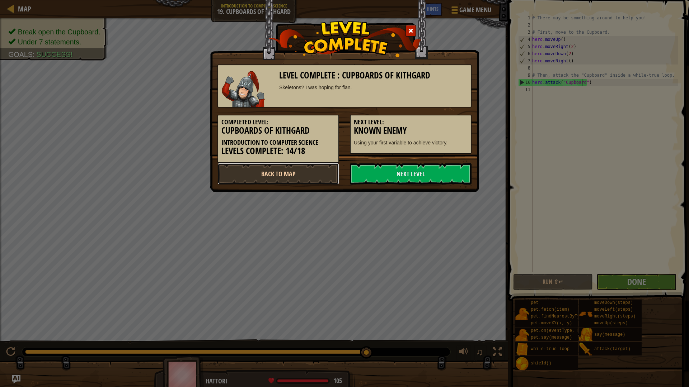
click at [294, 178] on link "Back to Map" at bounding box center [278, 174] width 122 height 22
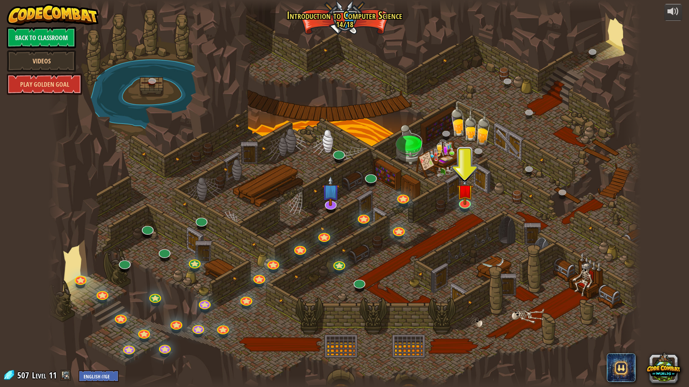
drag, startPoint x: 428, startPoint y: 175, endPoint x: 358, endPoint y: 140, distance: 78.8
click at [322, 140] on div at bounding box center [344, 193] width 592 height 387
click at [465, 198] on img at bounding box center [464, 184] width 16 height 38
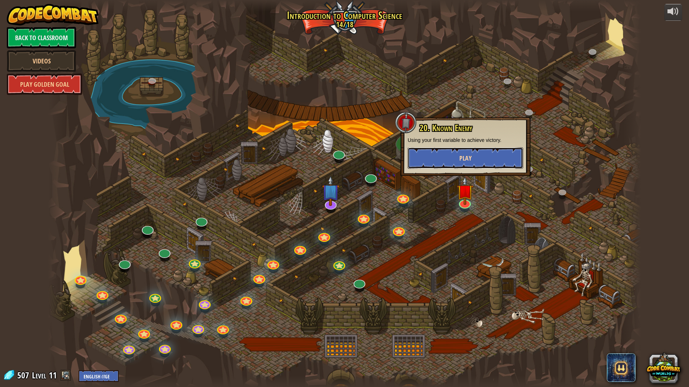
click at [452, 163] on button "Play" at bounding box center [464, 158] width 115 height 22
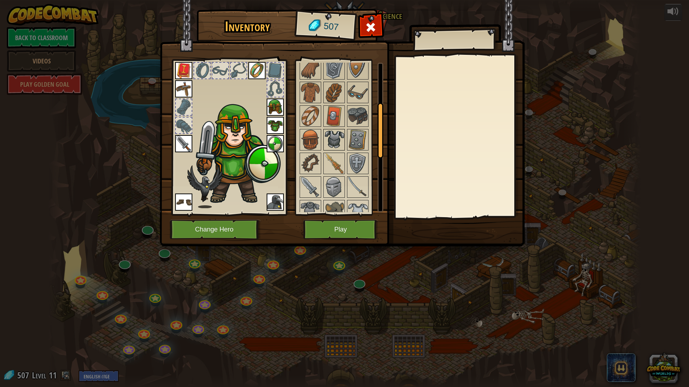
scroll to position [108, 0]
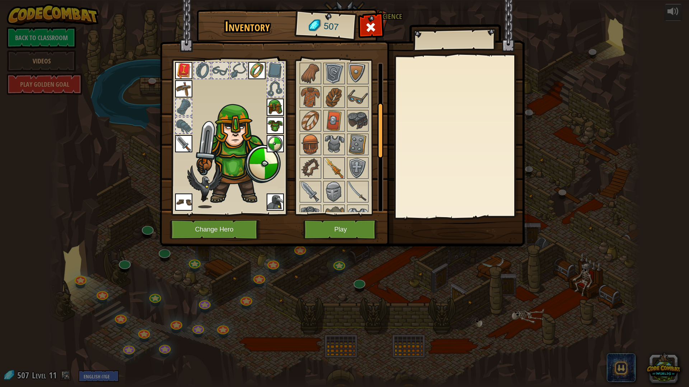
click at [330, 164] on img at bounding box center [334, 168] width 20 height 20
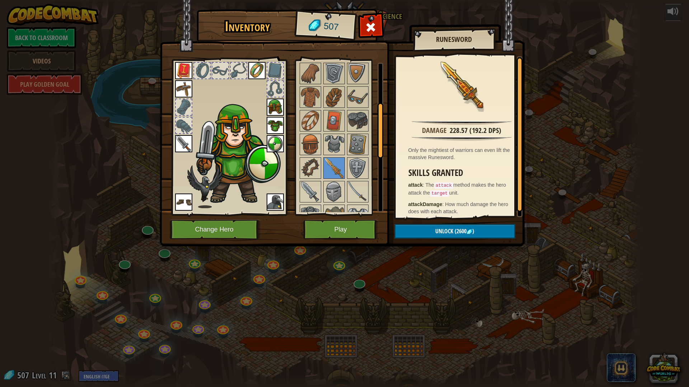
drag, startPoint x: 181, startPoint y: 138, endPoint x: 186, endPoint y: 141, distance: 5.3
click at [182, 139] on img at bounding box center [183, 143] width 17 height 17
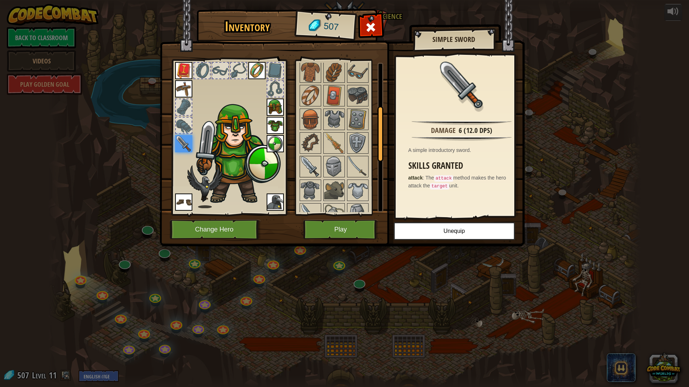
scroll to position [143, 0]
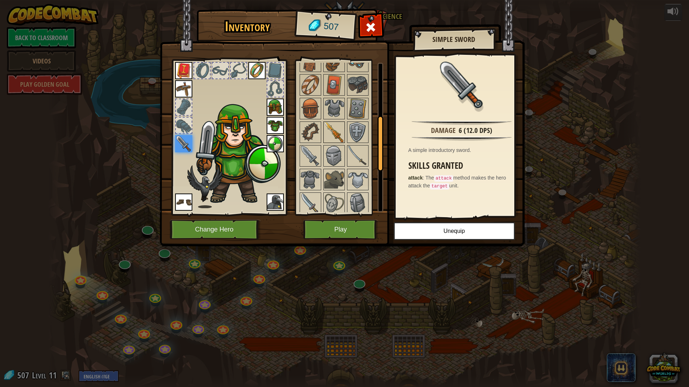
click at [331, 135] on img at bounding box center [334, 132] width 20 height 20
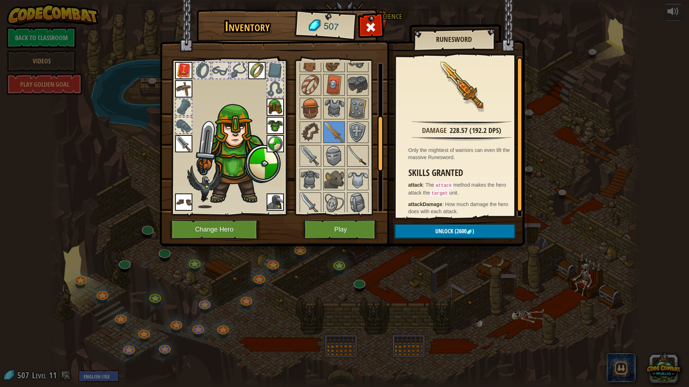
click at [350, 148] on img at bounding box center [358, 156] width 20 height 20
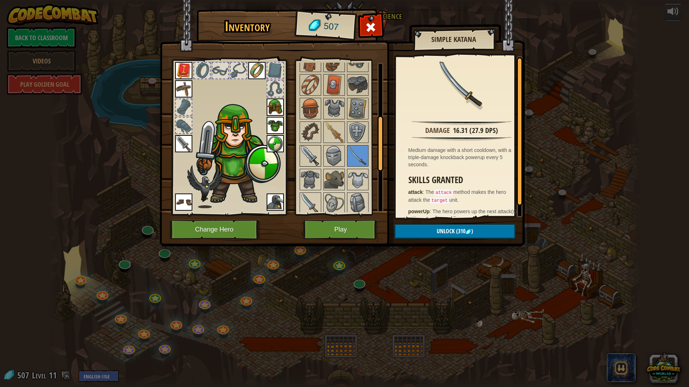
click at [312, 147] on img at bounding box center [310, 156] width 20 height 20
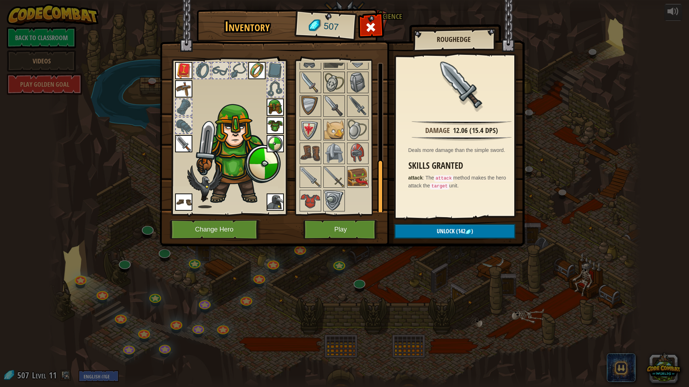
scroll to position [265, 0]
click at [314, 200] on img at bounding box center [310, 200] width 20 height 20
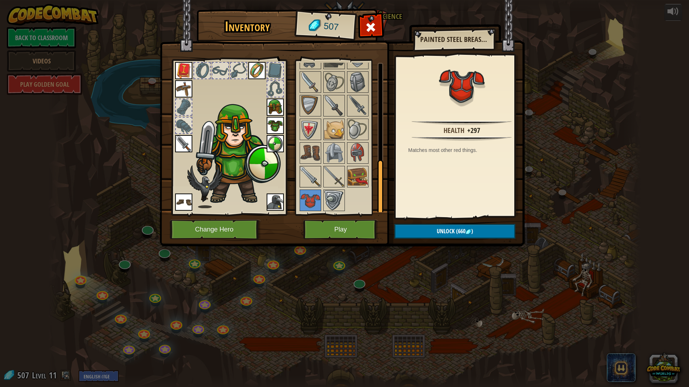
click at [320, 175] on img at bounding box center [310, 177] width 20 height 20
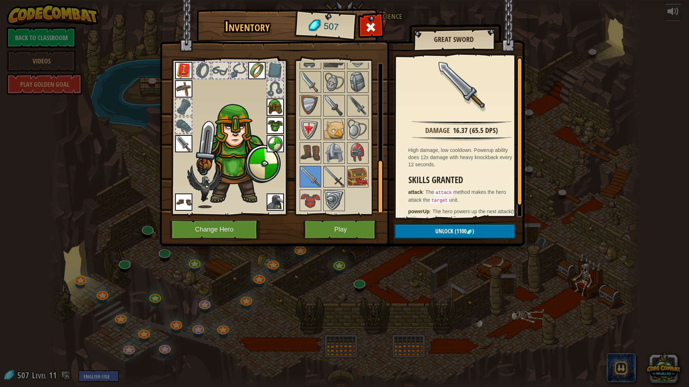
click at [329, 179] on img at bounding box center [334, 177] width 20 height 20
click at [362, 172] on img at bounding box center [358, 177] width 20 height 20
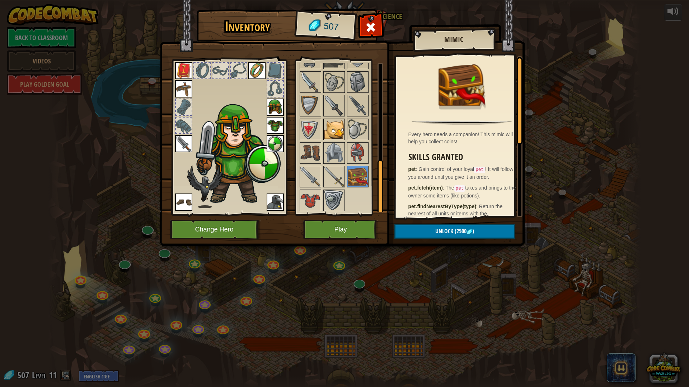
click at [330, 134] on img at bounding box center [334, 129] width 20 height 20
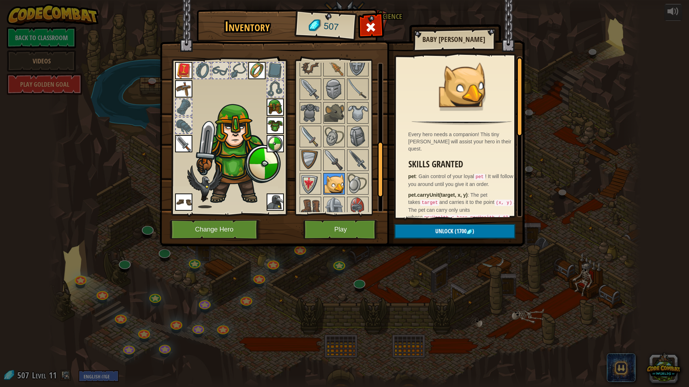
scroll to position [193, 0]
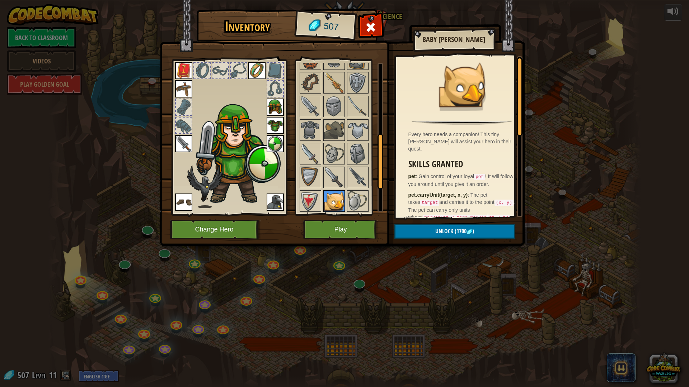
click at [330, 134] on img at bounding box center [334, 130] width 20 height 20
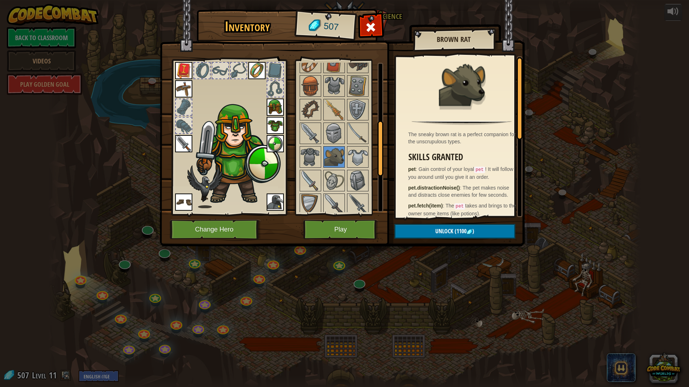
scroll to position [157, 0]
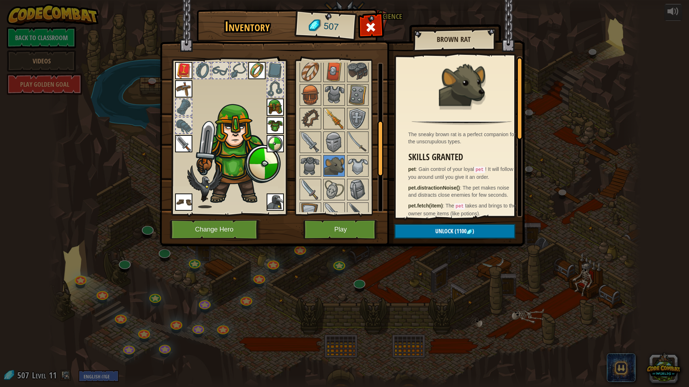
click at [334, 125] on img at bounding box center [334, 119] width 20 height 20
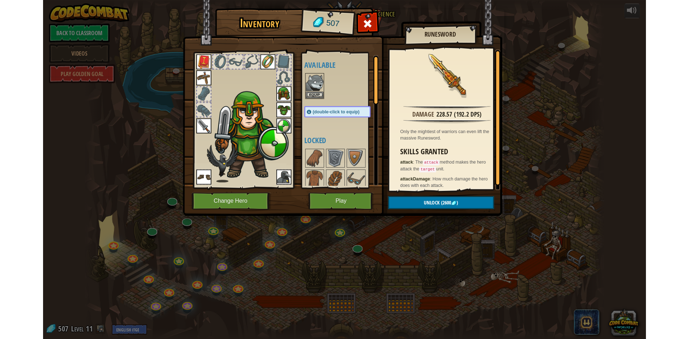
scroll to position [0, 0]
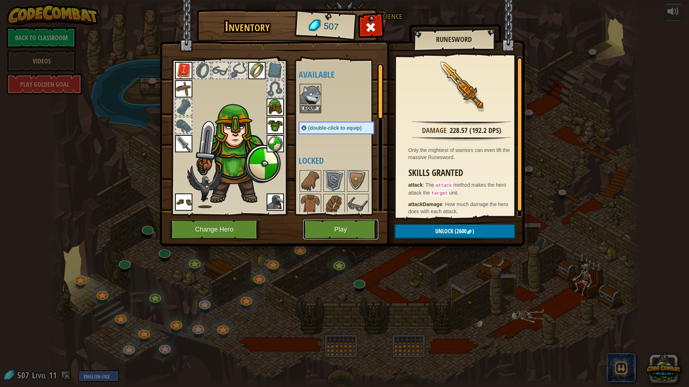
click at [336, 231] on button "Play" at bounding box center [340, 230] width 75 height 20
